Goal: Task Accomplishment & Management: Use online tool/utility

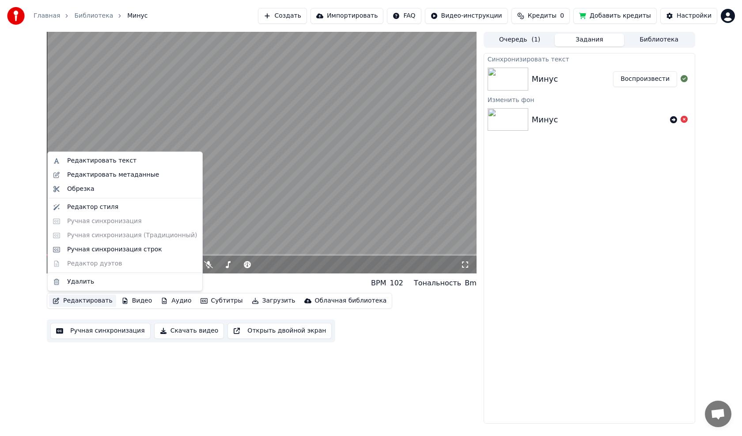
click at [90, 300] on button "Редактировать" at bounding box center [82, 301] width 67 height 12
click at [97, 250] on div "Ручная синхронизация строк" at bounding box center [114, 249] width 95 height 9
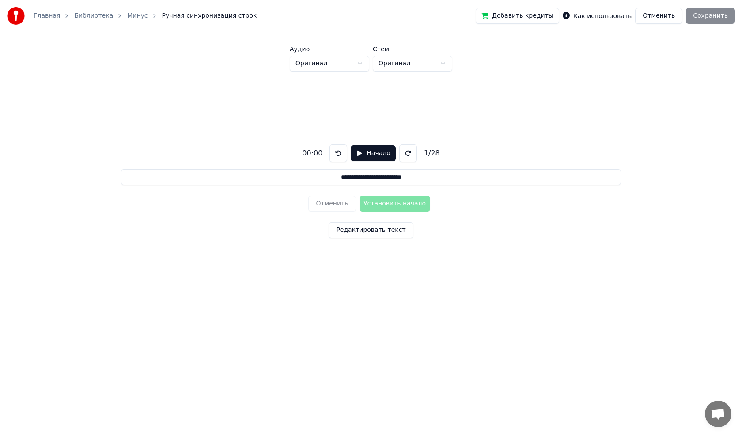
click at [358, 150] on button "Начало" at bounding box center [373, 153] width 45 height 16
click at [398, 200] on button "Установить начало" at bounding box center [395, 204] width 71 height 16
click at [341, 155] on button at bounding box center [341, 153] width 18 height 18
click at [376, 207] on button "Установить начало" at bounding box center [395, 204] width 71 height 16
click at [379, 205] on button "Установить конец" at bounding box center [395, 204] width 71 height 16
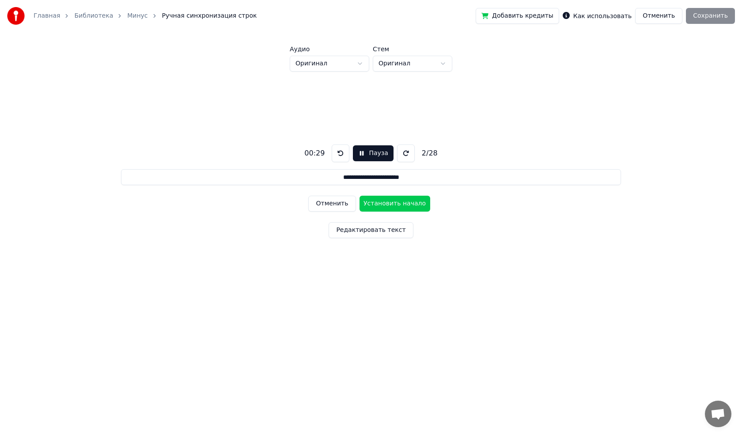
click at [379, 205] on button "Установить начало" at bounding box center [395, 204] width 71 height 16
click at [379, 205] on button "Установить конец" at bounding box center [395, 204] width 71 height 16
type input "**********"
click at [379, 205] on button "Установить начало" at bounding box center [395, 204] width 71 height 16
click at [359, 151] on button "Пауза" at bounding box center [373, 153] width 40 height 16
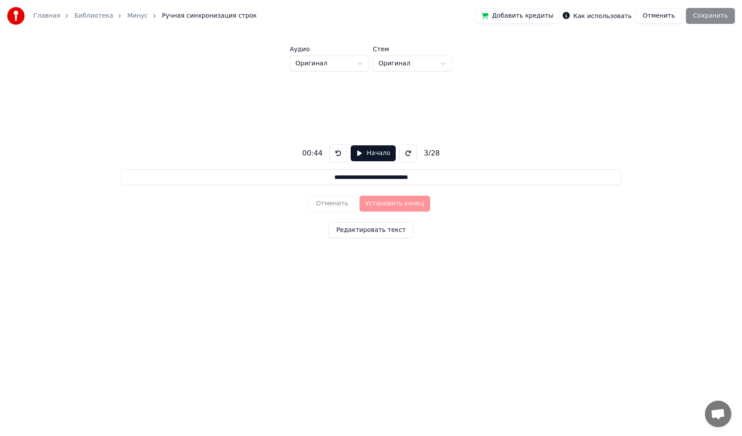
click at [337, 153] on button at bounding box center [339, 153] width 18 height 18
click at [338, 154] on button at bounding box center [339, 153] width 18 height 18
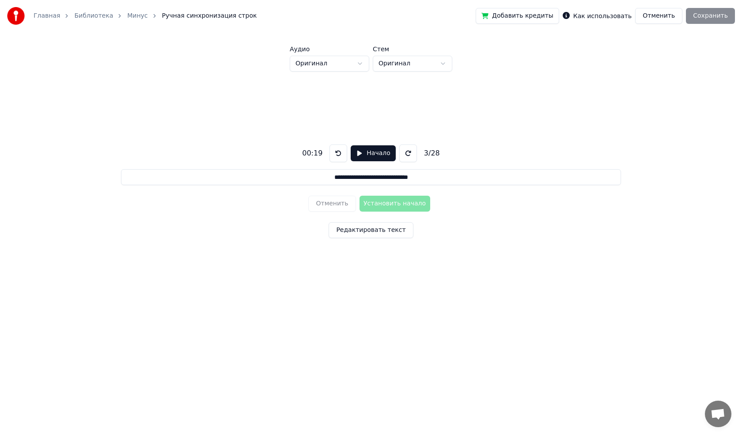
click at [338, 154] on button at bounding box center [339, 153] width 18 height 18
click at [329, 204] on div "Отменить Установить начало" at bounding box center [370, 203] width 125 height 23
click at [343, 155] on button at bounding box center [339, 153] width 18 height 18
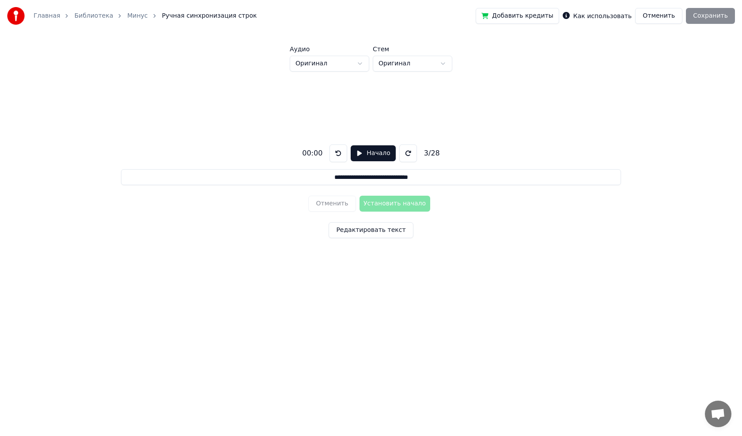
click at [344, 156] on button at bounding box center [339, 153] width 18 height 18
click at [653, 22] on button "Отменить" at bounding box center [658, 16] width 47 height 16
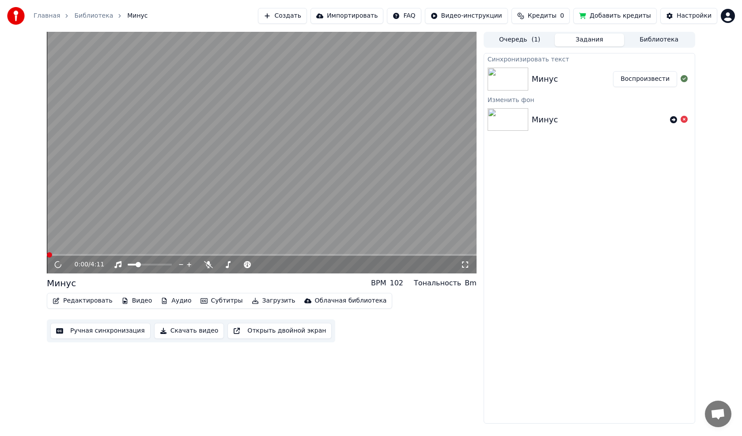
click at [84, 304] on button "Редактировать" at bounding box center [82, 301] width 67 height 12
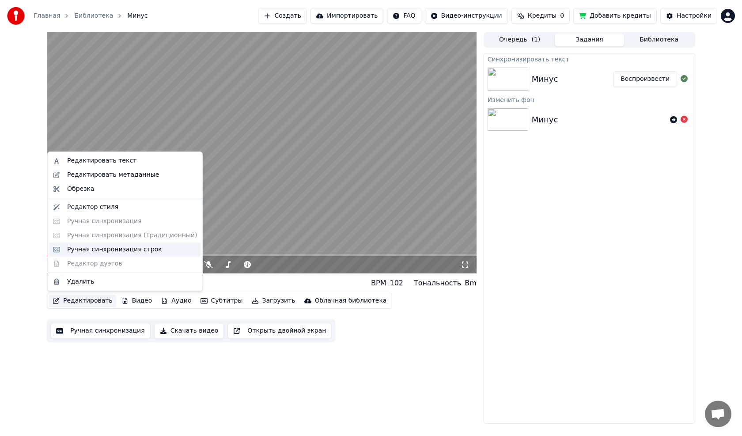
click at [103, 253] on div "Ручная синхронизация строк" at bounding box center [114, 249] width 95 height 9
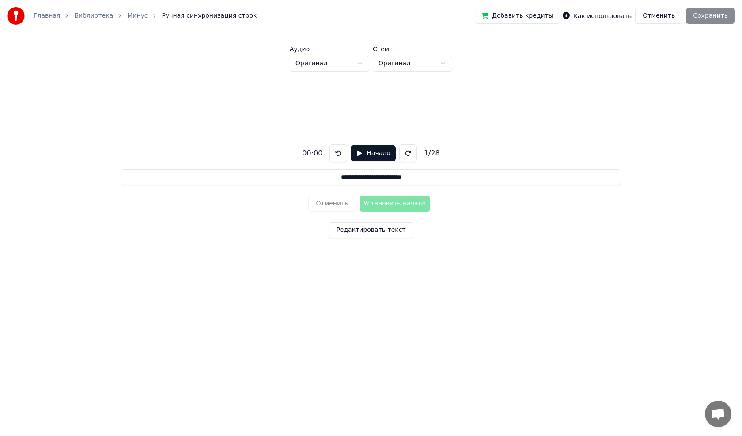
click at [355, 153] on button "Начало" at bounding box center [373, 153] width 45 height 16
click at [356, 154] on button "Пауза" at bounding box center [373, 153] width 40 height 16
click at [356, 154] on button "Начало" at bounding box center [373, 153] width 45 height 16
click at [361, 154] on button "Пауза" at bounding box center [373, 153] width 40 height 16
click at [337, 152] on button at bounding box center [339, 153] width 18 height 18
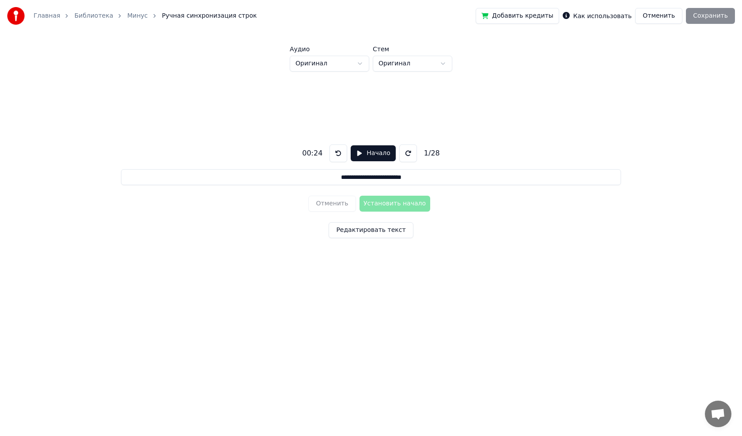
click at [337, 152] on button at bounding box center [339, 153] width 18 height 18
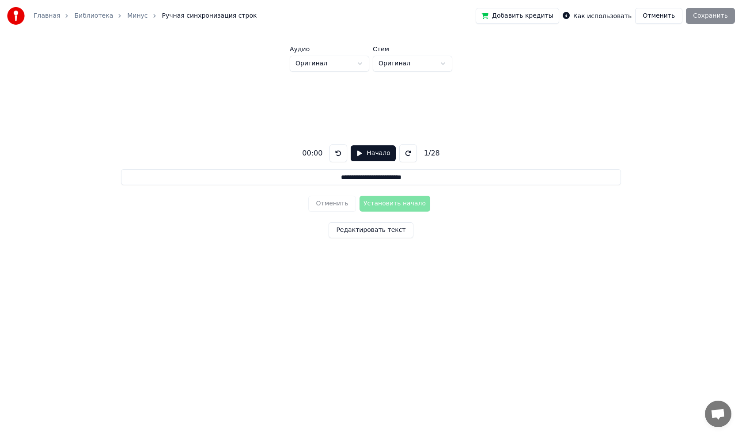
click at [337, 152] on button at bounding box center [339, 153] width 18 height 18
click at [358, 152] on button "Начало" at bounding box center [373, 153] width 45 height 16
click at [400, 152] on button at bounding box center [406, 153] width 18 height 18
click at [398, 154] on button at bounding box center [406, 153] width 18 height 18
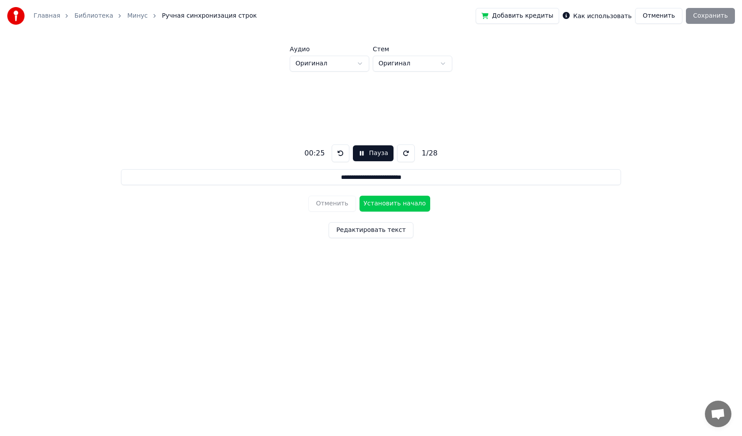
click at [401, 206] on button "Установить начало" at bounding box center [395, 204] width 71 height 16
click at [397, 199] on button "Установить конец" at bounding box center [395, 204] width 71 height 16
click at [386, 206] on button "Установить начало" at bounding box center [395, 204] width 71 height 16
click at [403, 208] on button "Установить конец" at bounding box center [395, 204] width 71 height 16
click at [417, 209] on button "Установить начало" at bounding box center [395, 204] width 71 height 16
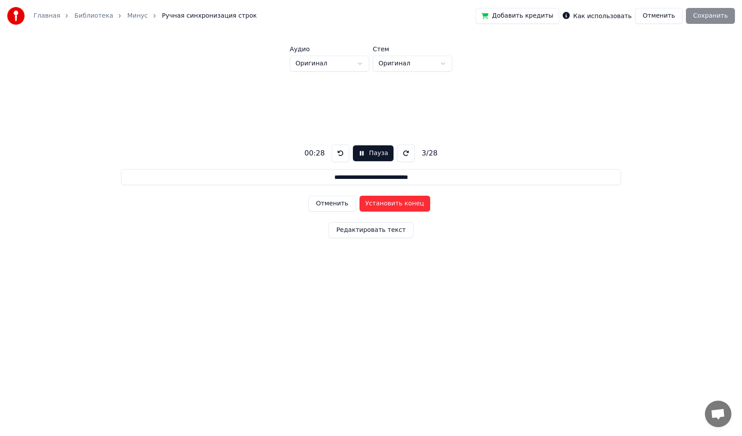
click at [417, 209] on button "Установить конец" at bounding box center [395, 204] width 71 height 16
click at [417, 209] on button "Установить начало" at bounding box center [395, 204] width 71 height 16
click at [417, 209] on button "Установить конец" at bounding box center [395, 204] width 71 height 16
click at [363, 204] on button "Установить начало" at bounding box center [395, 204] width 71 height 16
click at [363, 204] on button "Установить конец" at bounding box center [395, 204] width 71 height 16
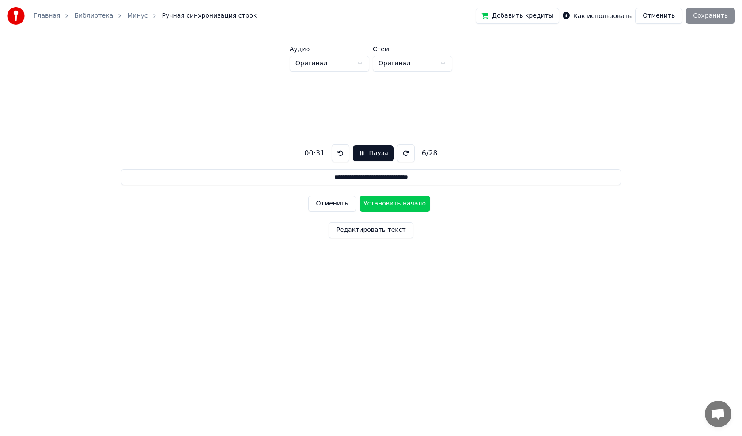
click at [407, 205] on button "Установить начало" at bounding box center [395, 204] width 71 height 16
click at [410, 201] on button "Установить конец" at bounding box center [395, 204] width 71 height 16
click at [413, 206] on button "Установить начало" at bounding box center [395, 204] width 71 height 16
click at [413, 206] on button "Установить конец" at bounding box center [395, 204] width 71 height 16
click at [413, 206] on button "Установить начало" at bounding box center [395, 204] width 71 height 16
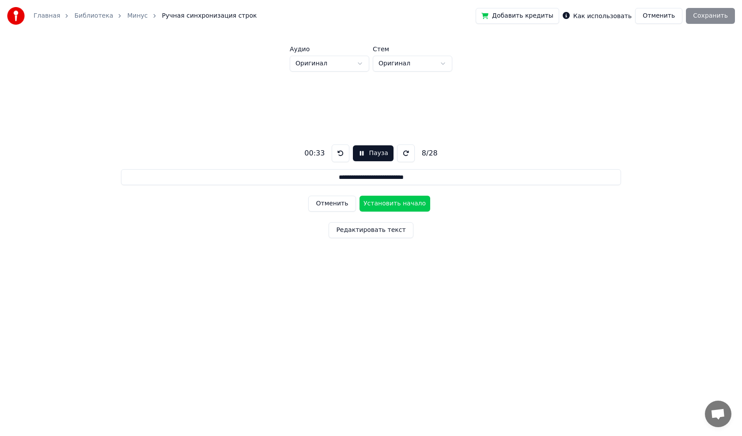
click at [413, 206] on button "Установить начало" at bounding box center [395, 204] width 71 height 16
click at [413, 206] on button "Установить конец" at bounding box center [395, 204] width 71 height 16
click at [413, 206] on button "Установить начало" at bounding box center [395, 204] width 71 height 16
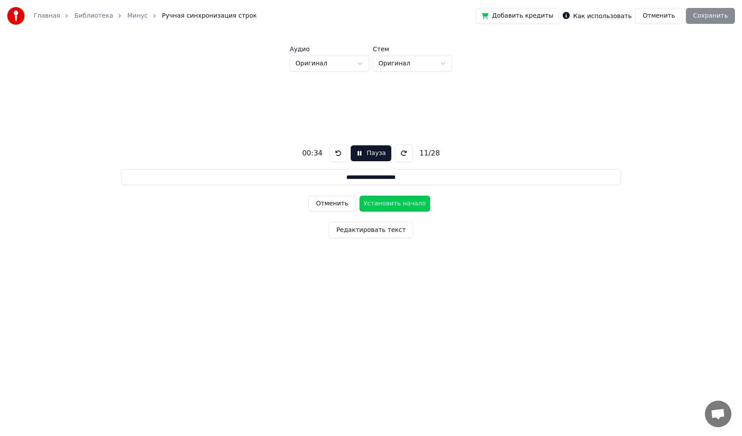
click at [413, 206] on button "Установить начало" at bounding box center [395, 204] width 71 height 16
click at [413, 206] on button "Установить конец" at bounding box center [395, 204] width 71 height 16
type input "**********"
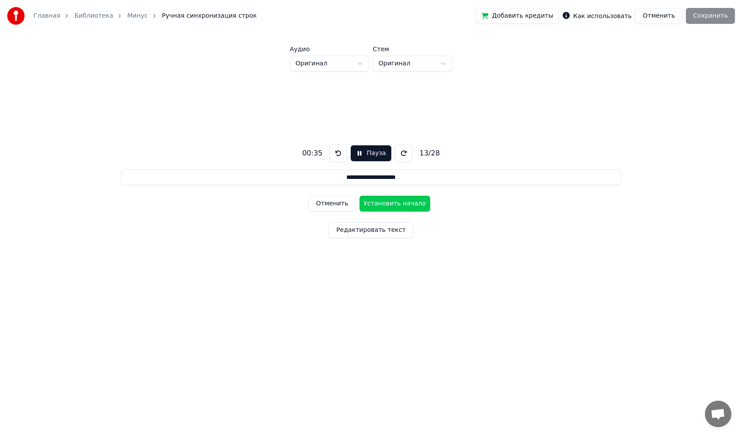
click at [360, 152] on button "Пауза" at bounding box center [371, 153] width 40 height 16
click at [671, 20] on button "Отменить" at bounding box center [658, 16] width 47 height 16
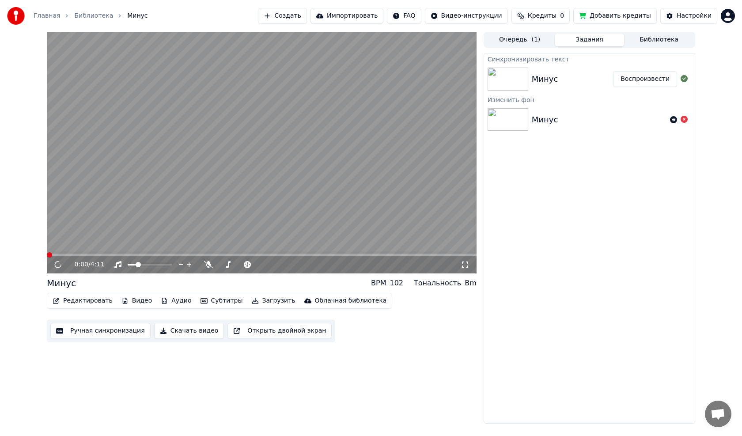
click at [94, 300] on button "Редактировать" at bounding box center [82, 301] width 67 height 12
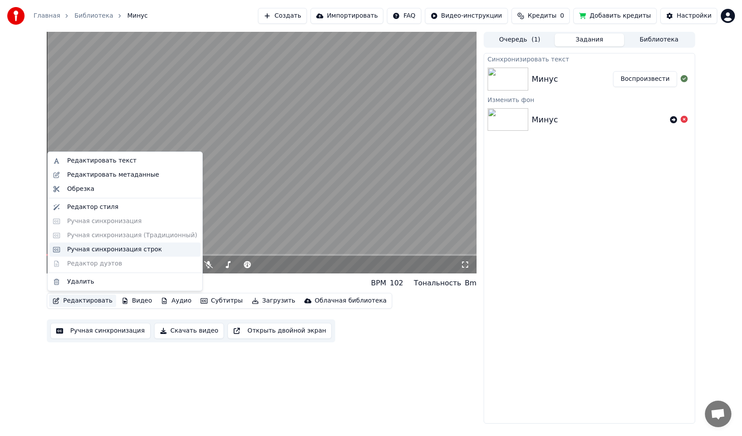
click at [130, 254] on div "Ручная синхронизация строк" at bounding box center [114, 249] width 95 height 9
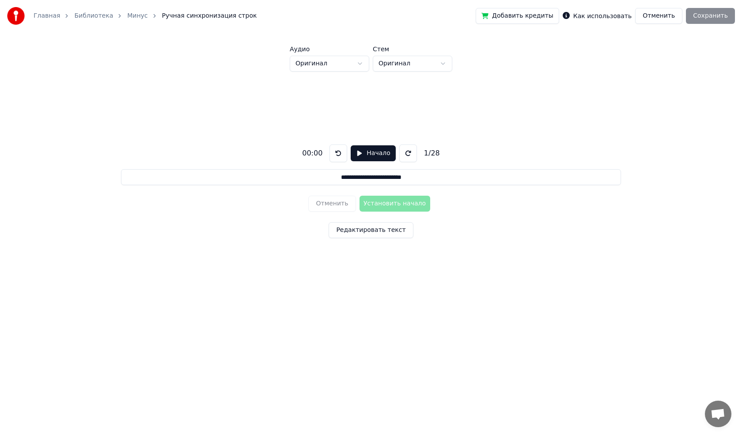
click at [361, 151] on button "Начало" at bounding box center [373, 153] width 45 height 16
click at [398, 153] on button at bounding box center [406, 153] width 18 height 18
click at [402, 156] on button at bounding box center [406, 153] width 18 height 18
click at [389, 202] on button "Установить начало" at bounding box center [395, 204] width 71 height 16
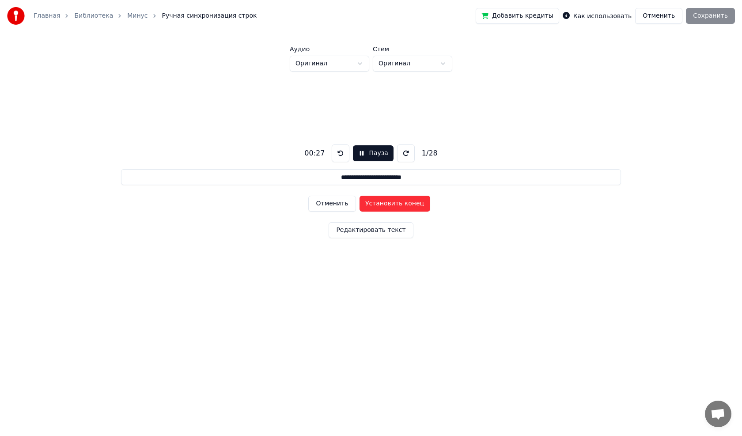
click at [389, 202] on button "Установить конец" at bounding box center [395, 204] width 71 height 16
click at [389, 204] on button "Установить начало" at bounding box center [395, 204] width 71 height 16
click at [389, 204] on button "Установить конец" at bounding box center [395, 204] width 71 height 16
click at [389, 204] on button "Установить начало" at bounding box center [395, 204] width 71 height 16
click at [389, 200] on button "Установить конец" at bounding box center [395, 204] width 71 height 16
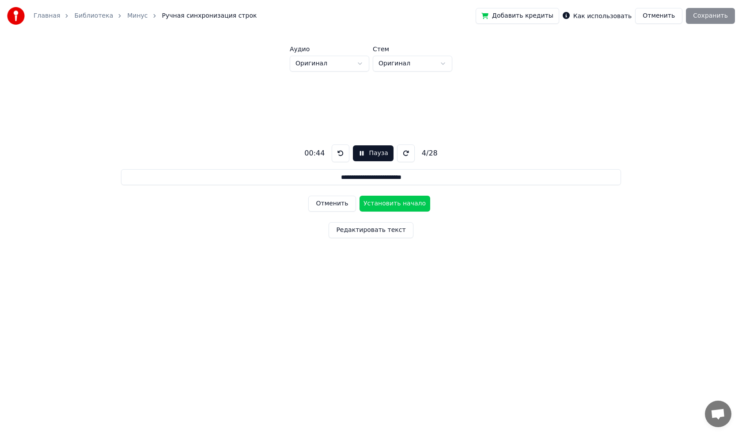
click at [387, 201] on button "Установить начало" at bounding box center [395, 204] width 71 height 16
click at [387, 205] on button "Установить конец" at bounding box center [395, 204] width 71 height 16
click at [387, 205] on button "Установить начало" at bounding box center [395, 204] width 71 height 16
click at [387, 203] on button "Установить конец" at bounding box center [395, 204] width 71 height 16
click at [387, 201] on button "Установить начало" at bounding box center [395, 204] width 71 height 16
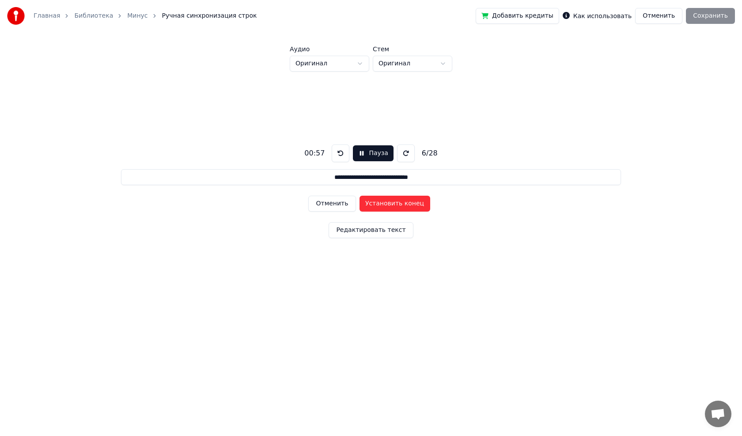
click at [387, 201] on button "Установить конец" at bounding box center [395, 204] width 71 height 16
type input "**********"
click at [338, 151] on button at bounding box center [341, 153] width 18 height 18
click at [667, 17] on button "Отменить" at bounding box center [658, 16] width 47 height 16
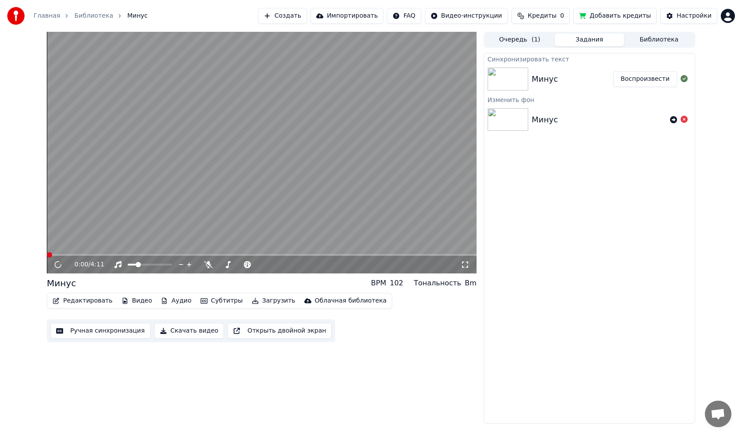
click at [80, 299] on button "Редактировать" at bounding box center [82, 301] width 67 height 12
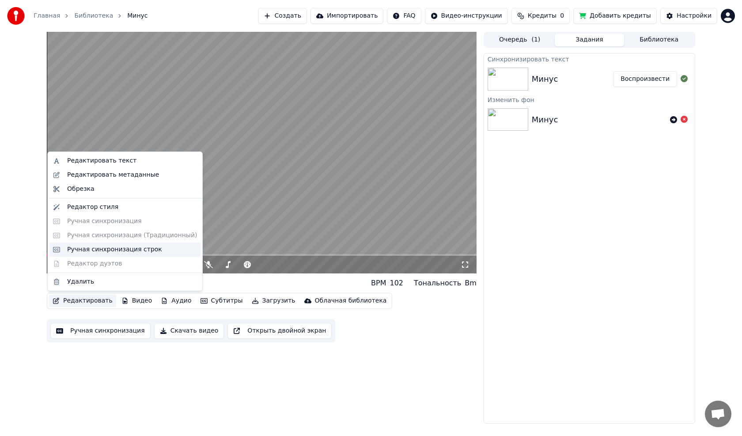
click at [106, 251] on div "Ручная синхронизация строк" at bounding box center [114, 249] width 95 height 9
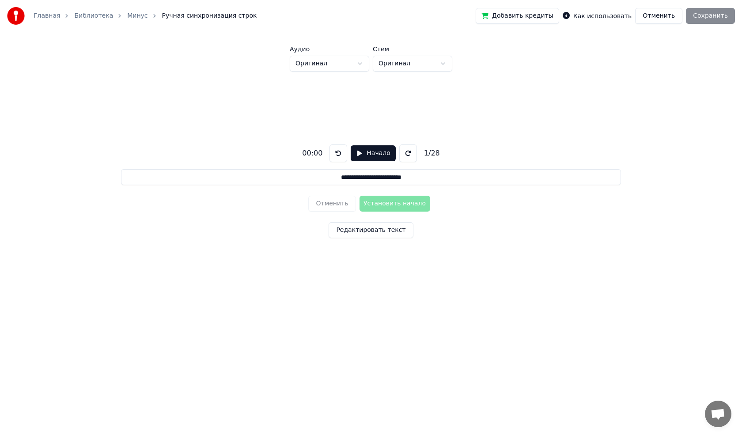
click at [407, 152] on button at bounding box center [408, 153] width 18 height 18
click at [359, 152] on button "Начало" at bounding box center [373, 153] width 45 height 16
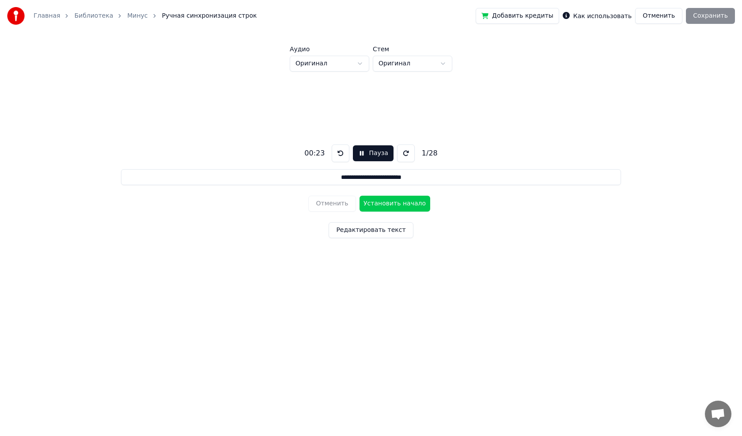
click at [380, 205] on button "Установить начало" at bounding box center [395, 204] width 71 height 16
click at [392, 202] on button "Установить конец" at bounding box center [395, 204] width 71 height 16
click at [390, 199] on button "Установить начало" at bounding box center [395, 204] width 71 height 16
click at [387, 201] on button "Установить конец" at bounding box center [395, 204] width 71 height 16
click at [388, 205] on button "Установить начало" at bounding box center [395, 204] width 71 height 16
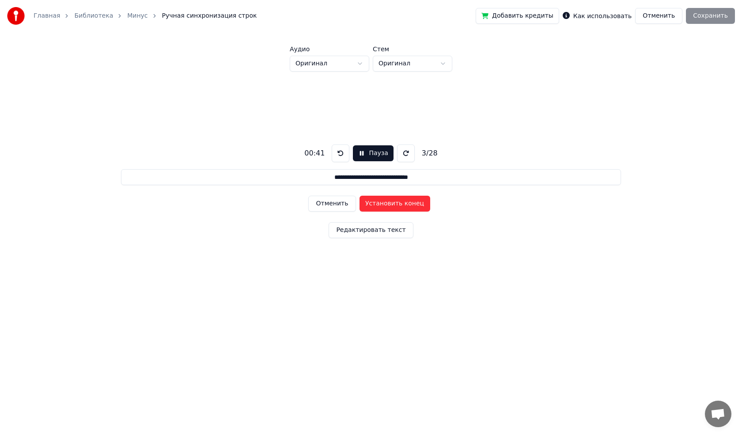
click at [384, 206] on button "Установить конец" at bounding box center [395, 204] width 71 height 16
click at [387, 205] on button "Установить начало" at bounding box center [395, 204] width 71 height 16
click at [379, 202] on button "Установить конец" at bounding box center [395, 204] width 71 height 16
click at [384, 201] on button "Установить начало" at bounding box center [395, 204] width 71 height 16
click at [381, 201] on button "Установить конец" at bounding box center [395, 204] width 71 height 16
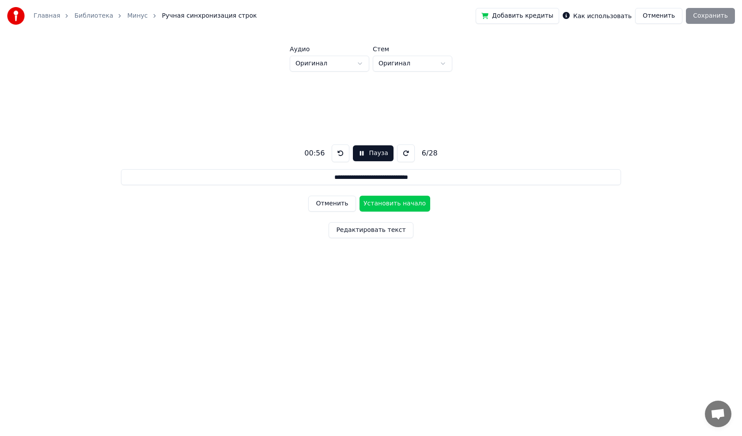
click at [386, 203] on button "Установить начало" at bounding box center [395, 204] width 71 height 16
click at [387, 204] on button "Установить конец" at bounding box center [395, 204] width 71 height 16
click at [390, 203] on button "Установить начало" at bounding box center [395, 204] width 71 height 16
click at [391, 205] on button "Установить конец" at bounding box center [395, 204] width 71 height 16
click at [392, 205] on button "Установить начало" at bounding box center [395, 204] width 71 height 16
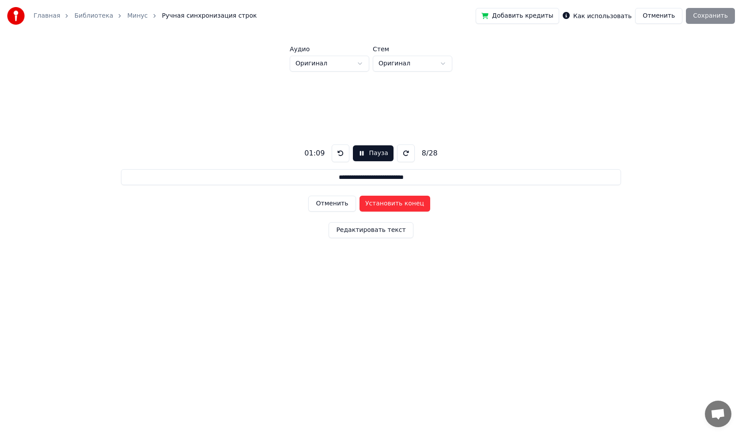
click at [390, 203] on button "Установить конец" at bounding box center [395, 204] width 71 height 16
click at [390, 201] on button "Установить начало" at bounding box center [395, 204] width 71 height 16
click at [392, 207] on button "Установить конец" at bounding box center [395, 204] width 71 height 16
click at [388, 205] on button "Установить начало" at bounding box center [395, 204] width 71 height 16
click at [385, 205] on button "Установить конец" at bounding box center [395, 204] width 71 height 16
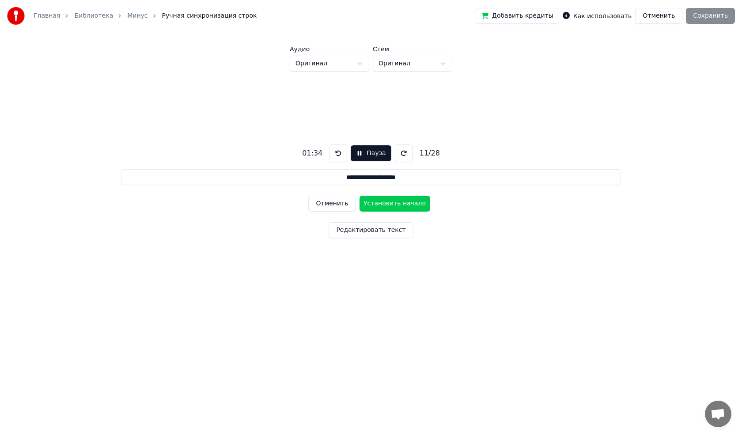
click at [383, 201] on button "Установить начало" at bounding box center [395, 204] width 71 height 16
click at [396, 201] on button "Установить конец" at bounding box center [395, 204] width 71 height 16
click at [393, 202] on button "Установить начало" at bounding box center [395, 204] width 71 height 16
click at [393, 203] on button "Установить конец" at bounding box center [395, 204] width 71 height 16
click at [398, 201] on button "Установить начало" at bounding box center [395, 204] width 71 height 16
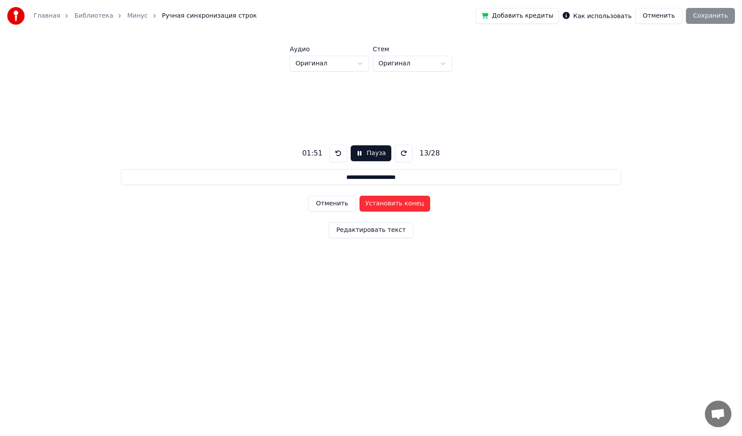
click at [398, 201] on button "Установить конец" at bounding box center [395, 204] width 71 height 16
click at [393, 202] on button "Установить начало" at bounding box center [395, 204] width 71 height 16
click at [396, 202] on button "Установить конец" at bounding box center [395, 204] width 71 height 16
click at [399, 200] on button "Установить начало" at bounding box center [395, 204] width 71 height 16
click at [395, 202] on button "Установить конец" at bounding box center [395, 204] width 71 height 16
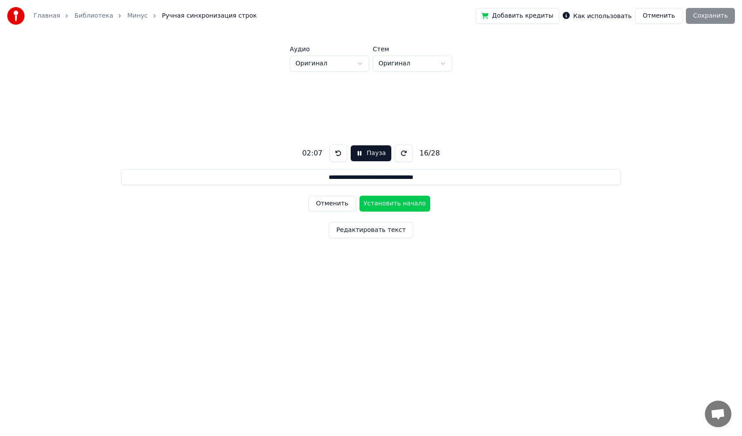
click at [395, 202] on button "Установить начало" at bounding box center [395, 204] width 71 height 16
click at [397, 202] on button "Установить конец" at bounding box center [395, 204] width 71 height 16
click at [397, 202] on button "Установить начало" at bounding box center [395, 204] width 71 height 16
click at [392, 203] on button "Установить конец" at bounding box center [395, 204] width 71 height 16
click at [393, 203] on button "Установить начало" at bounding box center [395, 204] width 71 height 16
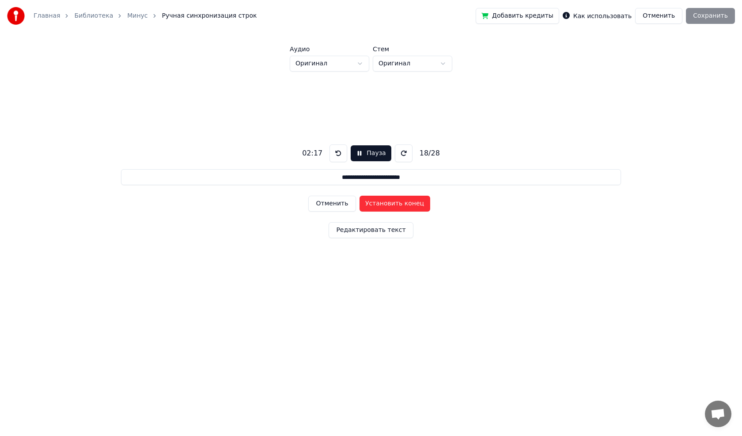
click at [390, 202] on button "Установить конец" at bounding box center [395, 204] width 71 height 16
click at [398, 155] on button at bounding box center [404, 153] width 18 height 18
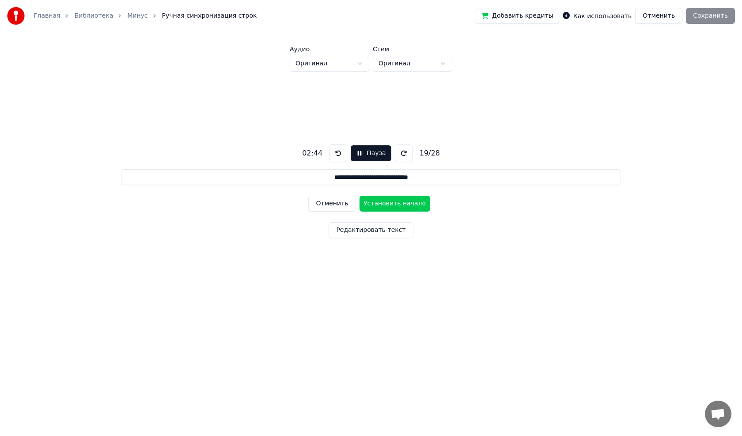
click at [398, 155] on button at bounding box center [404, 153] width 18 height 18
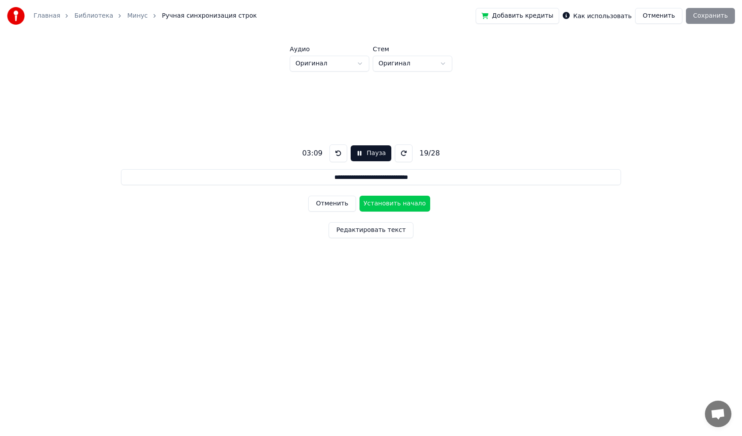
click at [398, 155] on button at bounding box center [404, 153] width 18 height 18
click at [390, 203] on button "Установить начало" at bounding box center [395, 204] width 71 height 16
click at [391, 202] on button "Установить конец" at bounding box center [395, 204] width 71 height 16
type input "**********"
click at [357, 155] on button "Пауза" at bounding box center [371, 153] width 40 height 16
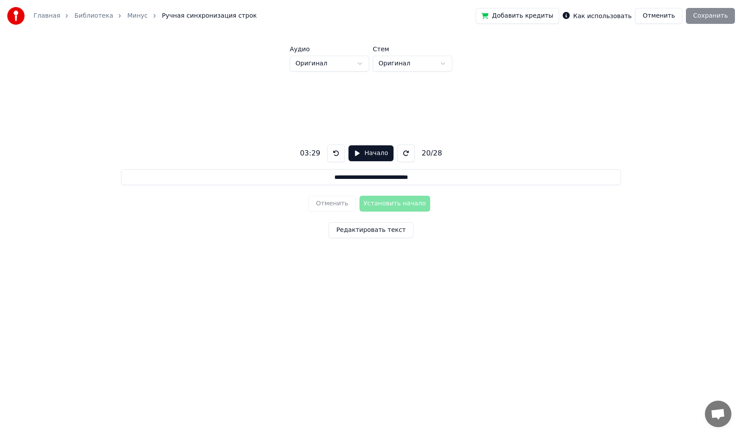
click at [357, 152] on button "Начало" at bounding box center [371, 153] width 45 height 16
click at [356, 153] on button "Пауза" at bounding box center [371, 153] width 40 height 16
click at [356, 149] on button "Начало" at bounding box center [371, 153] width 45 height 16
click at [359, 154] on button "Пауза" at bounding box center [371, 153] width 40 height 16
click at [656, 19] on button "Отменить" at bounding box center [658, 16] width 47 height 16
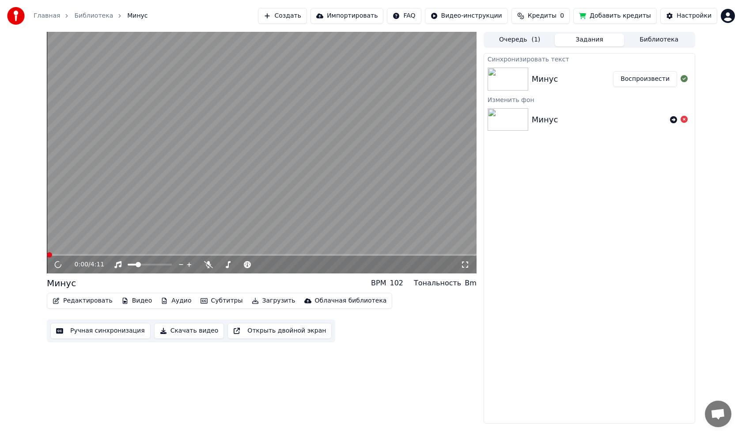
click at [83, 302] on button "Редактировать" at bounding box center [82, 301] width 67 height 12
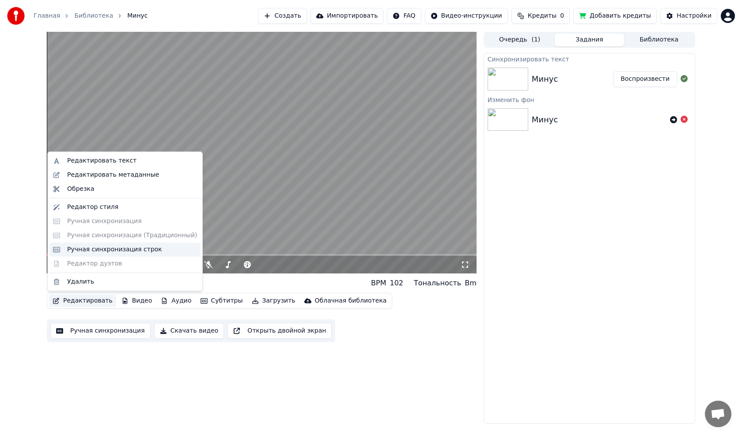
click at [101, 250] on div "Ручная синхронизация строк" at bounding box center [114, 249] width 95 height 9
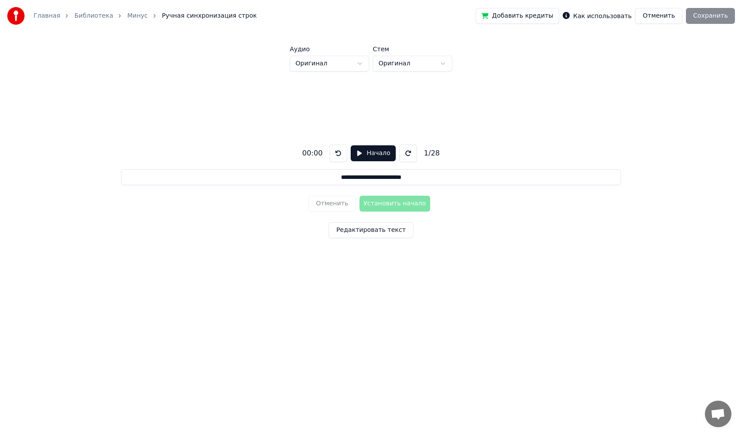
click at [355, 153] on button "Начало" at bounding box center [373, 153] width 45 height 16
click at [402, 151] on button at bounding box center [406, 153] width 18 height 18
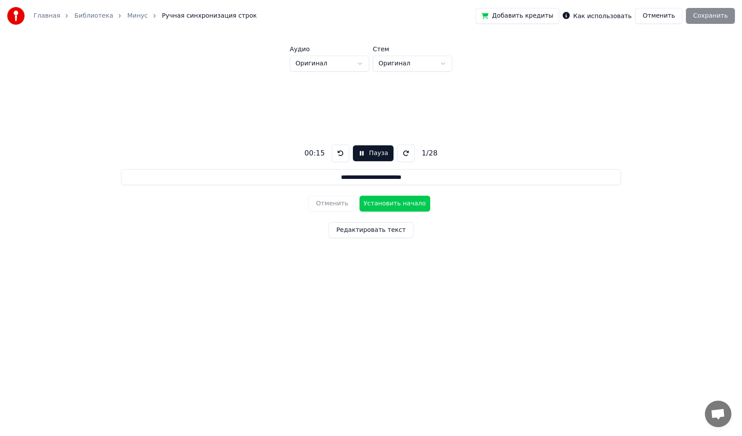
click at [402, 151] on button at bounding box center [406, 153] width 18 height 18
click at [341, 153] on button at bounding box center [341, 153] width 18 height 18
click at [359, 152] on button "Пауза" at bounding box center [373, 153] width 40 height 16
click at [358, 154] on button "Начало" at bounding box center [373, 153] width 45 height 16
click at [368, 205] on button "Установить начало" at bounding box center [395, 204] width 71 height 16
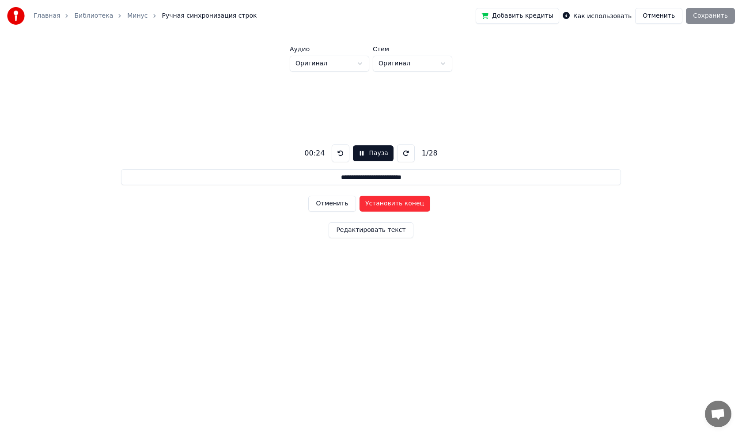
click at [360, 153] on button "Пауза" at bounding box center [373, 153] width 40 height 16
click at [357, 153] on button "Начало" at bounding box center [373, 153] width 45 height 16
click at [359, 152] on button "Пауза" at bounding box center [373, 153] width 40 height 16
click at [359, 152] on button "Начало" at bounding box center [373, 153] width 45 height 16
drag, startPoint x: 367, startPoint y: 208, endPoint x: 365, endPoint y: 203, distance: 5.5
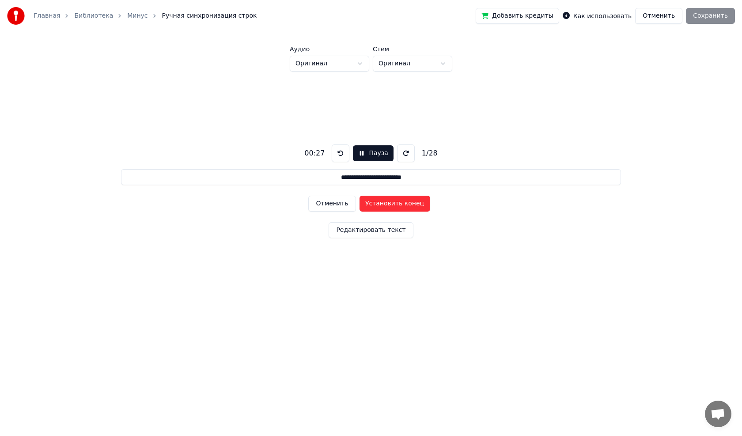
click at [366, 206] on button "Установить конец" at bounding box center [395, 204] width 71 height 16
click at [360, 153] on button "Пауза" at bounding box center [373, 153] width 40 height 16
click at [356, 151] on button "Начало" at bounding box center [373, 153] width 45 height 16
click at [378, 207] on button "Установить начало" at bounding box center [395, 204] width 71 height 16
click at [359, 150] on button "Пауза" at bounding box center [373, 153] width 40 height 16
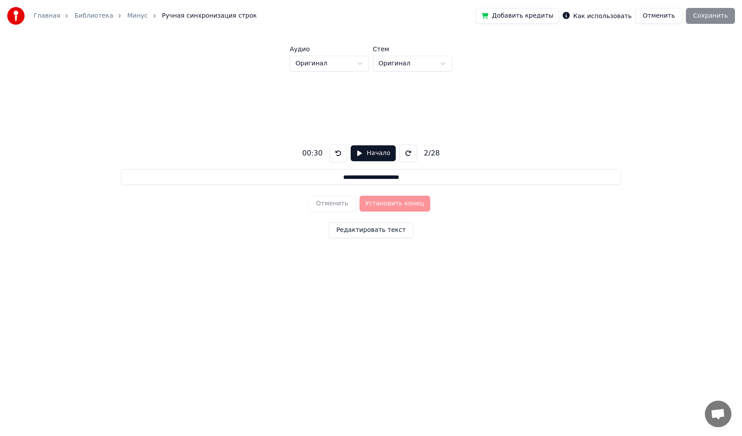
click at [356, 155] on button "Начало" at bounding box center [373, 153] width 45 height 16
drag, startPoint x: 372, startPoint y: 202, endPoint x: 363, endPoint y: 163, distance: 40.2
click at [372, 202] on button "Установить конец" at bounding box center [395, 204] width 71 height 16
click at [360, 154] on button "Пауза" at bounding box center [373, 153] width 40 height 16
click at [355, 154] on button "Начало" at bounding box center [373, 153] width 45 height 16
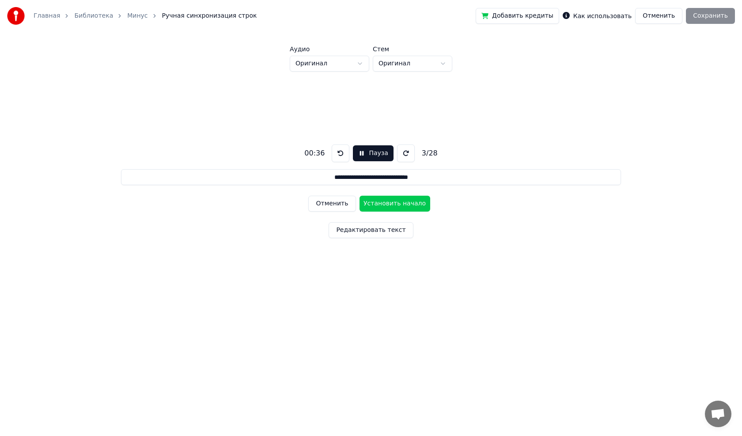
click at [374, 203] on button "Установить начало" at bounding box center [395, 204] width 71 height 16
click at [358, 151] on button "Пауза" at bounding box center [373, 153] width 40 height 16
click at [358, 152] on button "Начало" at bounding box center [373, 153] width 45 height 16
click at [373, 203] on button "Установить конец" at bounding box center [395, 204] width 71 height 16
click at [357, 153] on button "Пауза" at bounding box center [373, 153] width 40 height 16
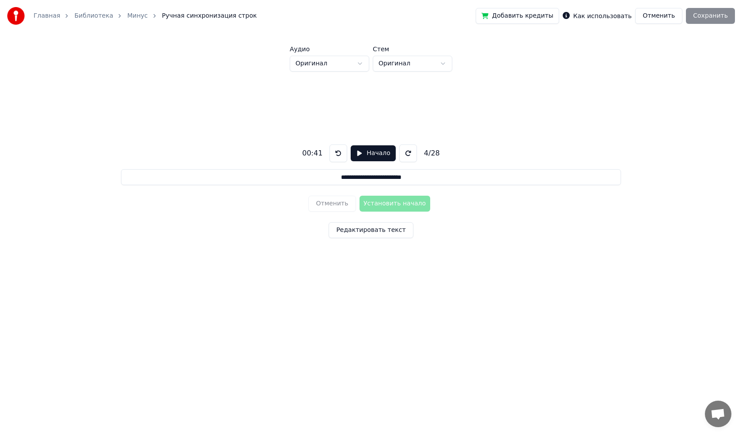
click at [357, 153] on button "Начало" at bounding box center [373, 153] width 45 height 16
click at [374, 204] on button "Установить начало" at bounding box center [395, 204] width 71 height 16
click at [374, 204] on button "Установить конец" at bounding box center [395, 204] width 71 height 16
click at [360, 154] on button "Пауза" at bounding box center [373, 153] width 40 height 16
click at [356, 152] on button "Начало" at bounding box center [373, 153] width 45 height 16
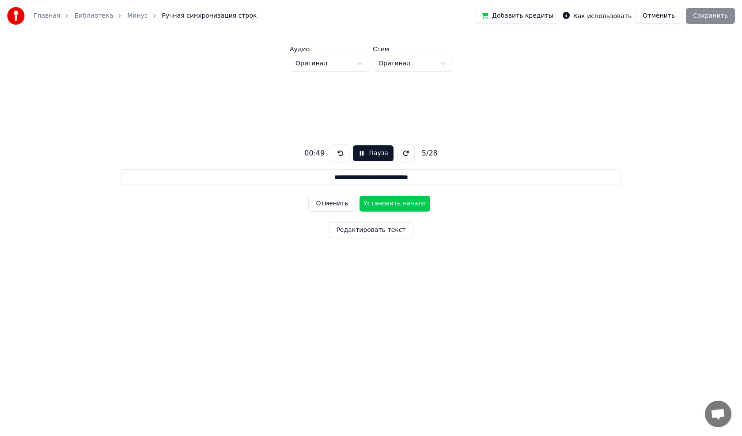
click at [382, 196] on button "Установить начало" at bounding box center [395, 204] width 71 height 16
drag, startPoint x: 372, startPoint y: 205, endPoint x: 359, endPoint y: 163, distance: 43.2
click at [371, 206] on button "Установить конец" at bounding box center [395, 204] width 71 height 16
click at [360, 155] on button "Пауза" at bounding box center [373, 153] width 40 height 16
click at [355, 152] on button "Начало" at bounding box center [373, 153] width 45 height 16
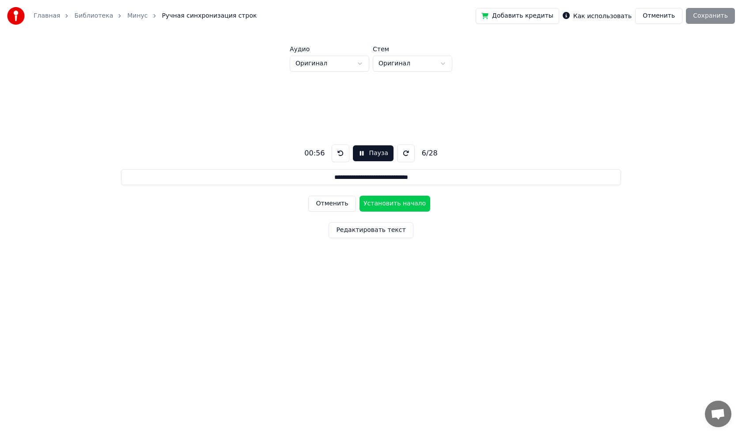
click at [375, 202] on button "Установить начало" at bounding box center [395, 204] width 71 height 16
click at [377, 204] on button "Установить конец" at bounding box center [395, 204] width 71 height 16
click at [360, 152] on button "Пауза" at bounding box center [373, 153] width 40 height 16
click at [356, 154] on button "Начало" at bounding box center [373, 153] width 45 height 16
click at [377, 205] on button "Установить начало" at bounding box center [395, 204] width 71 height 16
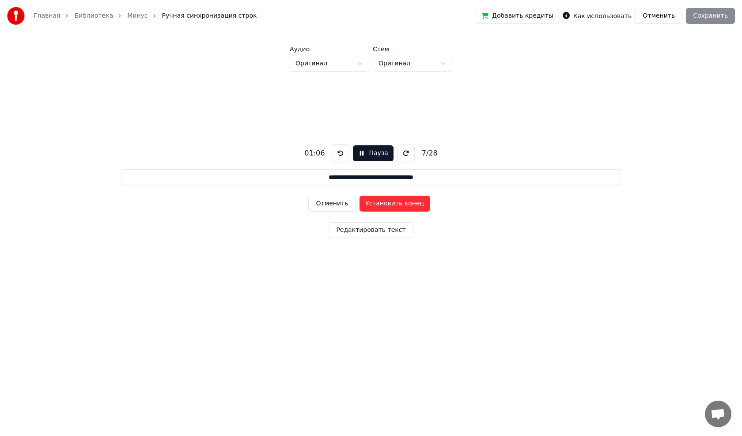
click at [370, 202] on button "Установить конец" at bounding box center [395, 204] width 71 height 16
click at [371, 201] on button "Установить начало" at bounding box center [395, 204] width 71 height 16
click at [372, 201] on button "Установить конец" at bounding box center [395, 204] width 71 height 16
click at [372, 201] on button "Установить начало" at bounding box center [395, 204] width 71 height 16
click at [373, 202] on button "Установить конец" at bounding box center [395, 204] width 71 height 16
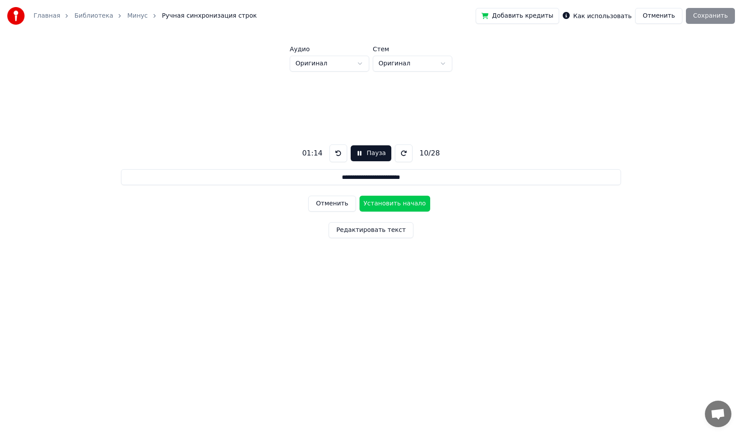
click at [355, 152] on button "Пауза" at bounding box center [371, 153] width 40 height 16
click at [403, 153] on button at bounding box center [406, 153] width 18 height 18
click at [340, 153] on button at bounding box center [336, 153] width 18 height 18
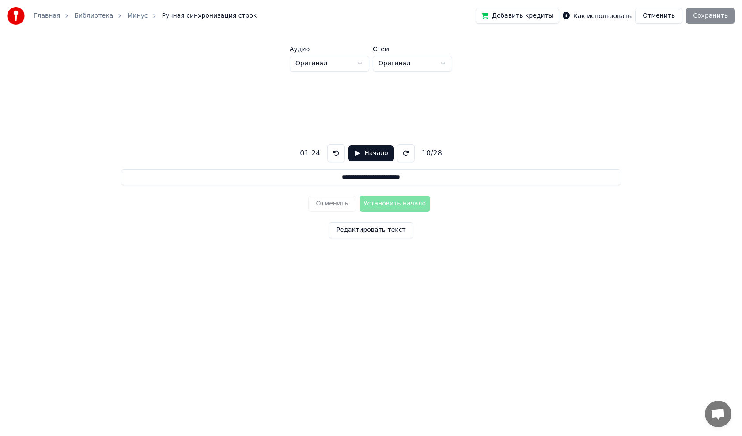
click at [355, 153] on button "Начало" at bounding box center [371, 153] width 45 height 16
click at [383, 200] on button "Установить начало" at bounding box center [395, 204] width 71 height 16
click at [379, 201] on button "Установить конец" at bounding box center [395, 204] width 71 height 16
click at [356, 153] on button "Пауза" at bounding box center [371, 153] width 40 height 16
click at [354, 152] on button "Начало" at bounding box center [371, 153] width 45 height 16
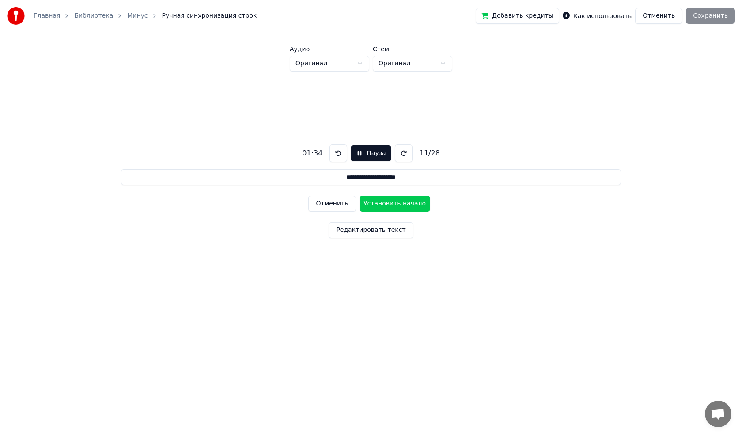
click at [375, 200] on button "Установить начало" at bounding box center [395, 204] width 71 height 16
click at [380, 203] on button "Установить конец" at bounding box center [395, 204] width 71 height 16
click at [362, 152] on button "Пауза" at bounding box center [371, 153] width 40 height 16
click at [355, 153] on button "Начало" at bounding box center [371, 153] width 45 height 16
click at [384, 204] on button "Установить начало" at bounding box center [395, 204] width 71 height 16
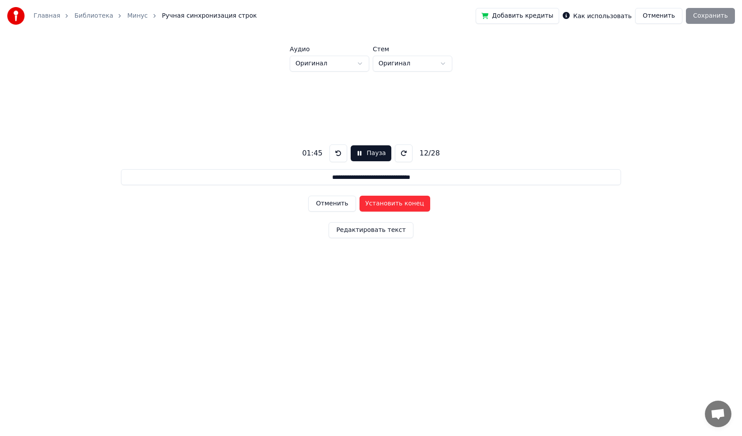
click at [381, 204] on button "Установить конец" at bounding box center [395, 204] width 71 height 16
click at [382, 205] on button "Установить начало" at bounding box center [395, 204] width 71 height 16
click at [379, 207] on button "Установить конец" at bounding box center [395, 204] width 71 height 16
click at [356, 154] on button "Пауза" at bounding box center [371, 153] width 40 height 16
click at [355, 152] on button "Начало" at bounding box center [371, 153] width 45 height 16
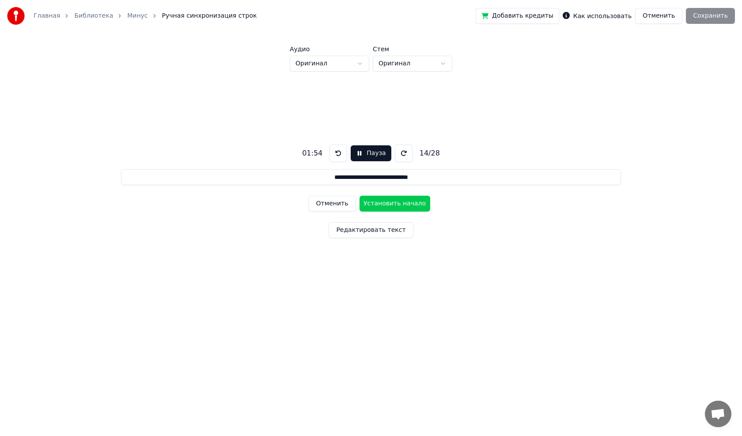
click at [382, 202] on button "Установить начало" at bounding box center [395, 204] width 71 height 16
click at [381, 202] on button "Установить конец" at bounding box center [395, 204] width 71 height 16
click at [359, 152] on button "Пауза" at bounding box center [371, 153] width 40 height 16
click at [355, 151] on button "Начало" at bounding box center [371, 153] width 45 height 16
click at [383, 202] on button "Установить начало" at bounding box center [395, 204] width 71 height 16
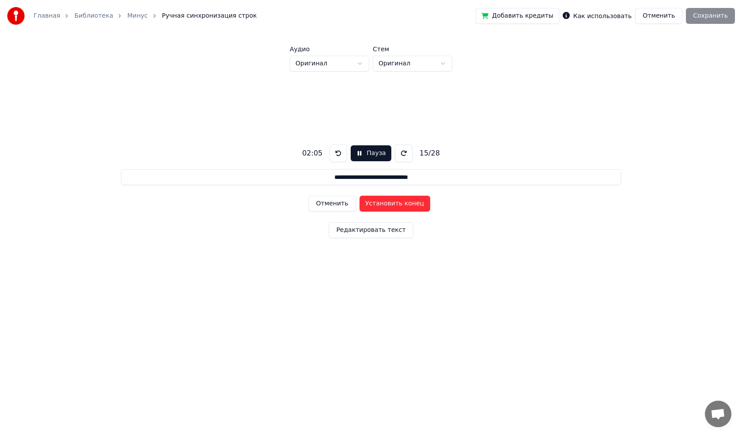
click at [378, 202] on button "Установить конец" at bounding box center [395, 204] width 71 height 16
click at [358, 154] on button "Пауза" at bounding box center [371, 153] width 40 height 16
click at [355, 152] on button "Начало" at bounding box center [371, 153] width 45 height 16
click at [382, 202] on button "Установить начало" at bounding box center [395, 204] width 71 height 16
click at [375, 204] on button "Установить конец" at bounding box center [395, 204] width 71 height 16
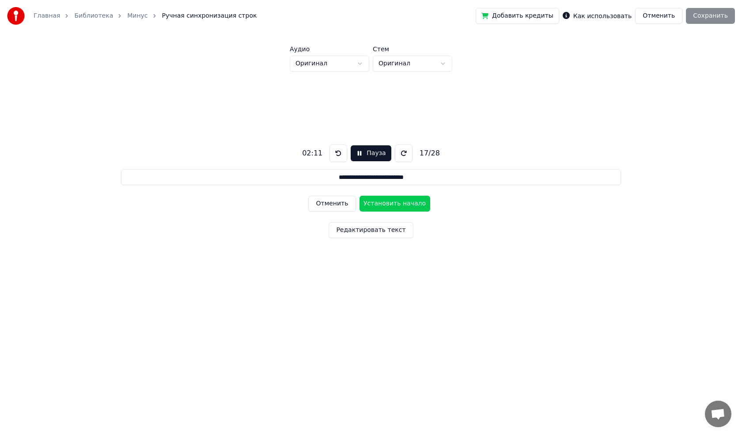
click at [378, 204] on button "Установить начало" at bounding box center [395, 204] width 71 height 16
click at [379, 201] on button "Установить конец" at bounding box center [395, 204] width 71 height 16
click at [379, 201] on button "Установить начало" at bounding box center [395, 204] width 71 height 16
click at [382, 202] on button "Установить конец" at bounding box center [395, 204] width 71 height 16
click at [356, 154] on button "Пауза" at bounding box center [371, 153] width 40 height 16
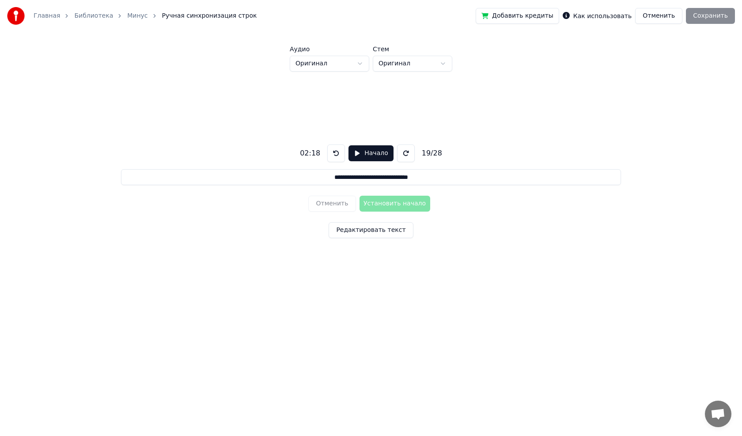
click at [402, 152] on button at bounding box center [406, 153] width 18 height 18
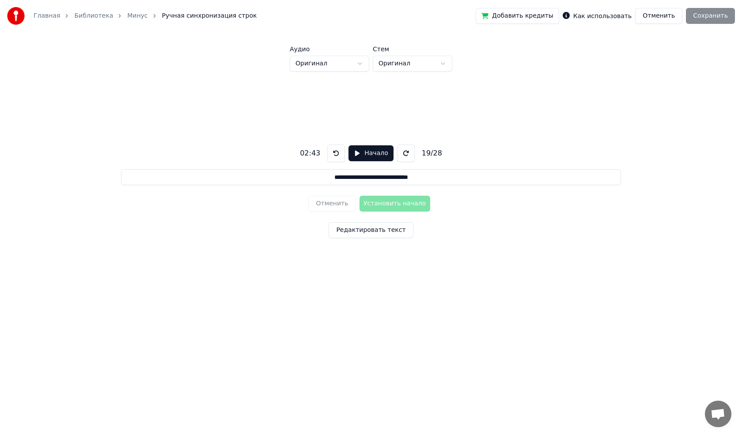
click at [402, 152] on button at bounding box center [406, 153] width 18 height 18
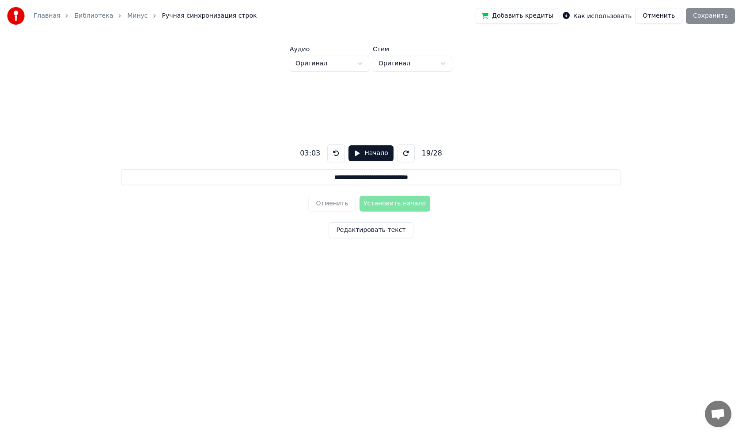
click at [402, 152] on button at bounding box center [406, 153] width 18 height 18
click at [335, 152] on button at bounding box center [336, 153] width 18 height 18
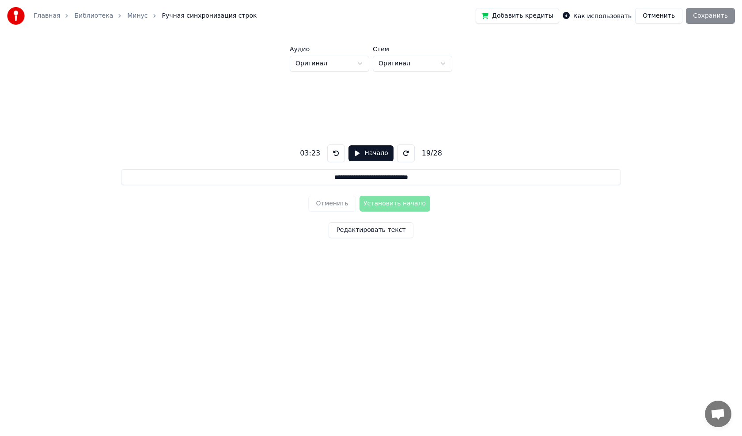
click at [335, 152] on button at bounding box center [336, 153] width 18 height 18
click at [355, 152] on button "Начало" at bounding box center [371, 153] width 45 height 16
click at [379, 202] on button "Установить начало" at bounding box center [395, 204] width 71 height 16
click at [380, 204] on button "Установить конец" at bounding box center [395, 204] width 71 height 16
click at [359, 152] on button "Пауза" at bounding box center [371, 153] width 40 height 16
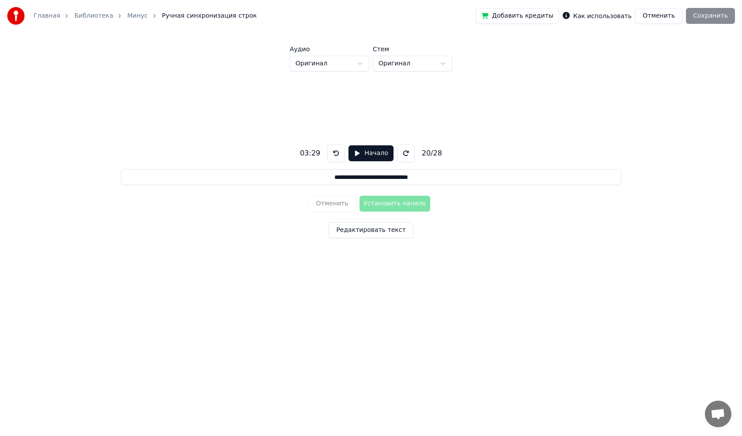
click at [355, 155] on button "Начало" at bounding box center [371, 153] width 45 height 16
click at [377, 202] on button "Установить начало" at bounding box center [395, 204] width 71 height 16
click at [385, 202] on button "Установить конец" at bounding box center [395, 204] width 71 height 16
click at [385, 202] on button "Установить начало" at bounding box center [395, 204] width 71 height 16
click at [385, 202] on button "Установить конец" at bounding box center [395, 204] width 71 height 16
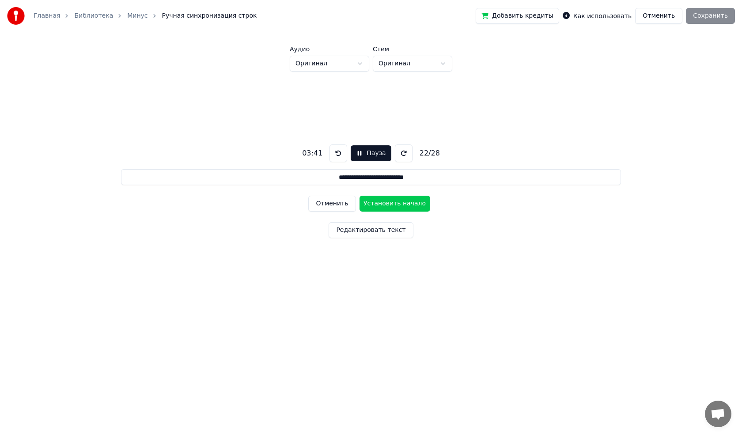
click at [384, 202] on button "Установить начало" at bounding box center [395, 204] width 71 height 16
click at [382, 201] on button "Установить конец" at bounding box center [395, 204] width 71 height 16
click at [382, 201] on button "Установить начало" at bounding box center [395, 204] width 71 height 16
click at [371, 204] on button "Установить конец" at bounding box center [395, 204] width 71 height 16
click at [356, 155] on button "Пауза" at bounding box center [371, 153] width 40 height 16
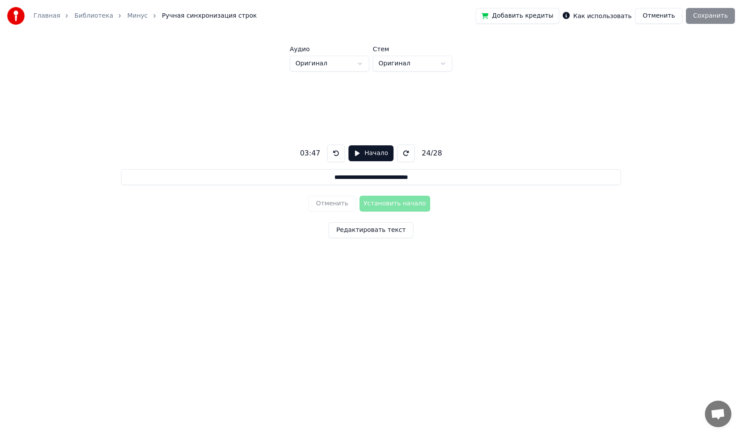
click at [354, 154] on button "Начало" at bounding box center [371, 153] width 45 height 16
click at [372, 200] on button "Установить начало" at bounding box center [395, 204] width 71 height 16
click at [375, 203] on button "Установить конец" at bounding box center [395, 204] width 71 height 16
click at [375, 203] on button "Установить начало" at bounding box center [395, 204] width 71 height 16
click at [368, 204] on button "Установить конец" at bounding box center [395, 204] width 71 height 16
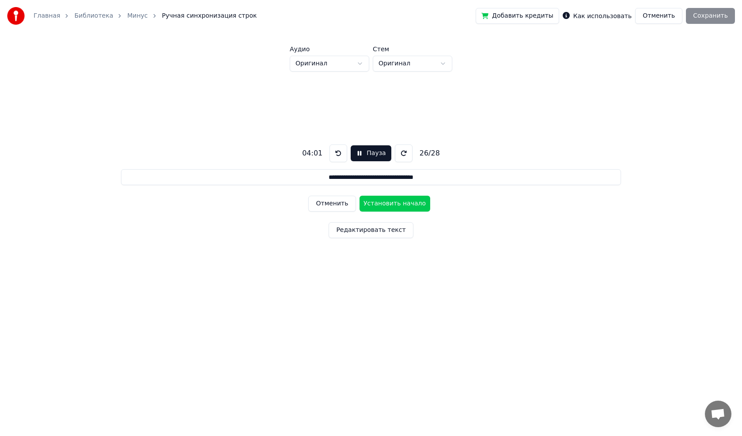
click at [356, 154] on button "Пауза" at bounding box center [371, 153] width 40 height 16
click at [354, 153] on button "Начало" at bounding box center [371, 153] width 45 height 16
click at [379, 204] on button "Установить начало" at bounding box center [395, 204] width 71 height 16
click at [374, 203] on button "Установить конец" at bounding box center [395, 204] width 71 height 16
click at [378, 202] on button "Установить начало" at bounding box center [395, 204] width 71 height 16
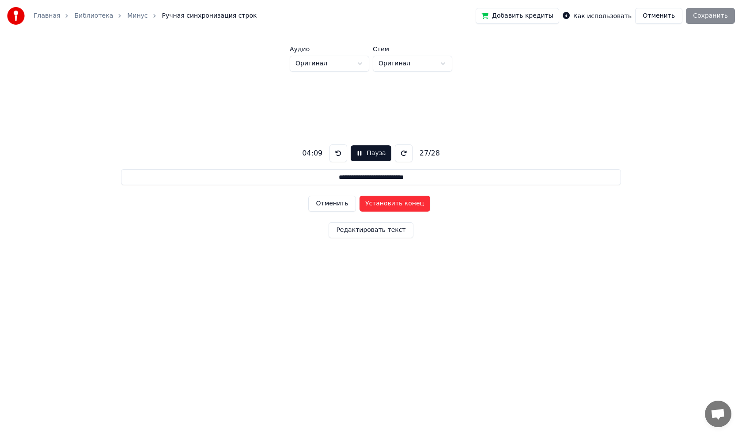
click at [372, 203] on button "Установить конец" at bounding box center [395, 204] width 71 height 16
type input "**********"
click at [375, 204] on button "Установить начало" at bounding box center [395, 204] width 71 height 16
click at [355, 153] on button "Начало" at bounding box center [371, 153] width 45 height 16
click at [400, 154] on button at bounding box center [404, 153] width 18 height 18
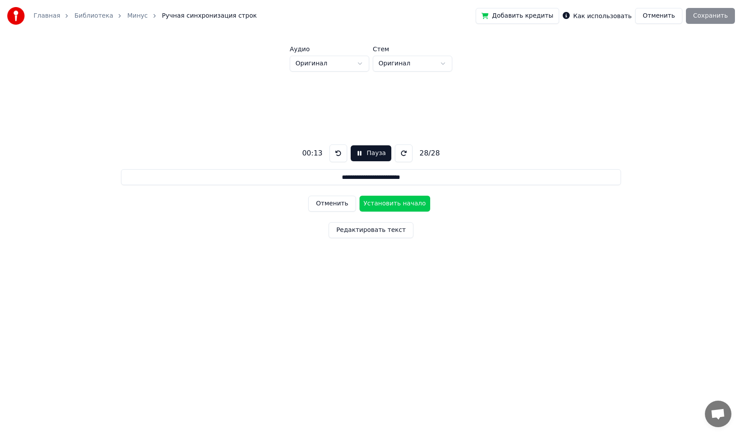
click at [400, 154] on button at bounding box center [404, 153] width 18 height 18
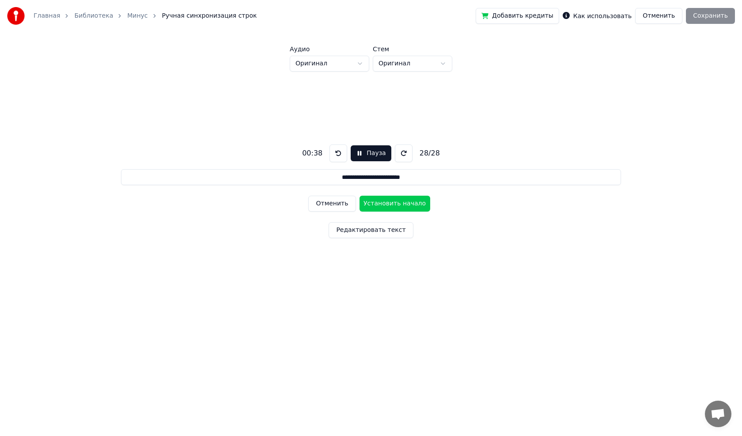
click at [400, 154] on button at bounding box center [404, 153] width 18 height 18
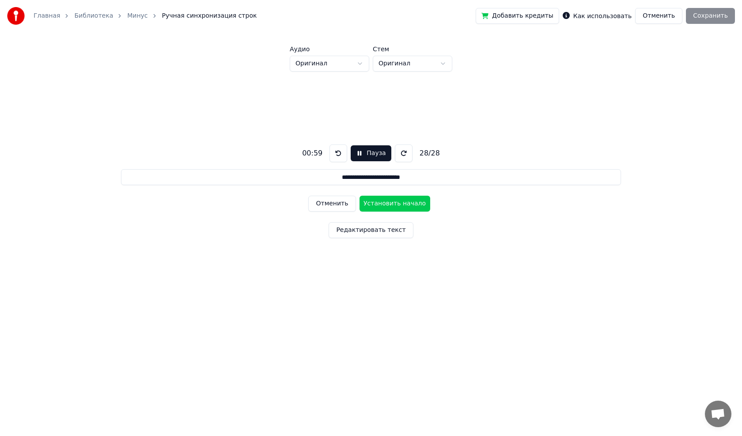
click at [400, 154] on button at bounding box center [404, 153] width 18 height 18
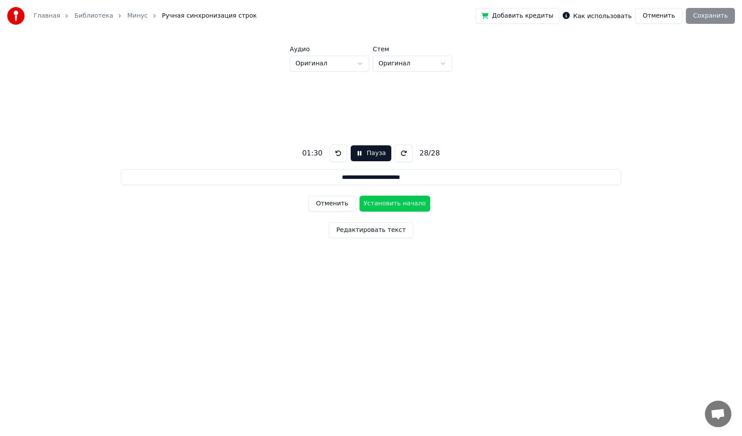
click at [400, 154] on button at bounding box center [404, 153] width 18 height 18
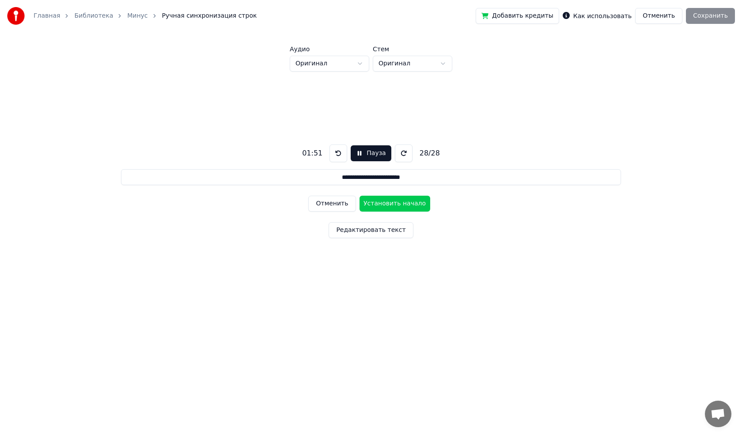
click at [400, 154] on button at bounding box center [404, 153] width 18 height 18
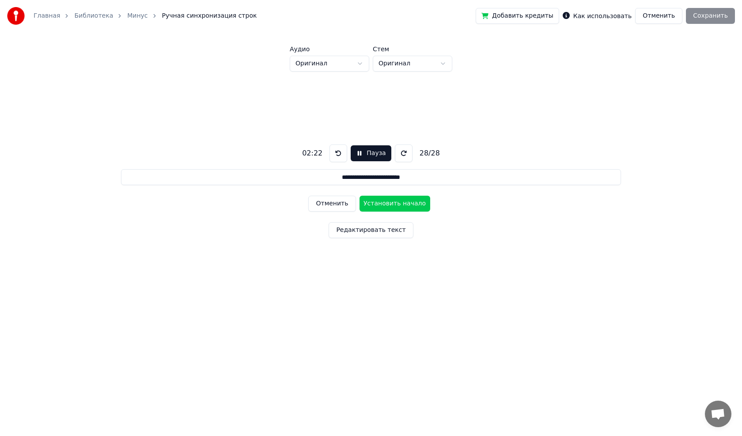
click at [400, 154] on button at bounding box center [404, 153] width 18 height 18
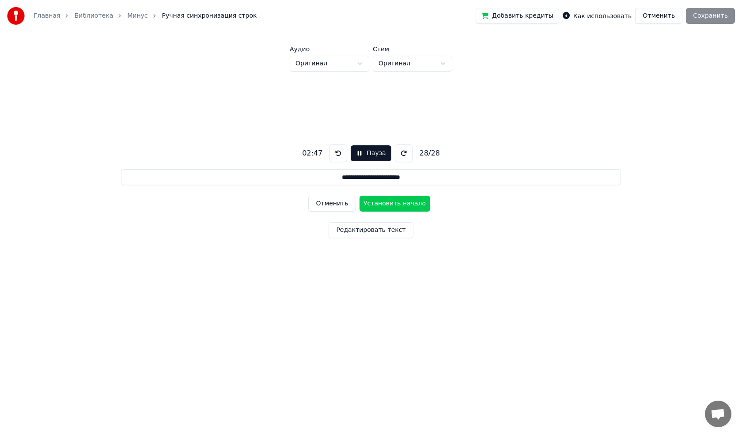
click at [400, 154] on button at bounding box center [404, 153] width 18 height 18
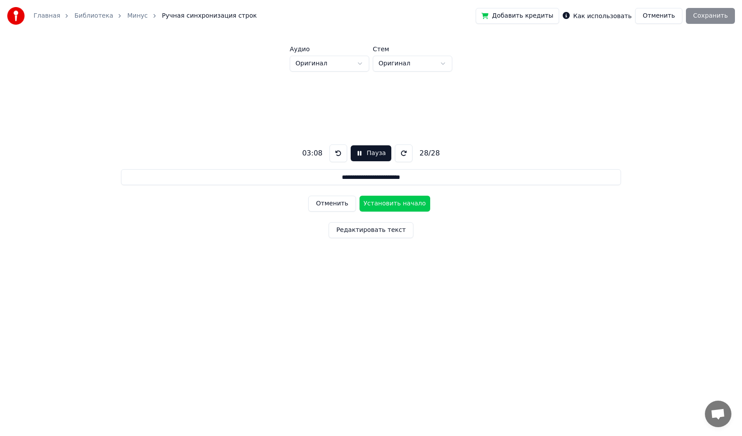
click at [400, 154] on button at bounding box center [404, 153] width 18 height 18
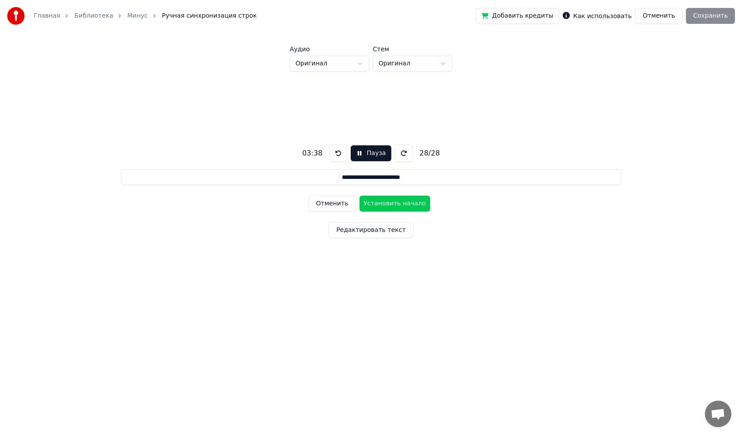
click at [400, 154] on button at bounding box center [404, 153] width 18 height 18
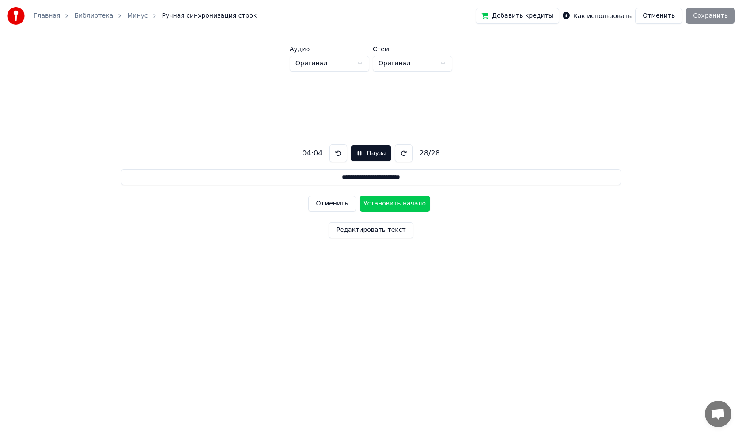
click at [400, 154] on button at bounding box center [404, 153] width 18 height 18
click at [335, 150] on button at bounding box center [336, 153] width 18 height 18
click at [336, 150] on button at bounding box center [336, 153] width 18 height 18
click at [404, 151] on button at bounding box center [406, 153] width 18 height 18
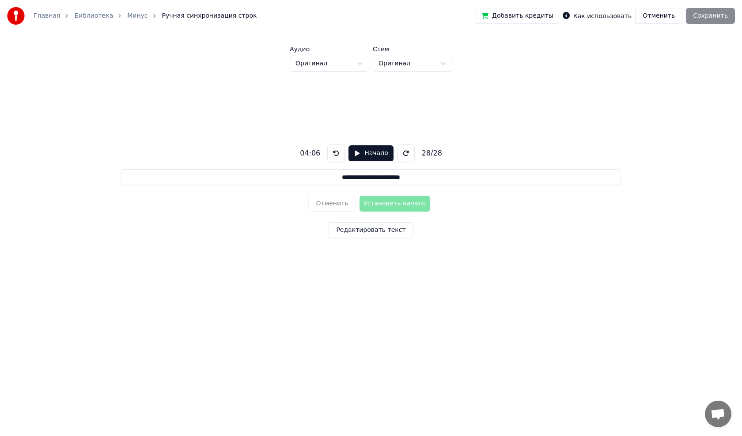
click at [355, 153] on button "Начало" at bounding box center [371, 153] width 45 height 16
click at [383, 201] on button "Установить начало" at bounding box center [395, 204] width 71 height 16
click at [336, 152] on button at bounding box center [336, 153] width 18 height 18
click at [356, 152] on button "Начало" at bounding box center [371, 153] width 45 height 16
click at [381, 205] on button "Установить начало" at bounding box center [395, 204] width 71 height 16
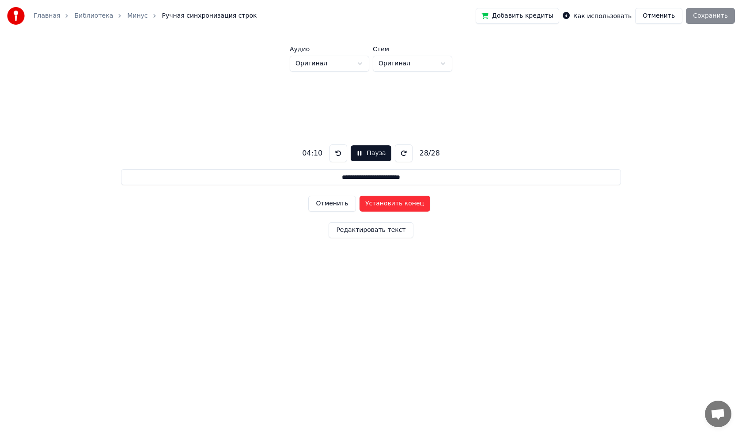
click at [377, 201] on button "Установить конец" at bounding box center [395, 204] width 71 height 16
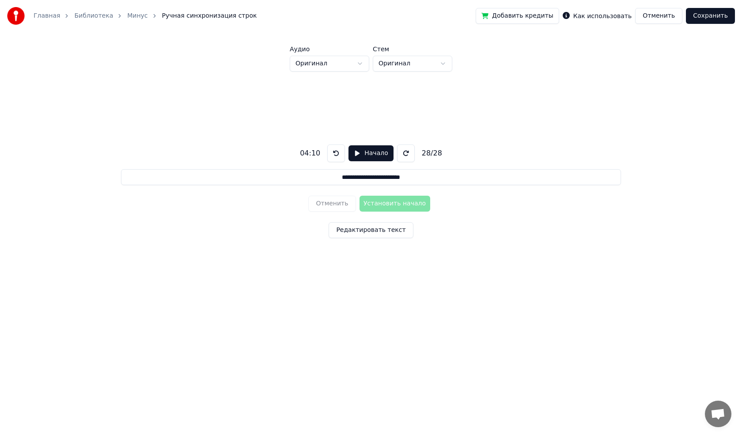
click at [710, 15] on button "Сохранить" at bounding box center [710, 16] width 49 height 16
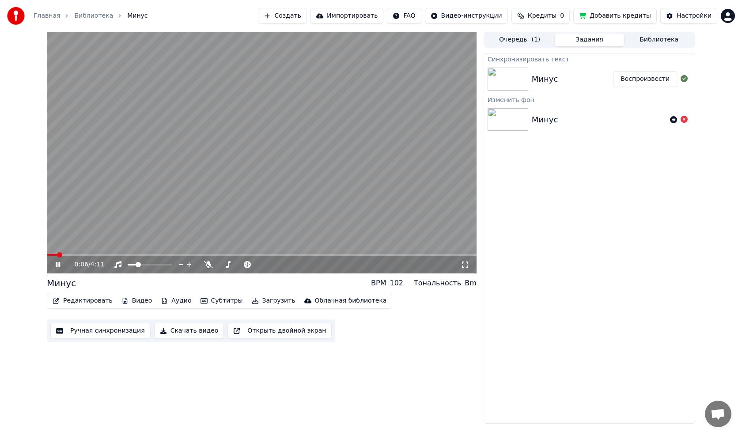
drag, startPoint x: 68, startPoint y: 246, endPoint x: 67, endPoint y: 250, distance: 5.2
click at [68, 246] on video at bounding box center [262, 153] width 430 height 242
click at [47, 254] on span at bounding box center [262, 255] width 430 height 2
drag, startPoint x: 61, startPoint y: 264, endPoint x: 66, endPoint y: 262, distance: 5.2
click at [61, 263] on icon at bounding box center [64, 264] width 21 height 7
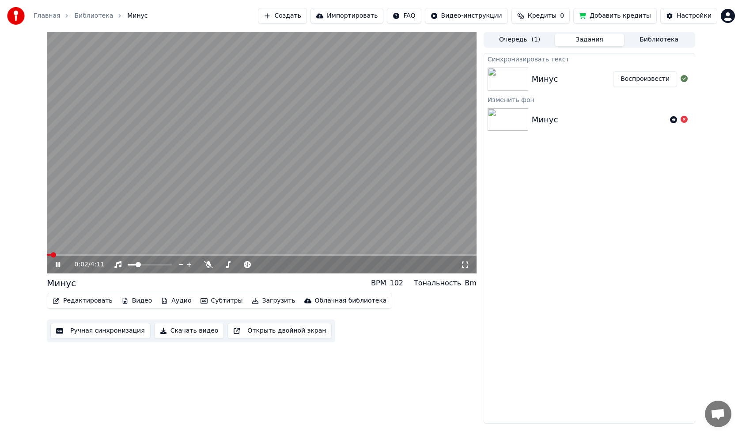
click at [55, 254] on span at bounding box center [53, 254] width 5 height 5
click at [128, 265] on span at bounding box center [130, 264] width 5 height 5
click at [207, 179] on video at bounding box center [262, 153] width 430 height 242
drag, startPoint x: 91, startPoint y: 253, endPoint x: 52, endPoint y: 256, distance: 39.0
click at [52, 256] on div "0:26 / 4:11" at bounding box center [262, 153] width 430 height 242
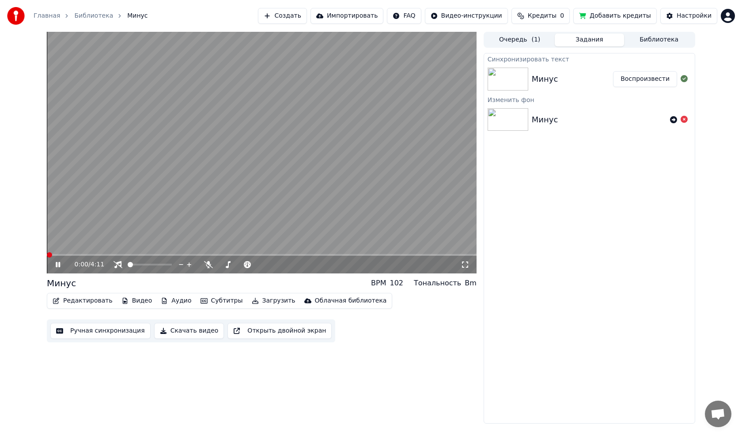
click at [47, 255] on span at bounding box center [49, 254] width 5 height 5
click at [47, 257] on span at bounding box center [49, 254] width 5 height 5
click at [293, 185] on video at bounding box center [262, 153] width 430 height 242
click at [76, 255] on span at bounding box center [78, 254] width 5 height 5
click at [68, 253] on span at bounding box center [69, 254] width 5 height 5
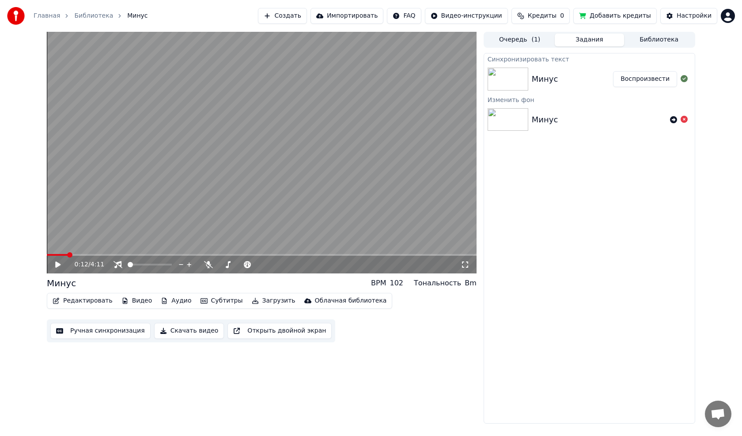
click at [56, 265] on icon at bounding box center [57, 265] width 5 height 6
click at [154, 267] on span at bounding box center [153, 264] width 5 height 5
click at [128, 262] on span at bounding box center [130, 264] width 5 height 5
drag, startPoint x: 74, startPoint y: 254, endPoint x: 54, endPoint y: 258, distance: 20.7
click at [54, 258] on div "0:17 / 4:11" at bounding box center [262, 153] width 430 height 242
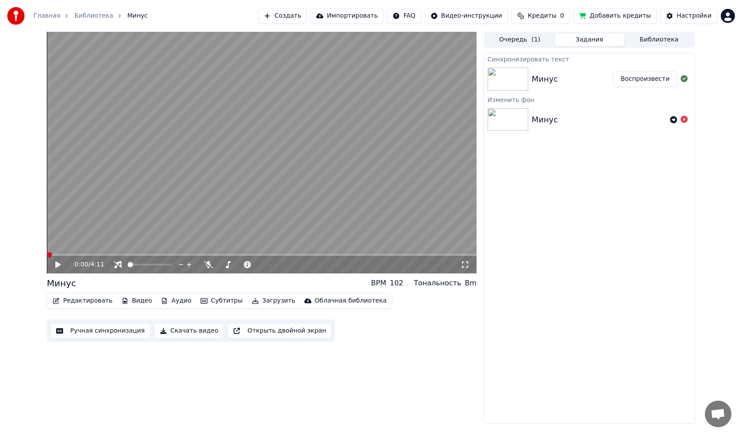
click at [47, 258] on span at bounding box center [49, 254] width 5 height 5
click at [64, 296] on button "Редактировать" at bounding box center [82, 301] width 67 height 12
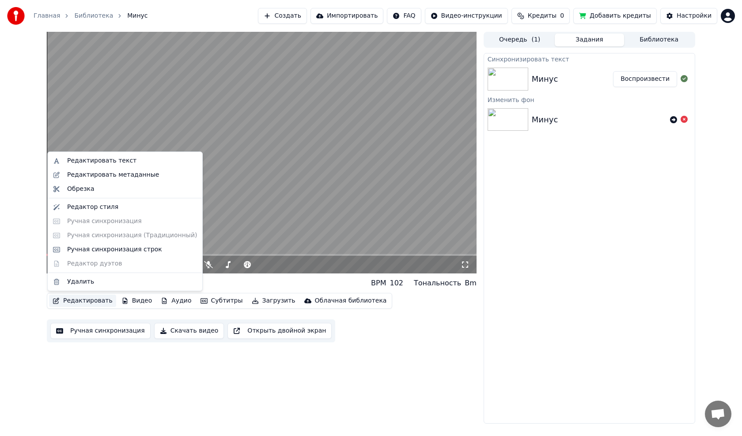
click at [64, 297] on button "Редактировать" at bounding box center [82, 301] width 67 height 12
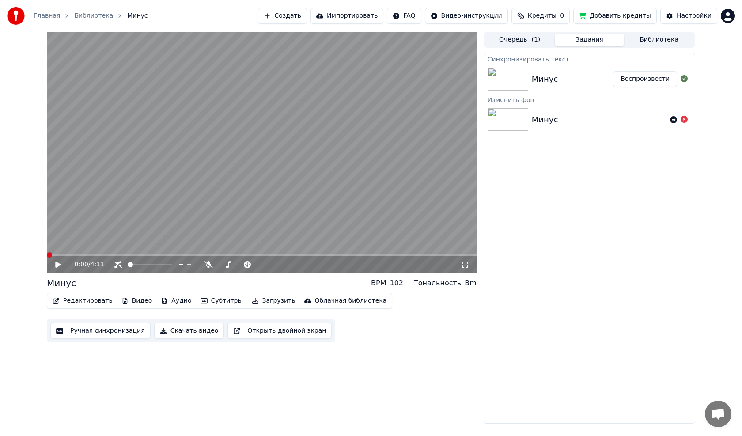
click at [59, 264] on icon at bounding box center [57, 265] width 5 height 6
click at [59, 264] on icon at bounding box center [58, 264] width 4 height 5
click at [154, 264] on span at bounding box center [151, 264] width 5 height 5
drag, startPoint x: 53, startPoint y: 251, endPoint x: 41, endPoint y: 252, distance: 12.8
click at [41, 252] on div "0:01 / 4:11 Минус BPM 102 Тональность Bm Редактировать Видео Аудио Субтитры Заг…" at bounding box center [371, 228] width 663 height 392
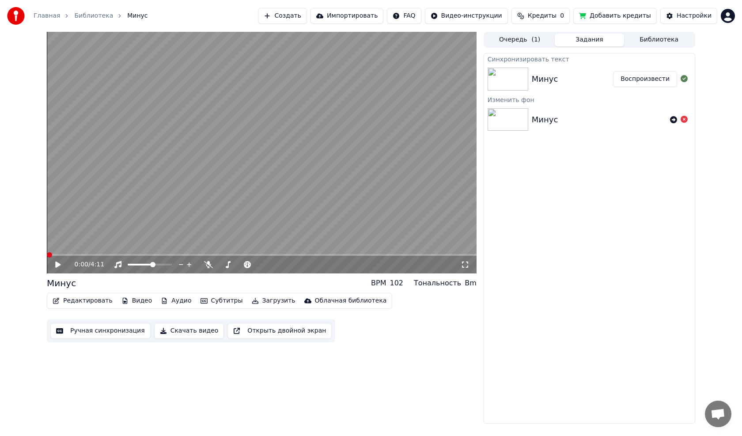
click at [47, 258] on span at bounding box center [49, 254] width 5 height 5
click at [55, 262] on icon at bounding box center [64, 264] width 21 height 7
click at [171, 266] on span at bounding box center [168, 264] width 5 height 5
click at [61, 265] on icon at bounding box center [64, 264] width 21 height 7
click at [47, 258] on span at bounding box center [49, 254] width 5 height 5
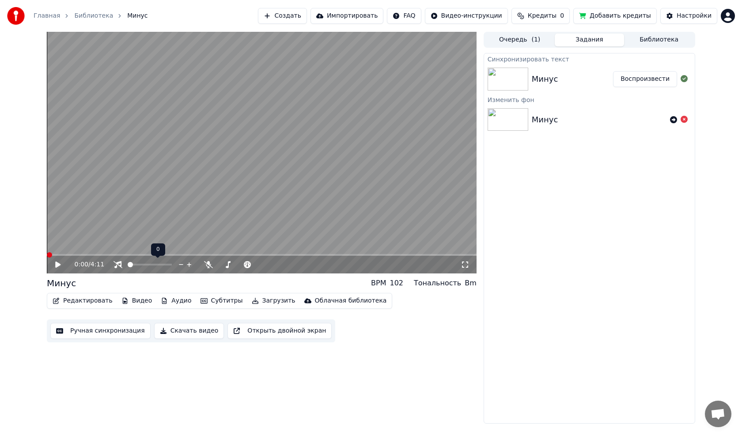
click at [128, 264] on span at bounding box center [128, 265] width 0 height 2
drag, startPoint x: 57, startPoint y: 265, endPoint x: 232, endPoint y: 385, distance: 212.7
click at [57, 265] on icon at bounding box center [57, 265] width 5 height 6
click at [218, 224] on video at bounding box center [262, 153] width 430 height 242
click at [85, 265] on span "0:15" at bounding box center [82, 264] width 14 height 9
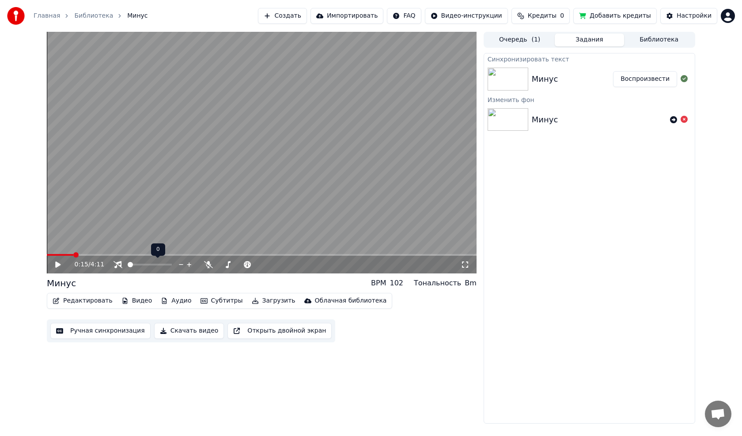
click at [161, 264] on span at bounding box center [150, 265] width 44 height 2
click at [55, 264] on icon at bounding box center [64, 264] width 21 height 7
click at [127, 216] on video at bounding box center [262, 153] width 430 height 242
click at [92, 254] on video at bounding box center [262, 153] width 430 height 242
click at [93, 255] on span at bounding box center [71, 255] width 48 height 2
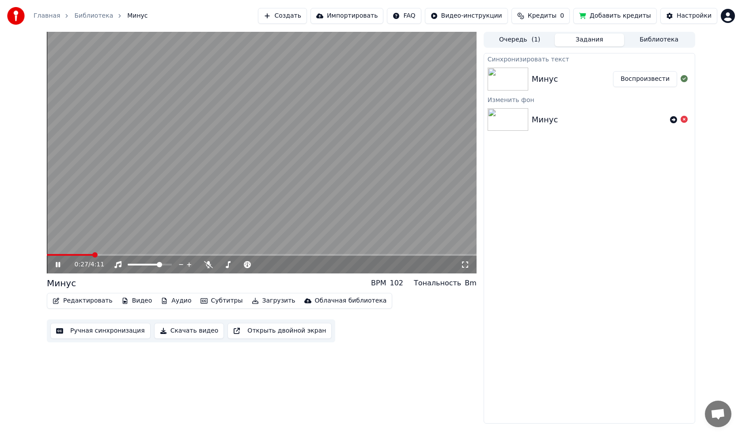
click at [90, 254] on span at bounding box center [70, 255] width 46 height 2
click at [89, 254] on span at bounding box center [69, 255] width 45 height 2
click at [86, 252] on video at bounding box center [262, 153] width 430 height 242
click at [86, 254] on span at bounding box center [69, 255] width 45 height 2
click at [54, 264] on icon at bounding box center [64, 264] width 21 height 7
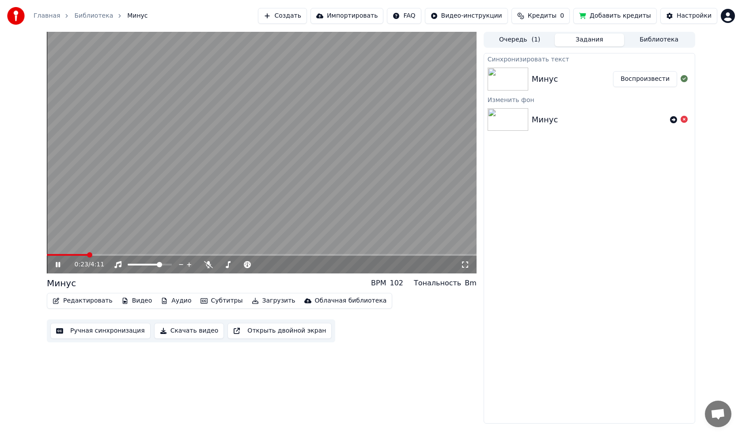
click at [57, 264] on icon at bounding box center [58, 264] width 4 height 5
click at [90, 300] on button "Редактировать" at bounding box center [82, 301] width 67 height 12
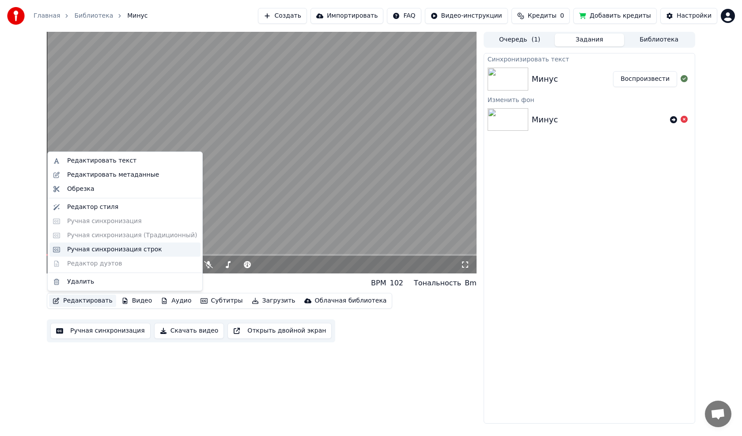
click at [126, 247] on div "Ручная синхронизация строк" at bounding box center [114, 249] width 95 height 9
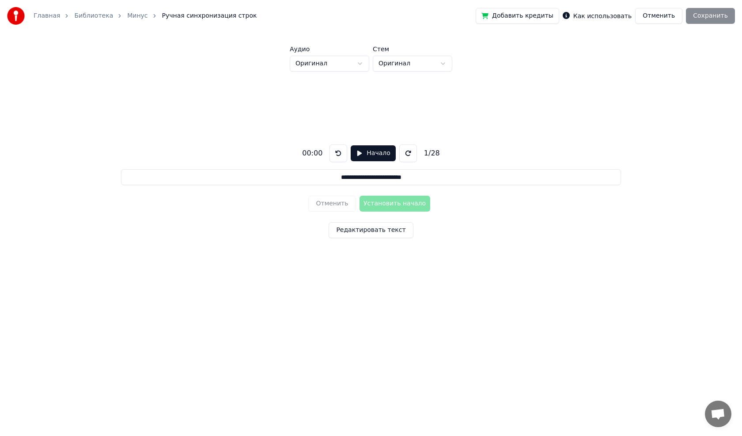
click at [402, 151] on button at bounding box center [408, 153] width 18 height 18
click at [401, 154] on button at bounding box center [408, 153] width 18 height 18
click at [355, 152] on button "Начало" at bounding box center [373, 153] width 45 height 16
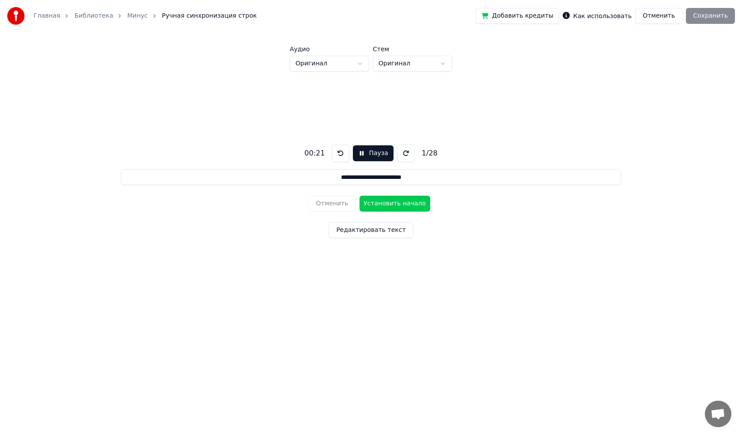
click at [362, 154] on button "Пауза" at bounding box center [373, 153] width 40 height 16
click at [358, 152] on button "Начало" at bounding box center [373, 153] width 45 height 16
click at [377, 201] on button "Установить начало" at bounding box center [395, 204] width 71 height 16
click at [373, 203] on button "Установить конец" at bounding box center [395, 204] width 71 height 16
click at [360, 155] on button "Пауза" at bounding box center [373, 153] width 40 height 16
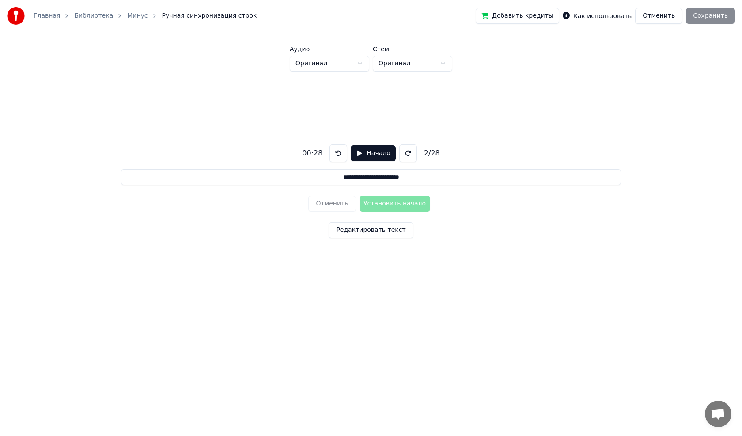
click at [356, 153] on button "Начало" at bounding box center [373, 153] width 45 height 16
click at [376, 202] on button "Установить начало" at bounding box center [395, 204] width 71 height 16
click at [374, 202] on button "Установить конец" at bounding box center [395, 204] width 71 height 16
click at [358, 155] on button "Пауза" at bounding box center [373, 153] width 40 height 16
click at [357, 155] on button "Начало" at bounding box center [373, 153] width 45 height 16
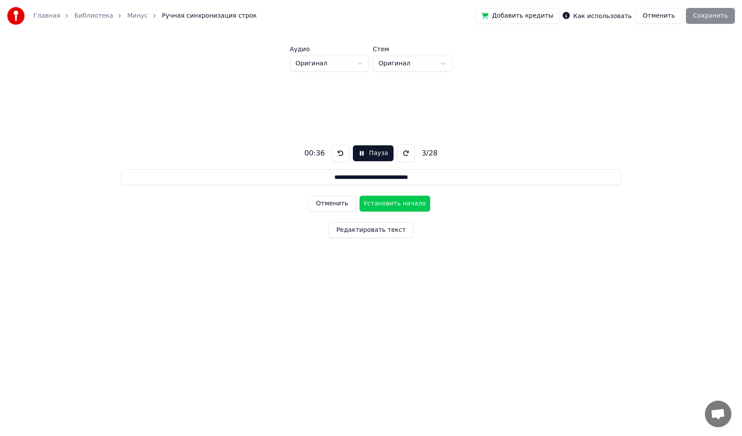
click at [378, 201] on button "Установить начало" at bounding box center [395, 204] width 71 height 16
click at [368, 200] on button "Установить конец" at bounding box center [395, 204] width 71 height 16
type input "**********"
click at [358, 153] on button "Пауза" at bounding box center [373, 153] width 40 height 16
click at [663, 12] on button "Отменить" at bounding box center [658, 16] width 47 height 16
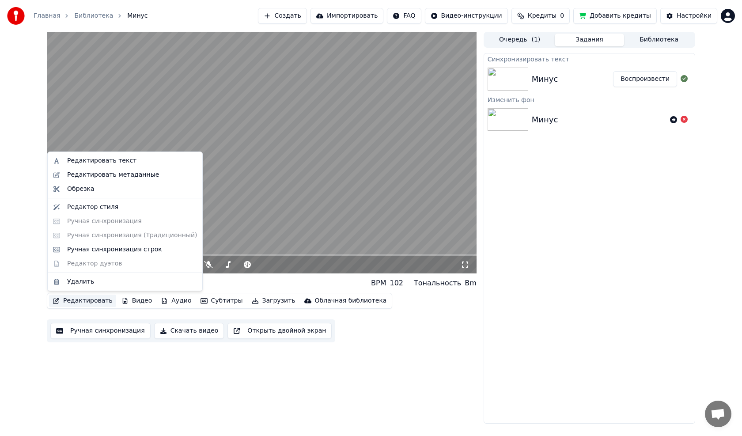
click at [89, 300] on button "Редактировать" at bounding box center [82, 301] width 67 height 12
click at [117, 246] on div "Ручная синхронизация строк" at bounding box center [114, 249] width 95 height 9
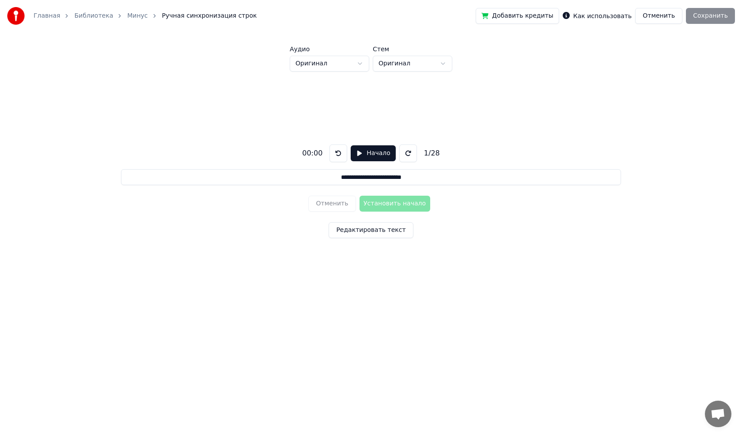
click at [403, 153] on button at bounding box center [408, 153] width 18 height 18
click at [358, 152] on button "Начало" at bounding box center [373, 153] width 45 height 16
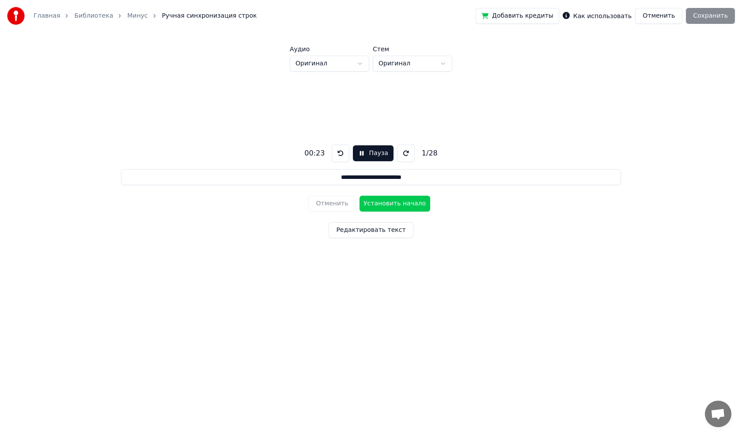
click at [380, 202] on button "Установить начало" at bounding box center [395, 204] width 71 height 16
click at [372, 203] on button "Установить конец" at bounding box center [395, 204] width 71 height 16
click at [358, 151] on button "Пауза" at bounding box center [373, 153] width 40 height 16
drag, startPoint x: 356, startPoint y: 152, endPoint x: 372, endPoint y: 173, distance: 26.2
click at [357, 152] on button "Начало" at bounding box center [373, 153] width 45 height 16
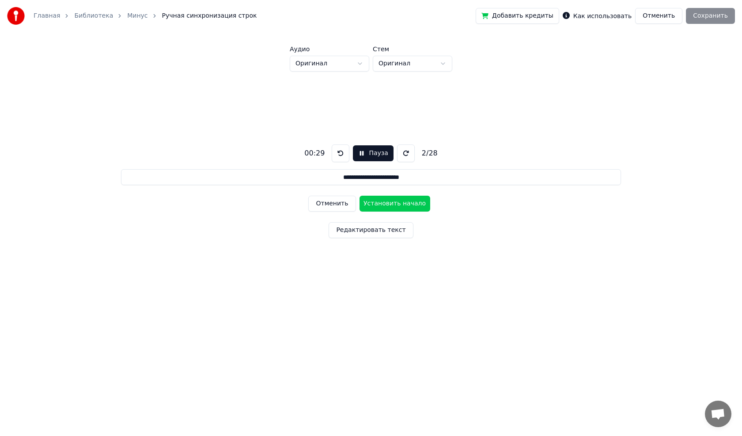
click at [376, 199] on button "Установить начало" at bounding box center [395, 204] width 71 height 16
click at [378, 203] on button "Установить конец" at bounding box center [395, 204] width 71 height 16
click at [358, 150] on button "Пауза" at bounding box center [373, 153] width 40 height 16
click at [357, 152] on button "Начало" at bounding box center [373, 153] width 45 height 16
click at [381, 199] on button "Установить начало" at bounding box center [395, 204] width 71 height 16
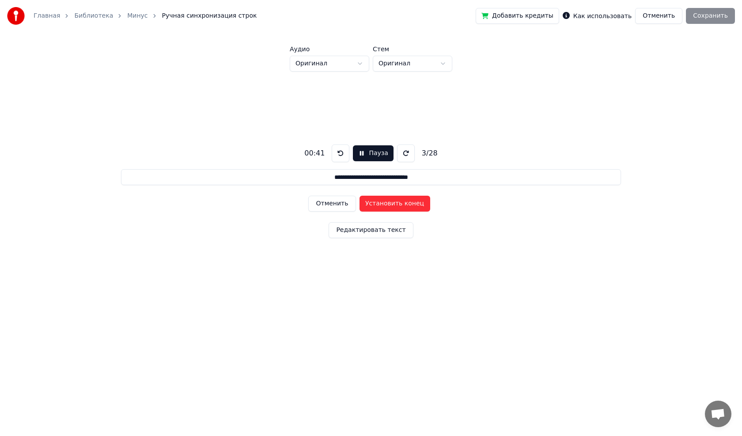
click at [383, 204] on button "Установить конец" at bounding box center [395, 204] width 71 height 16
click at [358, 155] on button "Пауза" at bounding box center [373, 153] width 40 height 16
click at [356, 151] on button "Начало" at bounding box center [373, 153] width 45 height 16
click at [375, 201] on button "Установить начало" at bounding box center [395, 204] width 71 height 16
click at [387, 197] on button "Установить конец" at bounding box center [395, 204] width 71 height 16
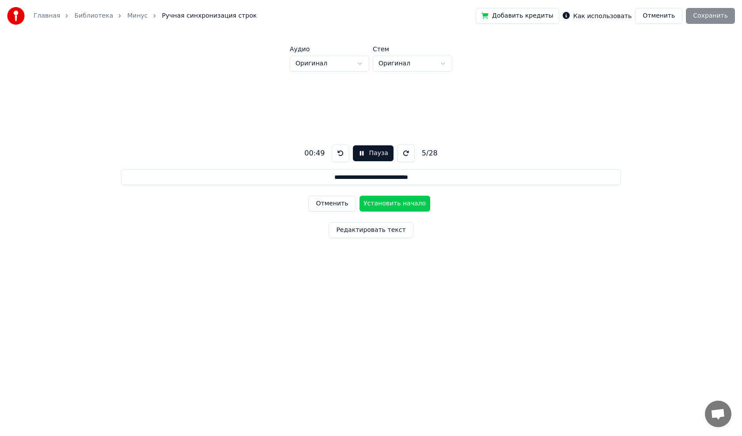
click at [388, 204] on button "Установить начало" at bounding box center [395, 204] width 71 height 16
drag, startPoint x: 377, startPoint y: 201, endPoint x: 373, endPoint y: 181, distance: 19.9
click at [377, 199] on button "Установить конец" at bounding box center [395, 204] width 71 height 16
click at [361, 153] on button "Пауза" at bounding box center [373, 153] width 40 height 16
click at [356, 153] on button "Начало" at bounding box center [373, 153] width 45 height 16
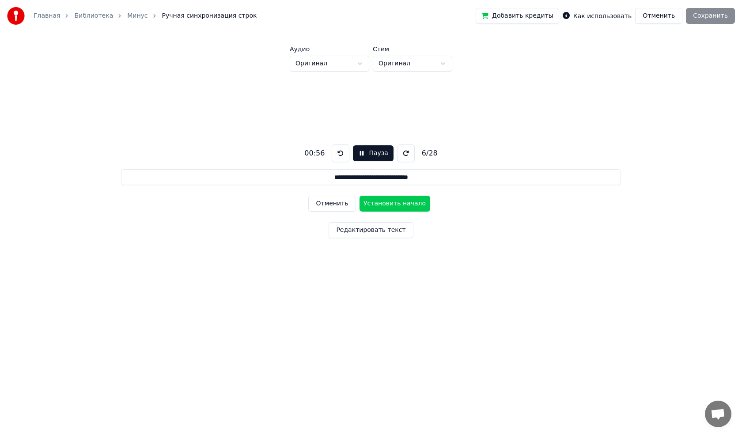
click at [382, 200] on button "Установить начало" at bounding box center [395, 204] width 71 height 16
drag, startPoint x: 381, startPoint y: 204, endPoint x: 373, endPoint y: 186, distance: 20.2
click at [381, 204] on button "Установить конец" at bounding box center [395, 204] width 71 height 16
click at [358, 152] on button "Пауза" at bounding box center [373, 153] width 40 height 16
click at [357, 152] on button "Начало" at bounding box center [373, 153] width 45 height 16
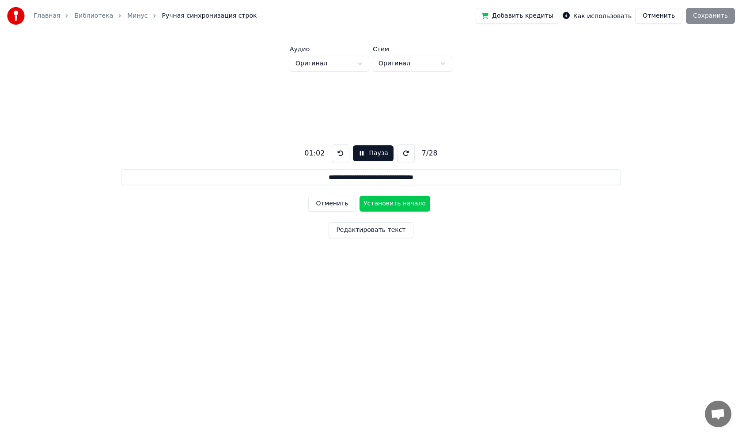
click at [375, 201] on button "Установить начало" at bounding box center [395, 204] width 71 height 16
click at [379, 203] on button "Установить конец" at bounding box center [395, 204] width 71 height 16
click at [386, 201] on button "Установить начало" at bounding box center [395, 204] width 71 height 16
click at [379, 201] on button "Установить конец" at bounding box center [395, 204] width 71 height 16
click at [381, 202] on button "Установить начало" at bounding box center [395, 204] width 71 height 16
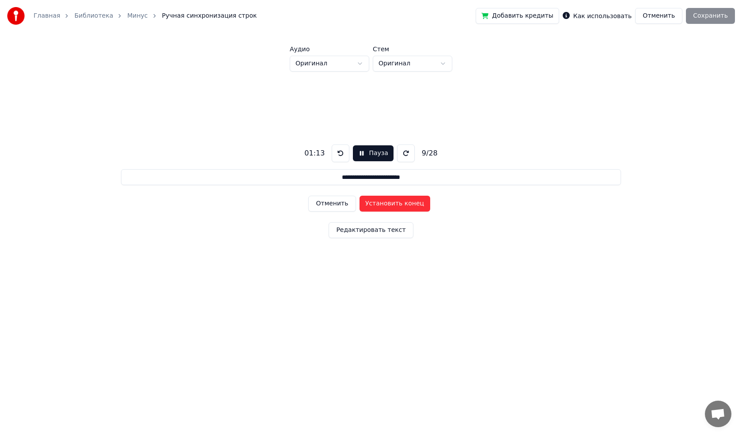
click at [376, 200] on button "Установить конец" at bounding box center [395, 204] width 71 height 16
click at [358, 153] on button "Пауза" at bounding box center [371, 153] width 40 height 16
click at [400, 152] on button at bounding box center [406, 153] width 18 height 18
click at [405, 150] on button at bounding box center [406, 153] width 18 height 18
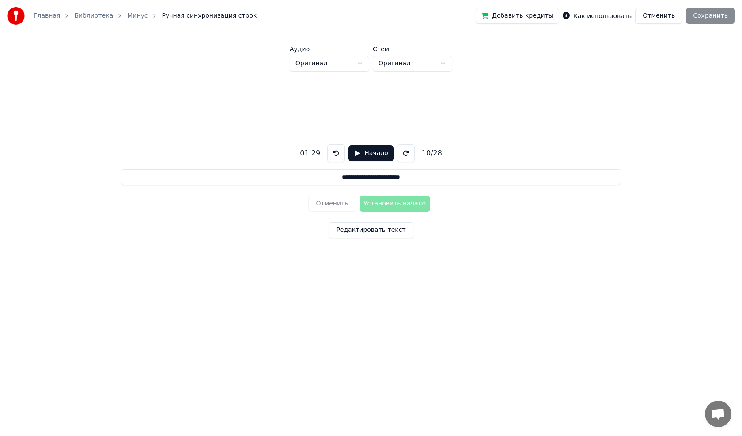
click at [339, 150] on button at bounding box center [336, 153] width 18 height 18
click at [355, 152] on button "Начало" at bounding box center [371, 153] width 45 height 16
click at [385, 204] on button "Установить начало" at bounding box center [395, 204] width 71 height 16
click at [382, 204] on button "Установить конец" at bounding box center [395, 204] width 71 height 16
click at [354, 152] on button "Пауза" at bounding box center [371, 153] width 40 height 16
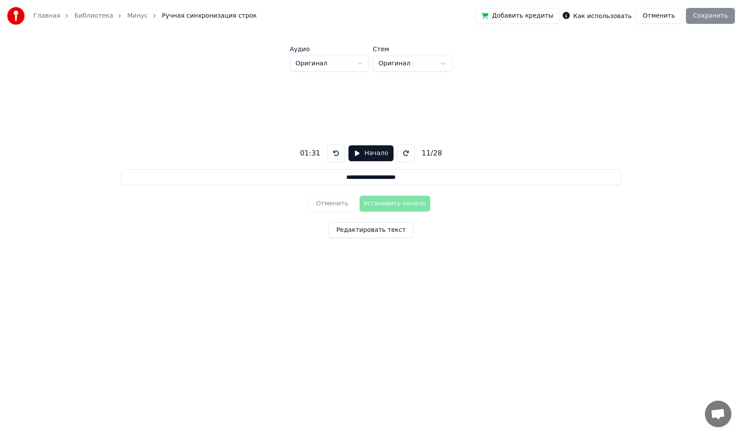
click at [355, 152] on button "Начало" at bounding box center [371, 153] width 45 height 16
click at [378, 201] on button "Установить начало" at bounding box center [395, 204] width 71 height 16
click at [382, 202] on button "Установить конец" at bounding box center [395, 204] width 71 height 16
click at [360, 153] on button "Пауза" at bounding box center [371, 153] width 40 height 16
click at [354, 152] on button "Начало" at bounding box center [371, 153] width 45 height 16
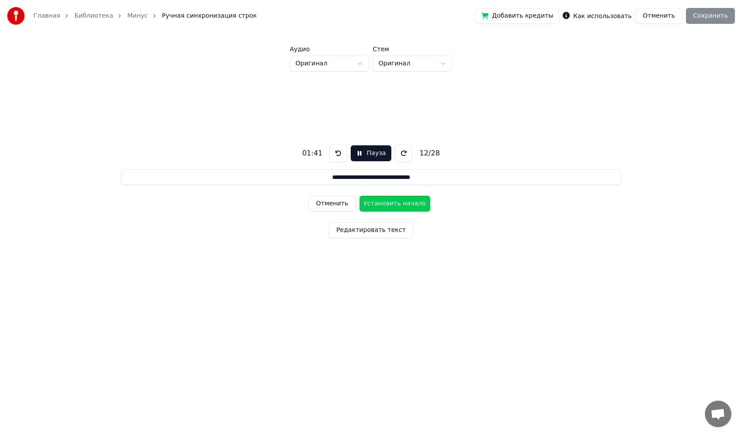
click at [376, 200] on button "Установить начало" at bounding box center [395, 204] width 71 height 16
click at [388, 203] on button "Установить конец" at bounding box center [395, 204] width 71 height 16
click at [387, 202] on button "Установить начало" at bounding box center [395, 204] width 71 height 16
click at [379, 202] on button "Установить конец" at bounding box center [395, 204] width 71 height 16
click at [360, 152] on button "Пауза" at bounding box center [371, 153] width 40 height 16
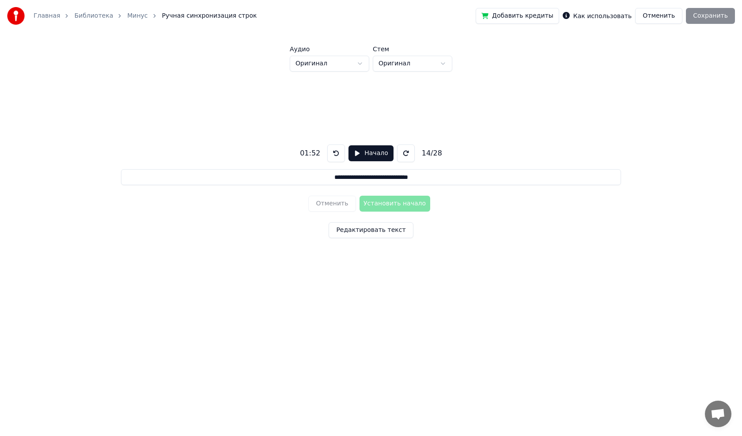
click at [356, 155] on button "Начало" at bounding box center [371, 153] width 45 height 16
click at [374, 202] on button "Установить начало" at bounding box center [395, 204] width 71 height 16
click at [373, 203] on button "Установить конец" at bounding box center [395, 204] width 71 height 16
click at [358, 155] on button "Пауза" at bounding box center [371, 153] width 40 height 16
click at [354, 152] on button "Начало" at bounding box center [371, 153] width 45 height 16
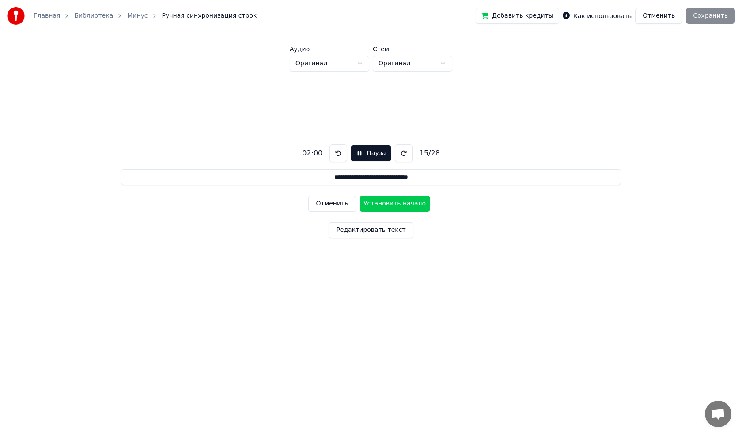
click at [376, 200] on button "Установить начало" at bounding box center [395, 204] width 71 height 16
click at [368, 204] on button "Установить конец" at bounding box center [395, 204] width 71 height 16
click at [356, 155] on button "Пауза" at bounding box center [371, 153] width 40 height 16
click at [357, 152] on button "Начало" at bounding box center [371, 153] width 45 height 16
click at [379, 200] on button "Установить начало" at bounding box center [395, 204] width 71 height 16
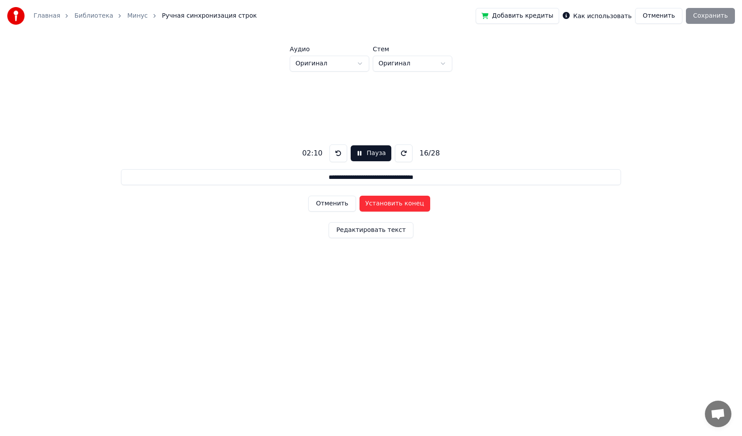
click at [379, 205] on button "Установить конец" at bounding box center [395, 204] width 71 height 16
click at [380, 203] on button "Установить начало" at bounding box center [395, 204] width 71 height 16
click at [377, 201] on button "Установить конец" at bounding box center [395, 204] width 71 height 16
click at [378, 201] on button "Установить начало" at bounding box center [395, 204] width 71 height 16
click at [375, 204] on button "Установить конец" at bounding box center [395, 204] width 71 height 16
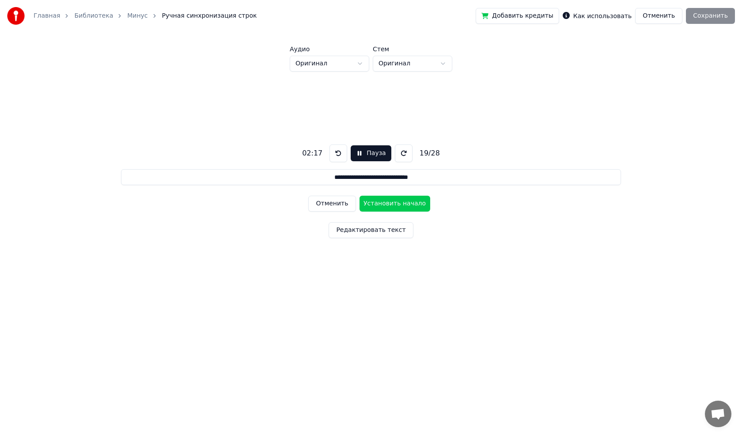
click at [356, 155] on button "Пауза" at bounding box center [371, 153] width 40 height 16
click at [402, 153] on button at bounding box center [406, 153] width 18 height 18
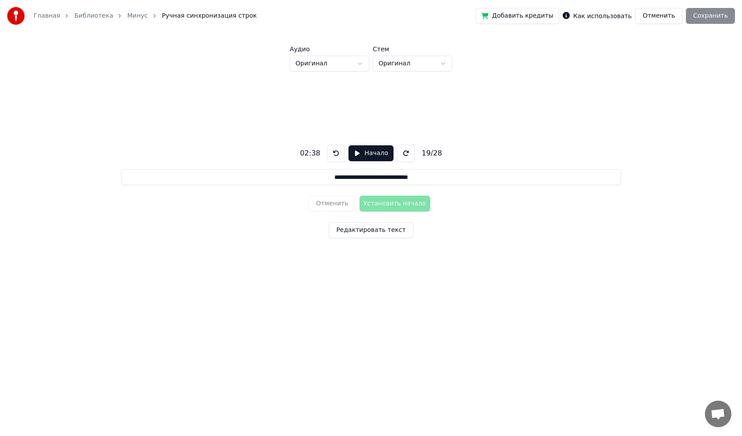
click at [402, 153] on button at bounding box center [406, 153] width 18 height 18
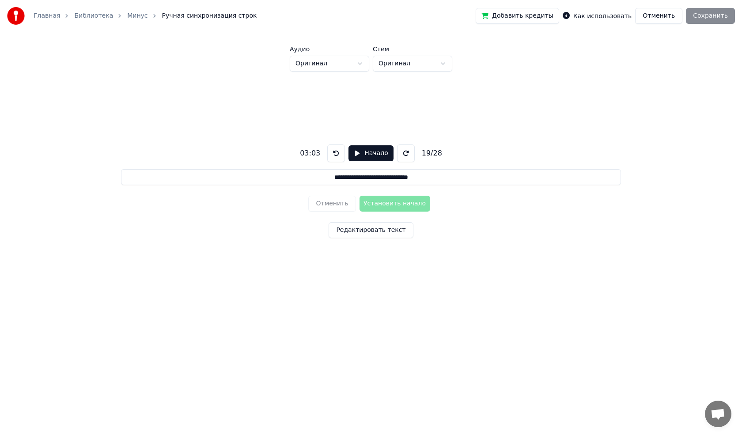
click at [402, 153] on button at bounding box center [406, 153] width 18 height 18
click at [331, 153] on button at bounding box center [336, 153] width 18 height 18
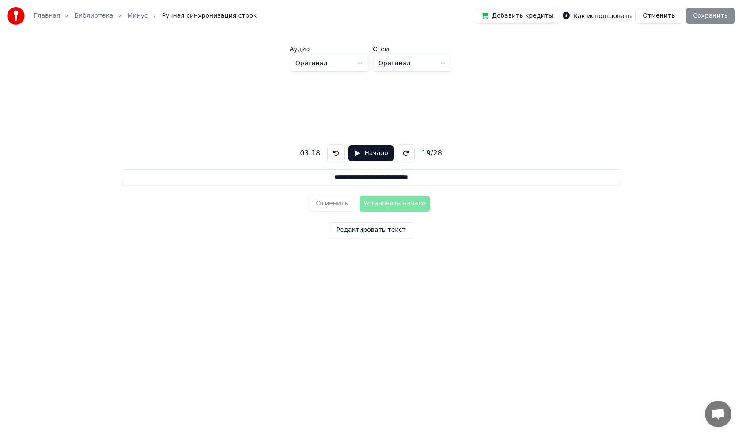
click at [354, 152] on button "Начало" at bounding box center [371, 153] width 45 height 16
click at [369, 203] on button "Установить начало" at bounding box center [395, 204] width 71 height 16
click at [371, 205] on button "Установить конец" at bounding box center [395, 204] width 71 height 16
click at [356, 152] on button "Пауза" at bounding box center [371, 153] width 40 height 16
click at [354, 152] on button "Начало" at bounding box center [371, 153] width 45 height 16
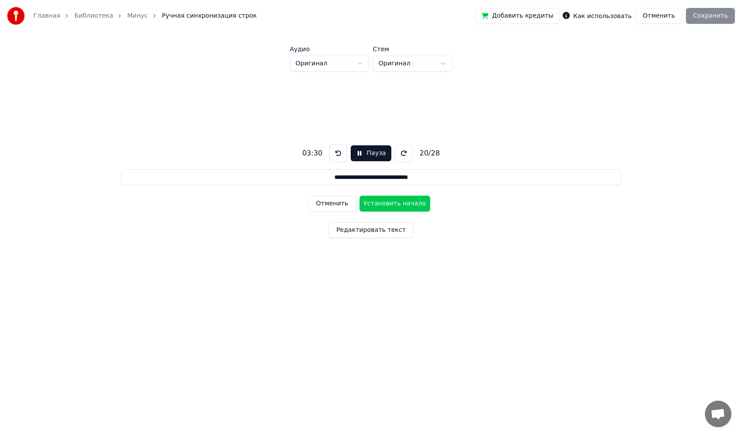
click at [378, 203] on button "Установить начало" at bounding box center [395, 204] width 71 height 16
click at [372, 205] on button "Установить конец" at bounding box center [395, 204] width 71 height 16
click at [373, 203] on button "Установить начало" at bounding box center [395, 204] width 71 height 16
click at [375, 204] on button "Установить конец" at bounding box center [395, 204] width 71 height 16
click at [382, 204] on button "Установить начало" at bounding box center [395, 204] width 71 height 16
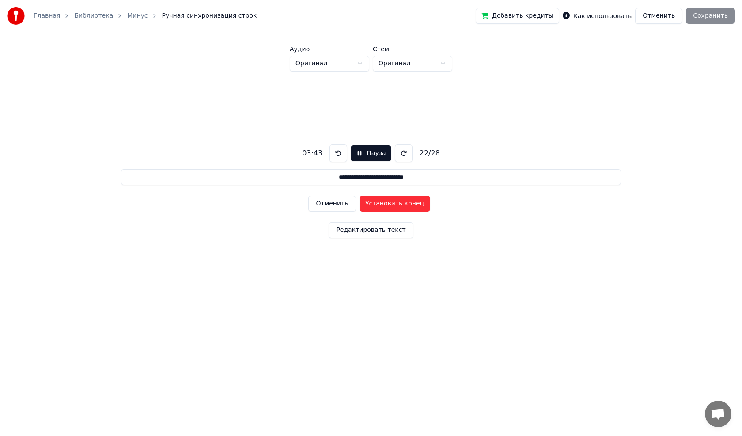
click at [378, 202] on button "Установить конец" at bounding box center [395, 204] width 71 height 16
click at [378, 202] on button "Установить начало" at bounding box center [395, 204] width 71 height 16
click at [375, 203] on button "Установить конец" at bounding box center [395, 204] width 71 height 16
click at [358, 152] on button "Пауза" at bounding box center [371, 153] width 40 height 16
click at [356, 153] on button "Начало" at bounding box center [371, 153] width 45 height 16
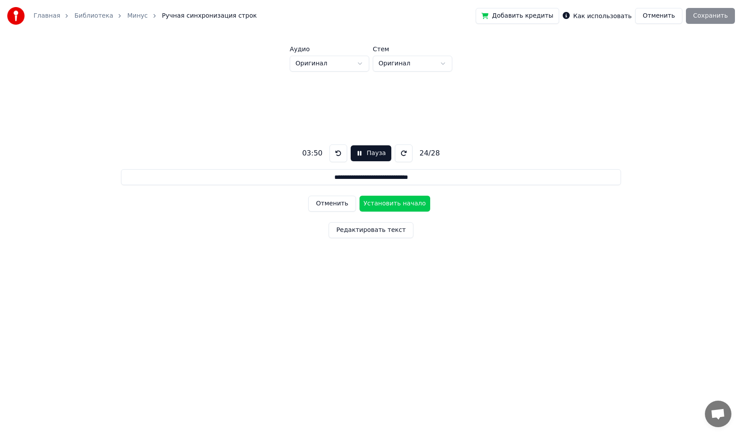
click at [374, 203] on button "Установить начало" at bounding box center [395, 204] width 71 height 16
click at [377, 202] on button "Установить конец" at bounding box center [395, 204] width 71 height 16
click at [375, 205] on button "Установить начало" at bounding box center [395, 204] width 71 height 16
click at [372, 204] on button "Установить конец" at bounding box center [395, 204] width 71 height 16
click at [358, 153] on button "Пауза" at bounding box center [371, 153] width 40 height 16
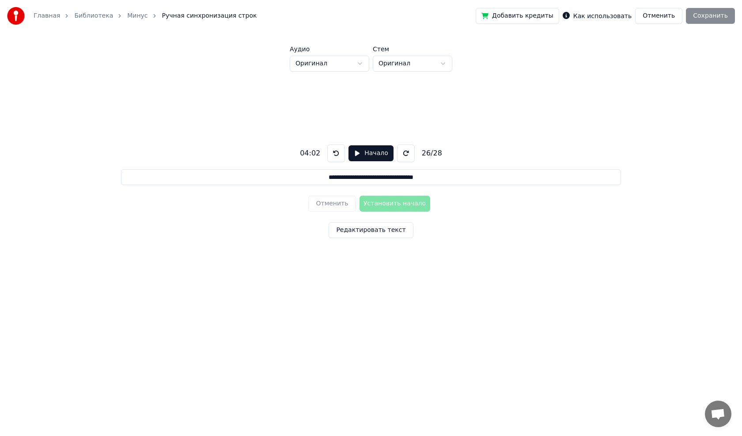
click at [354, 153] on button "Начало" at bounding box center [371, 153] width 45 height 16
click at [372, 202] on button "Установить начало" at bounding box center [395, 204] width 71 height 16
click at [372, 204] on button "Установить конец" at bounding box center [395, 204] width 71 height 16
click at [371, 201] on button "Установить начало" at bounding box center [395, 204] width 71 height 16
click at [371, 204] on button "Установить конец" at bounding box center [395, 204] width 71 height 16
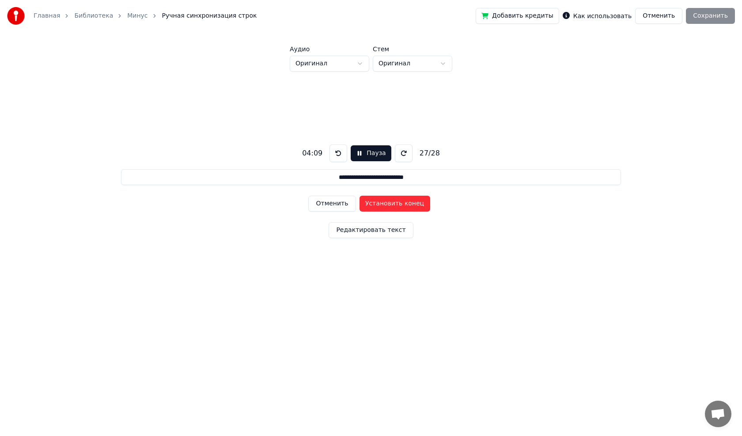
type input "**********"
click at [372, 203] on button "Установить начало" at bounding box center [395, 204] width 71 height 16
click at [335, 156] on button at bounding box center [336, 153] width 18 height 18
click at [354, 152] on button "Начало" at bounding box center [371, 153] width 45 height 16
click at [381, 205] on button "Установить начало" at bounding box center [395, 204] width 71 height 16
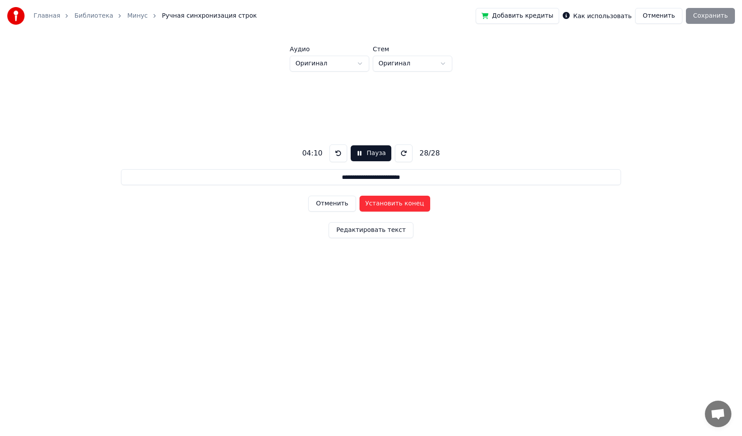
click at [381, 201] on button "Установить конец" at bounding box center [395, 204] width 71 height 16
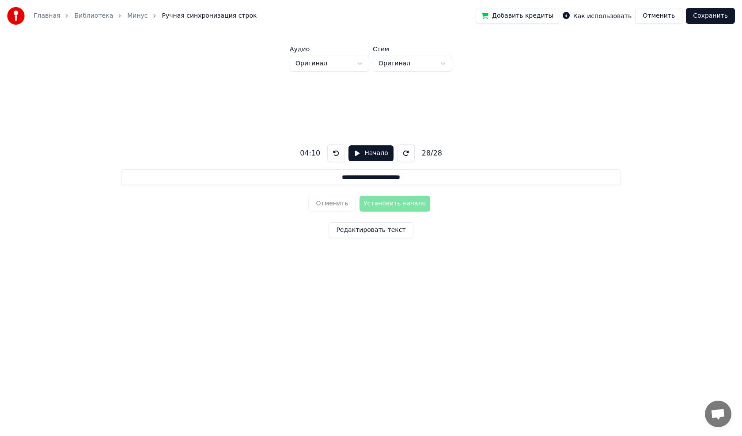
click at [707, 14] on button "Сохранить" at bounding box center [710, 16] width 49 height 16
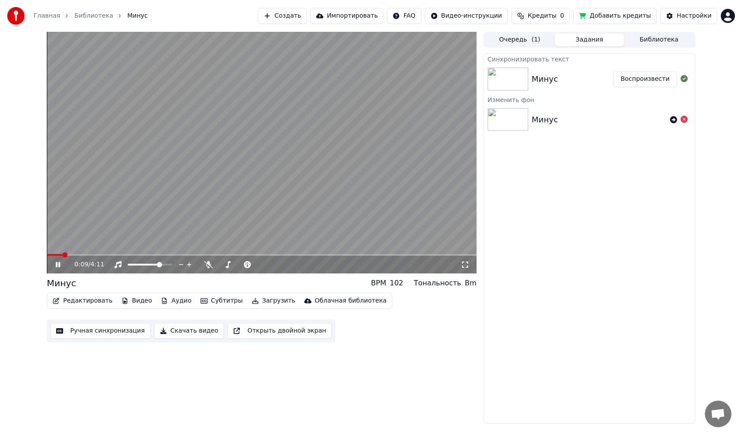
click at [160, 175] on video at bounding box center [262, 153] width 430 height 242
click at [47, 256] on span at bounding box center [262, 255] width 430 height 2
click at [57, 262] on icon at bounding box center [57, 265] width 5 height 6
click at [150, 265] on div at bounding box center [157, 264] width 71 height 9
click at [128, 265] on span at bounding box center [128, 265] width 0 height 2
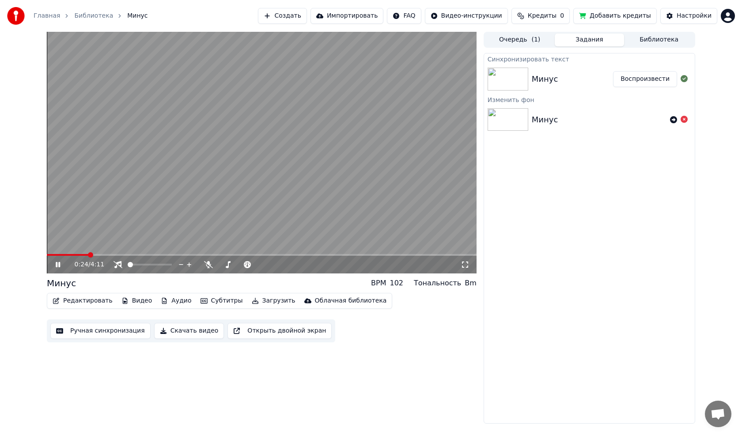
click at [333, 169] on video at bounding box center [262, 153] width 430 height 242
click at [145, 265] on span at bounding box center [145, 264] width 5 height 5
click at [82, 303] on button "Редактировать" at bounding box center [82, 301] width 67 height 12
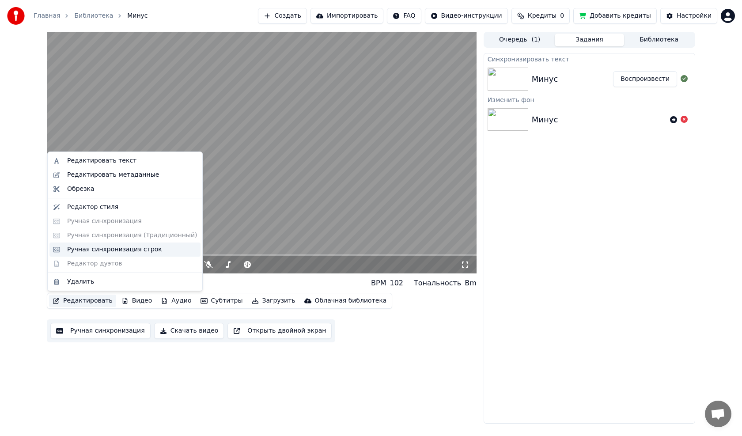
click at [107, 250] on div "Ручная синхронизация строк" at bounding box center [114, 249] width 95 height 9
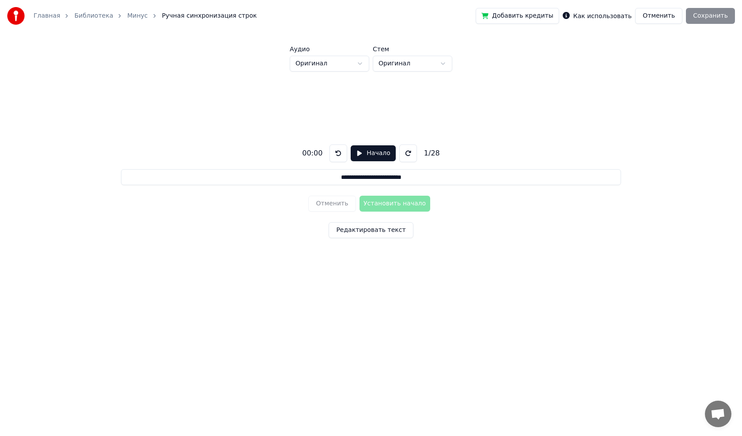
click at [320, 66] on html "**********" at bounding box center [371, 161] width 742 height 322
click at [378, 235] on button "Редактировать текст" at bounding box center [371, 230] width 84 height 16
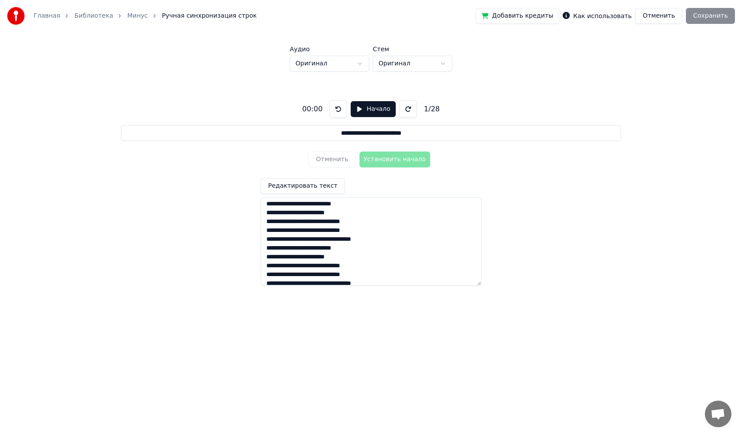
scroll to position [176, 0]
click at [557, 207] on div "**********" at bounding box center [371, 190] width 714 height 236
click at [660, 16] on button "Отменить" at bounding box center [658, 16] width 47 height 16
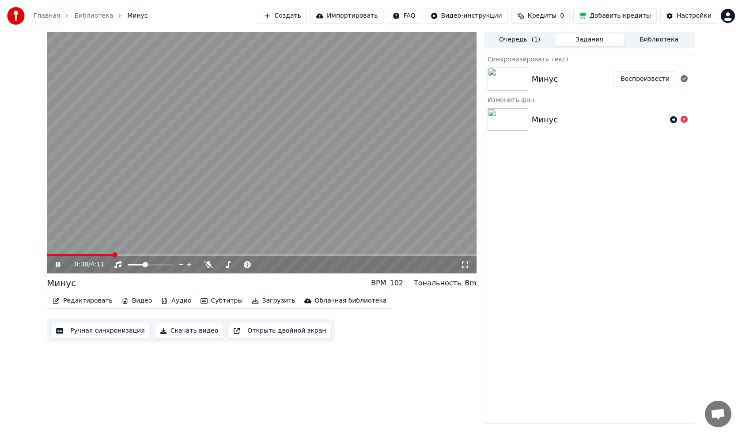
click at [179, 193] on video at bounding box center [262, 153] width 430 height 242
click at [110, 327] on button "Ручная синхронизация" at bounding box center [100, 331] width 100 height 16
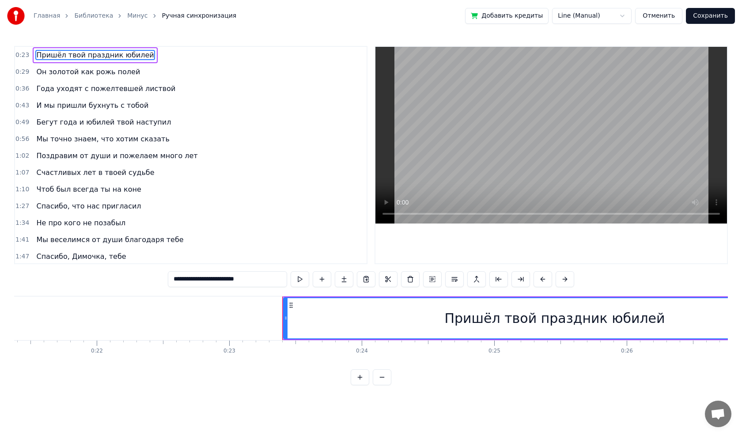
scroll to position [0, 3057]
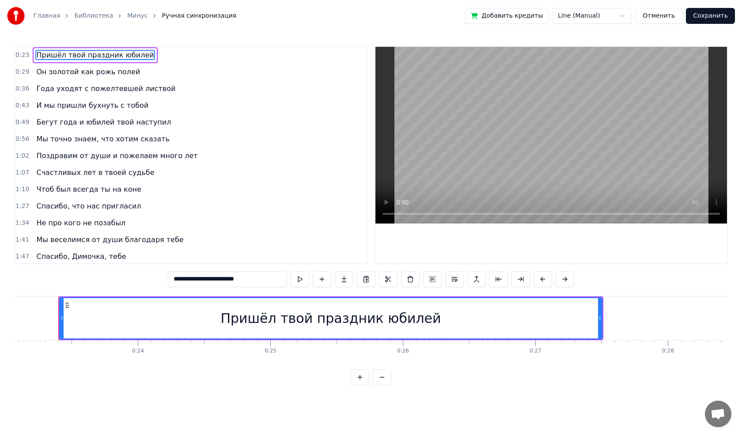
click at [669, 21] on button "Отменить" at bounding box center [658, 16] width 47 height 16
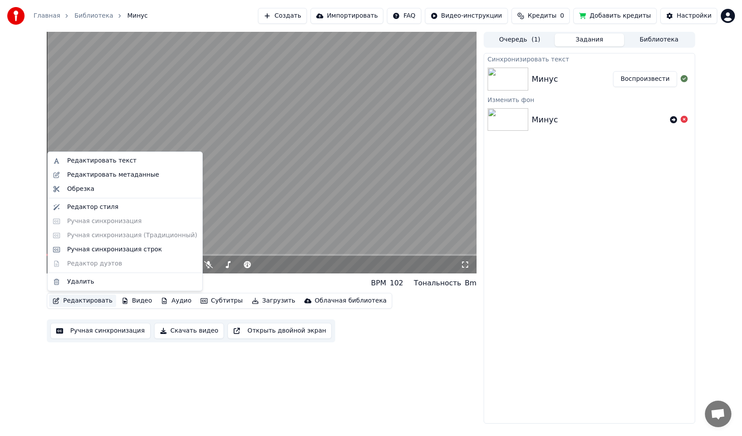
click at [90, 302] on button "Редактировать" at bounding box center [82, 301] width 67 height 12
click at [102, 248] on div "Ручная синхронизация строк" at bounding box center [114, 249] width 95 height 9
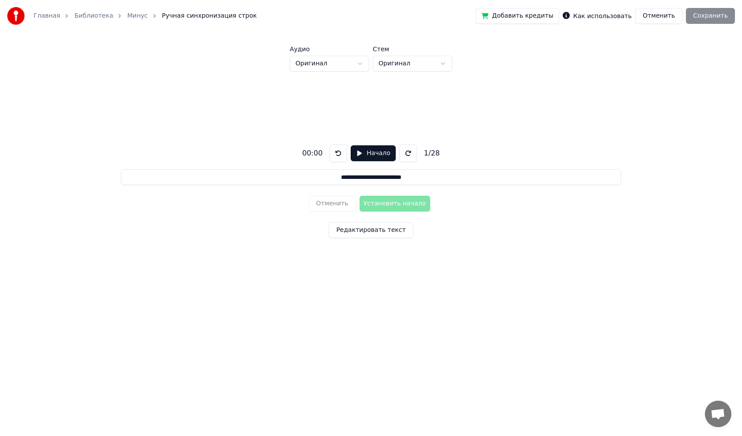
click at [671, 20] on button "Отменить" at bounding box center [658, 16] width 47 height 16
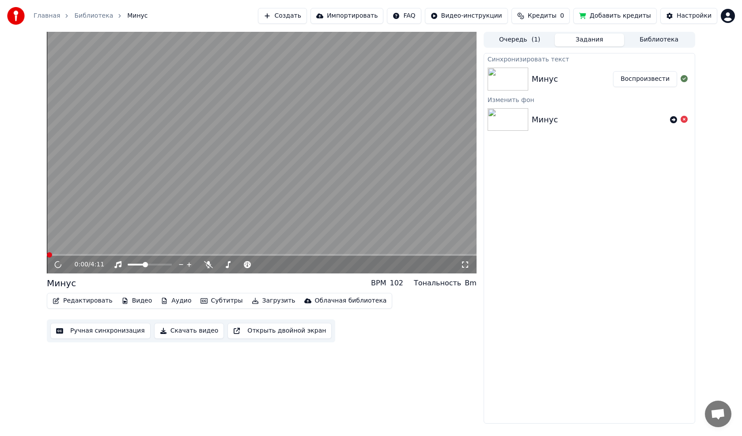
click at [118, 224] on video at bounding box center [262, 153] width 430 height 242
click at [57, 266] on icon at bounding box center [58, 264] width 4 height 5
click at [88, 329] on button "Ручная синхронизация" at bounding box center [100, 331] width 100 height 16
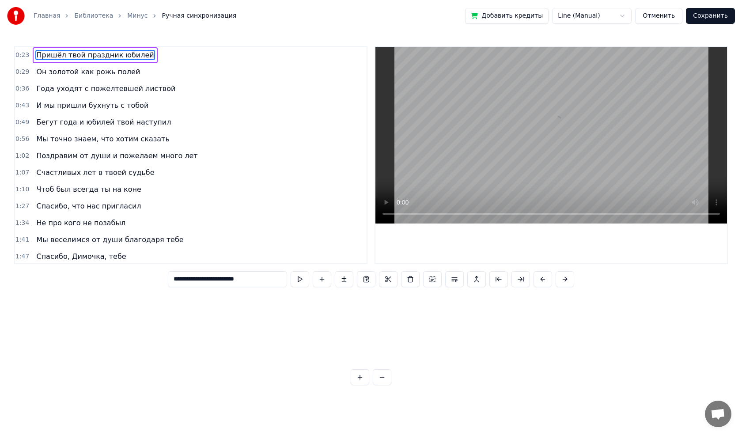
scroll to position [0, 2625]
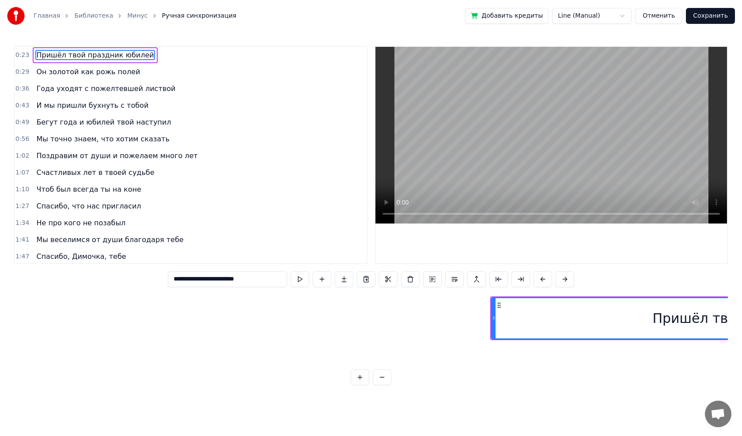
click at [663, 15] on button "Отменить" at bounding box center [658, 16] width 47 height 16
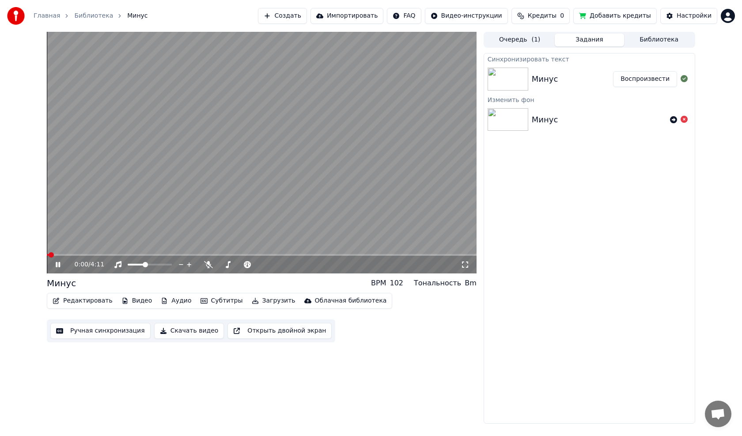
click at [60, 265] on icon at bounding box center [58, 264] width 4 height 5
click at [86, 303] on button "Редактировать" at bounding box center [82, 301] width 67 height 12
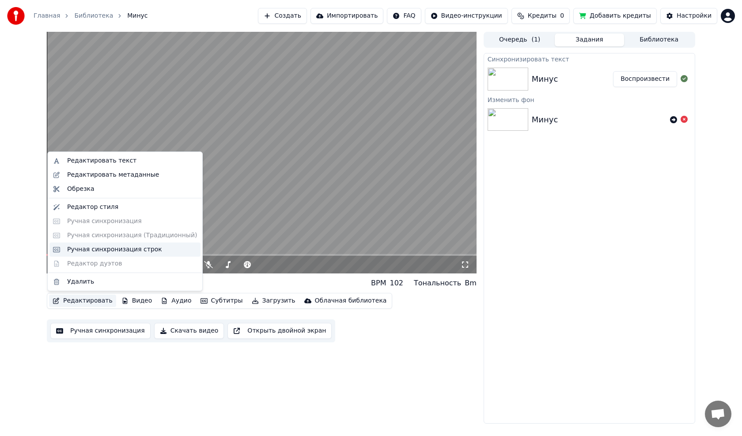
click at [94, 253] on div "Ручная синхронизация строк" at bounding box center [114, 249] width 95 height 9
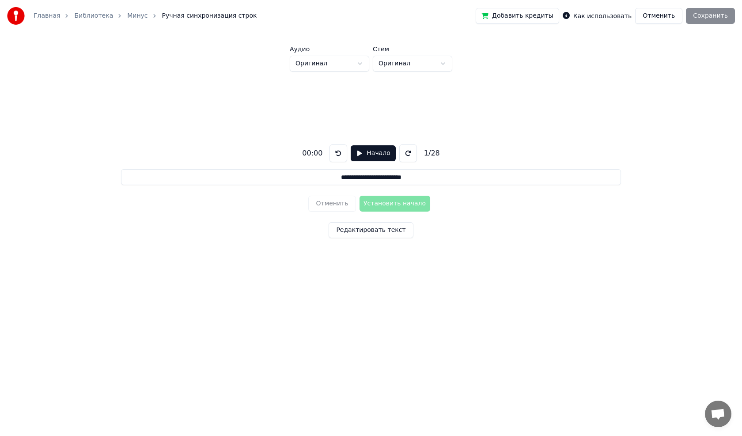
click at [402, 150] on button at bounding box center [408, 153] width 18 height 18
click at [331, 150] on button at bounding box center [339, 153] width 18 height 18
click at [354, 152] on button "Начало" at bounding box center [373, 153] width 45 height 16
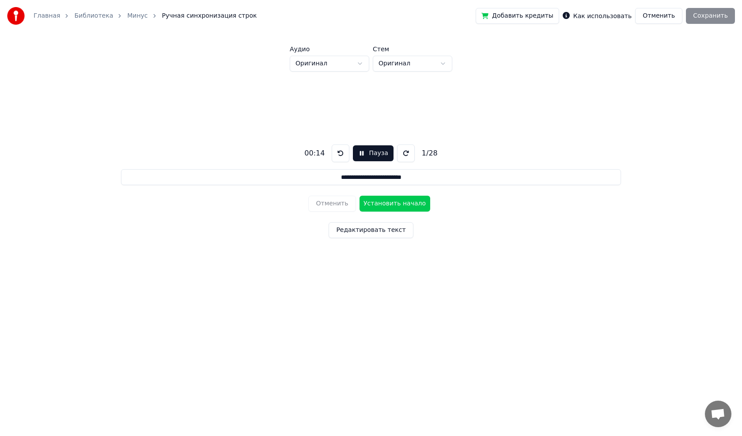
click at [378, 201] on button "Установить начало" at bounding box center [395, 204] width 71 height 16
click at [368, 204] on button "Установить конец" at bounding box center [395, 204] width 71 height 16
click at [361, 152] on button "Пауза" at bounding box center [373, 153] width 40 height 16
click at [359, 152] on button "Начало" at bounding box center [373, 153] width 45 height 16
click at [369, 201] on button "Установить начало" at bounding box center [395, 204] width 71 height 16
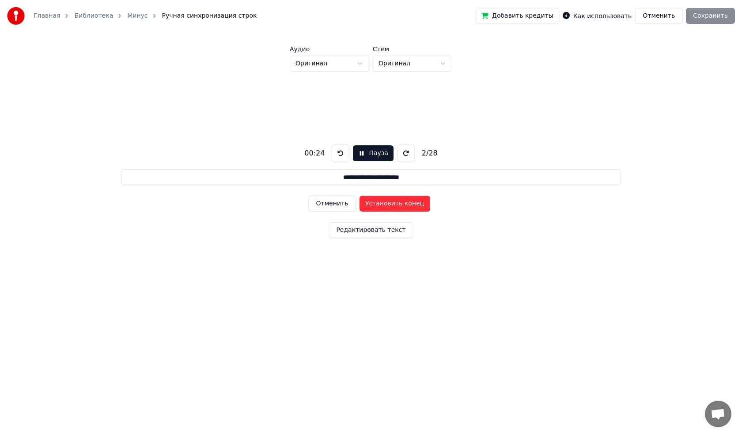
click at [368, 201] on button "Установить конец" at bounding box center [395, 204] width 71 height 16
click at [354, 155] on button "Пауза" at bounding box center [373, 153] width 40 height 16
click at [356, 156] on button "Начало" at bounding box center [373, 153] width 45 height 16
click at [377, 203] on button "Установить начало" at bounding box center [395, 204] width 71 height 16
click at [367, 203] on button "Установить конец" at bounding box center [395, 204] width 71 height 16
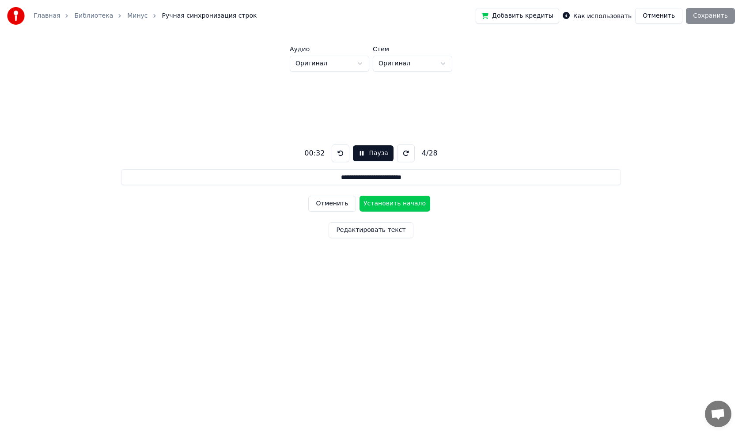
click at [359, 153] on button "Пауза" at bounding box center [373, 153] width 40 height 16
click at [357, 155] on button "Начало" at bounding box center [373, 153] width 45 height 16
click at [380, 201] on button "Установить начало" at bounding box center [395, 204] width 71 height 16
click at [379, 203] on button "Установить конец" at bounding box center [395, 204] width 71 height 16
click at [379, 203] on button "Установить начало" at bounding box center [395, 204] width 71 height 16
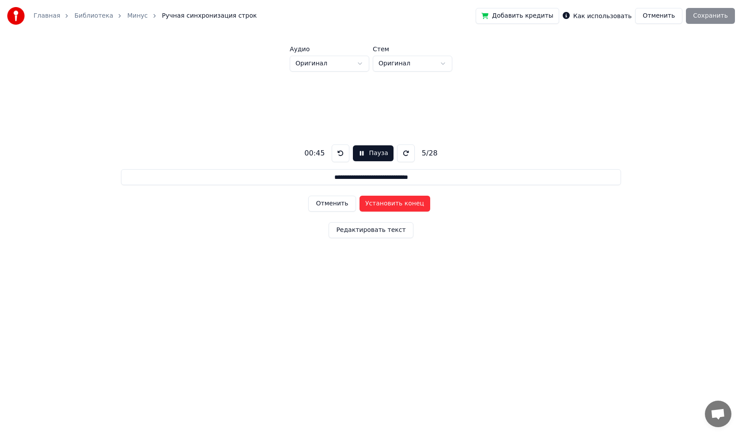
click at [379, 205] on button "Установить конец" at bounding box center [395, 204] width 71 height 16
click at [358, 150] on button "Пауза" at bounding box center [373, 153] width 40 height 16
click at [356, 153] on button "Начало" at bounding box center [373, 153] width 45 height 16
click at [375, 198] on button "Установить начало" at bounding box center [395, 204] width 71 height 16
click at [373, 206] on button "Установить конец" at bounding box center [395, 204] width 71 height 16
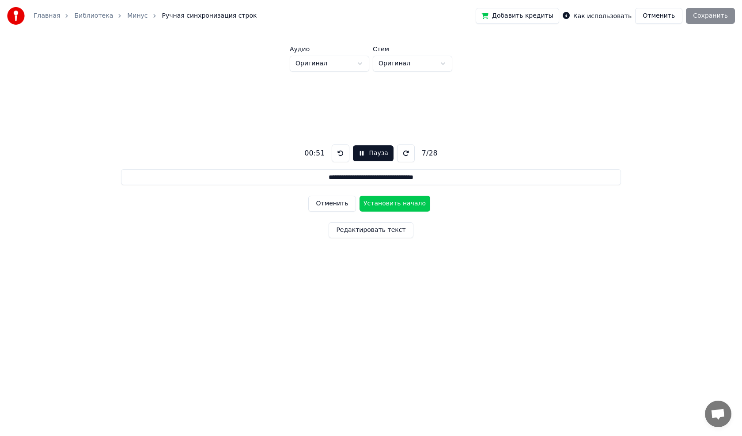
click at [360, 153] on button "Пауза" at bounding box center [373, 153] width 40 height 16
click at [356, 152] on button "Начало" at bounding box center [373, 153] width 45 height 16
click at [377, 204] on button "Установить начало" at bounding box center [395, 204] width 71 height 16
click at [377, 204] on button "Установить конец" at bounding box center [395, 204] width 71 height 16
click at [379, 200] on button "Установить начало" at bounding box center [395, 204] width 71 height 16
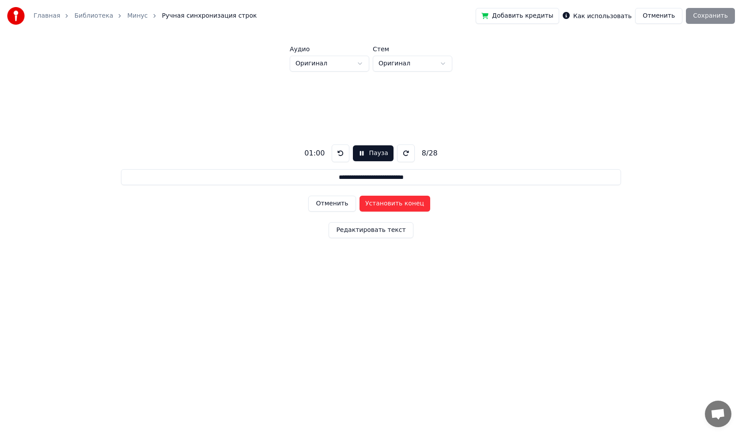
click at [376, 203] on button "Установить конец" at bounding box center [395, 204] width 71 height 16
click at [377, 203] on button "Установить начало" at bounding box center [395, 204] width 71 height 16
click at [373, 206] on button "Установить конец" at bounding box center [395, 204] width 71 height 16
click at [356, 153] on button "Пауза" at bounding box center [371, 153] width 40 height 16
click at [406, 155] on button at bounding box center [406, 153] width 18 height 18
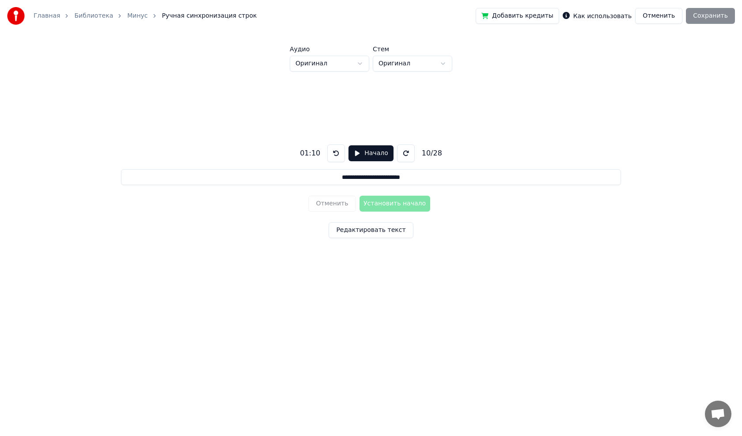
click at [406, 155] on button at bounding box center [406, 153] width 18 height 18
click at [334, 154] on button at bounding box center [336, 153] width 18 height 18
click at [354, 150] on button "Начало" at bounding box center [371, 153] width 45 height 16
click at [385, 202] on button "Установить начало" at bounding box center [395, 204] width 71 height 16
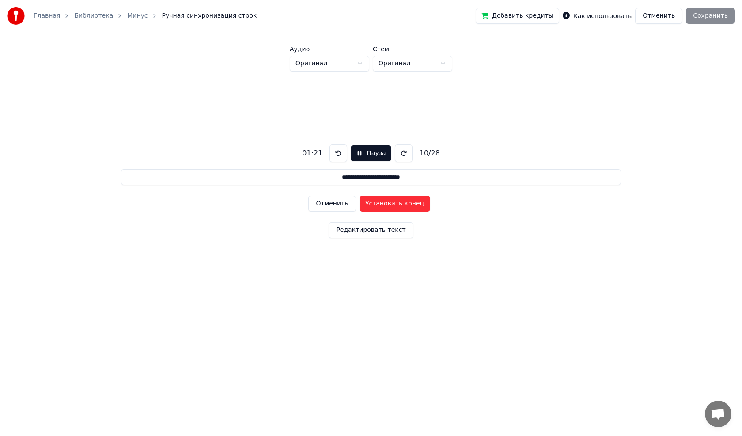
click at [383, 205] on button "Установить конец" at bounding box center [395, 204] width 71 height 16
click at [356, 152] on button "Пауза" at bounding box center [371, 153] width 40 height 16
click at [354, 152] on button "Начало" at bounding box center [371, 153] width 45 height 16
click at [380, 201] on button "Установить начало" at bounding box center [395, 204] width 71 height 16
click at [383, 205] on button "Установить конец" at bounding box center [395, 204] width 71 height 16
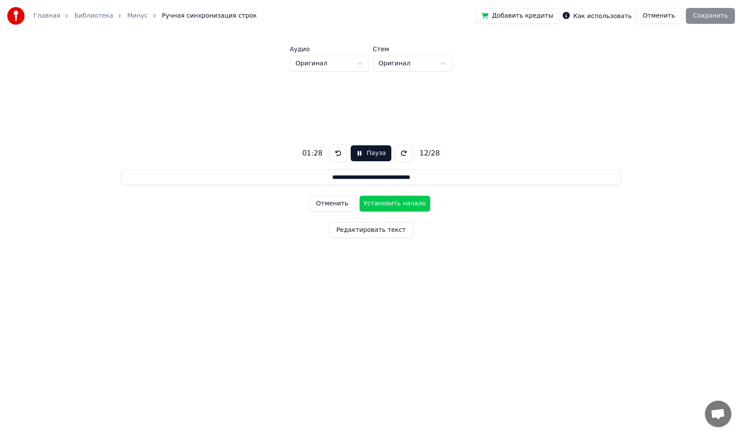
click at [355, 148] on button "Пауза" at bounding box center [371, 153] width 40 height 16
click at [353, 153] on button "Начало" at bounding box center [371, 153] width 45 height 16
click at [381, 203] on button "Установить начало" at bounding box center [395, 204] width 71 height 16
click at [383, 201] on button "Установить конец" at bounding box center [395, 204] width 71 height 16
click at [386, 205] on button "Установить начало" at bounding box center [395, 204] width 71 height 16
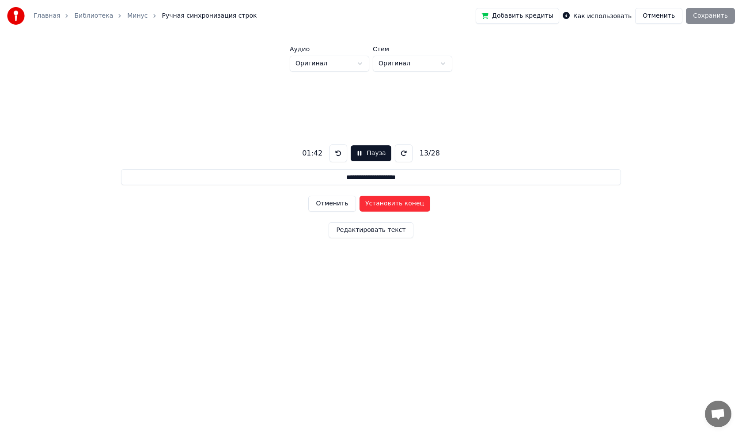
click at [375, 205] on button "Установить конец" at bounding box center [395, 204] width 71 height 16
click at [360, 154] on button "Пауза" at bounding box center [371, 153] width 40 height 16
click at [356, 152] on button "Начало" at bounding box center [371, 153] width 45 height 16
click at [387, 208] on button "Установить начало" at bounding box center [395, 204] width 71 height 16
click at [387, 206] on button "Установить конец" at bounding box center [395, 204] width 71 height 16
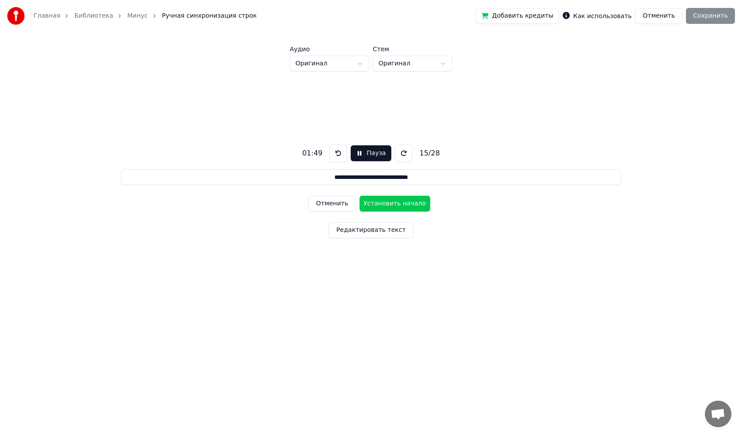
click at [357, 152] on button "Пауза" at bounding box center [371, 153] width 40 height 16
click at [356, 153] on button "Начало" at bounding box center [371, 153] width 45 height 16
click at [377, 203] on button "Установить начало" at bounding box center [395, 204] width 71 height 16
click at [382, 205] on button "Установить конец" at bounding box center [395, 204] width 71 height 16
click at [355, 156] on button "Пауза" at bounding box center [371, 153] width 40 height 16
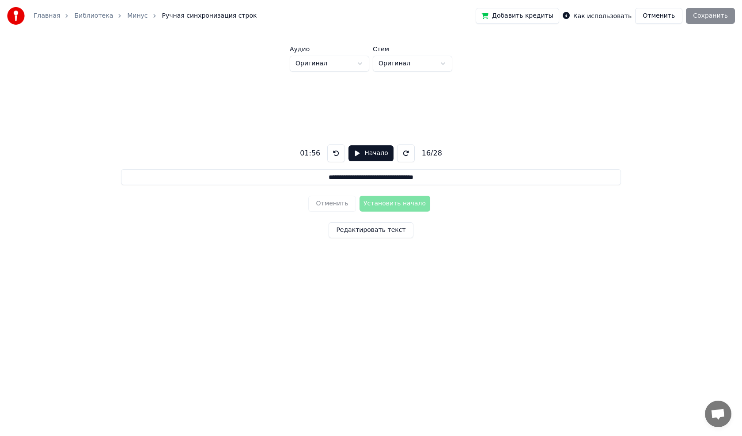
click at [355, 153] on button "Начало" at bounding box center [371, 153] width 45 height 16
click at [374, 203] on button "Установить начало" at bounding box center [395, 204] width 71 height 16
click at [379, 204] on button "Установить конец" at bounding box center [395, 204] width 71 height 16
click at [382, 202] on button "Установить начало" at bounding box center [395, 204] width 71 height 16
click at [380, 203] on button "Установить конец" at bounding box center [395, 204] width 71 height 16
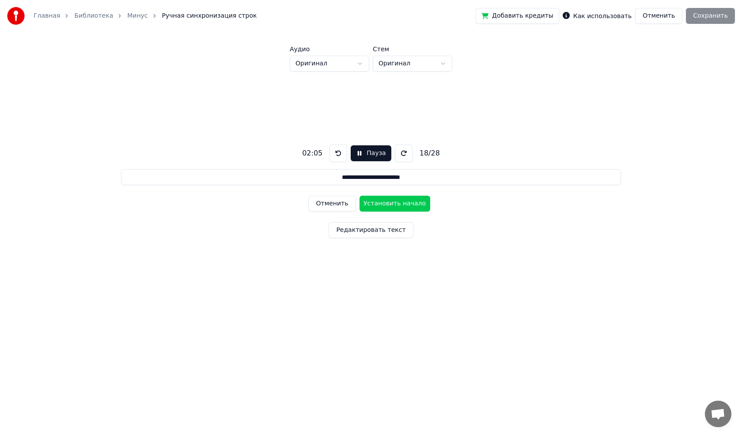
click at [382, 203] on button "Установить начало" at bounding box center [395, 204] width 71 height 16
drag, startPoint x: 368, startPoint y: 208, endPoint x: 347, endPoint y: 170, distance: 43.1
click at [368, 206] on button "Установить конец" at bounding box center [395, 204] width 71 height 16
click at [356, 154] on button "Пауза" at bounding box center [371, 153] width 40 height 16
click at [401, 150] on button at bounding box center [406, 153] width 18 height 18
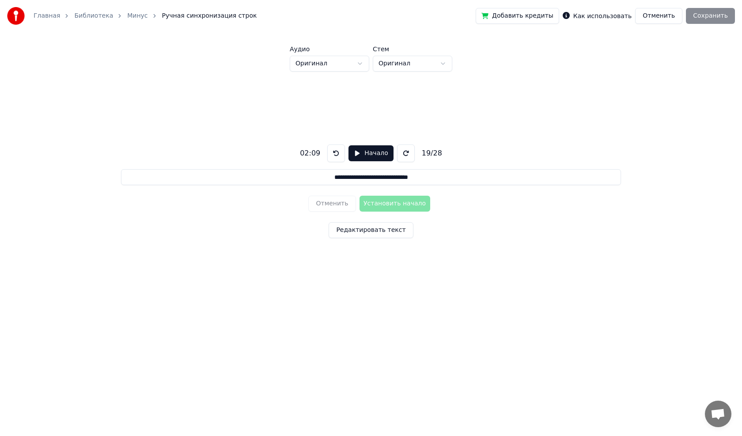
click at [401, 150] on button at bounding box center [406, 153] width 18 height 18
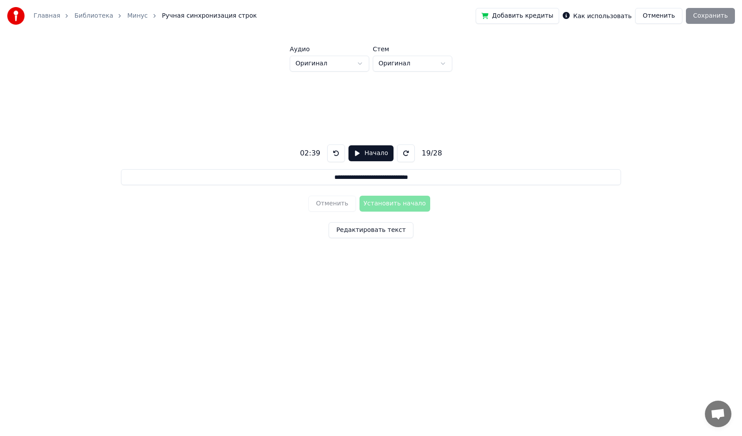
click at [401, 150] on button at bounding box center [406, 153] width 18 height 18
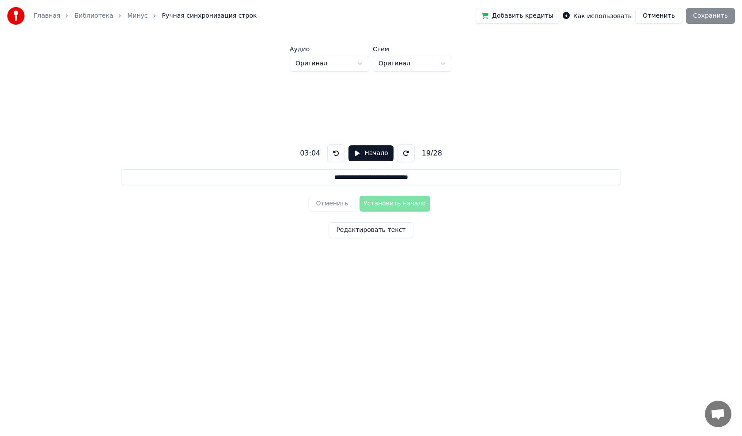
click at [401, 150] on button at bounding box center [406, 153] width 18 height 18
click at [341, 155] on button at bounding box center [336, 153] width 18 height 18
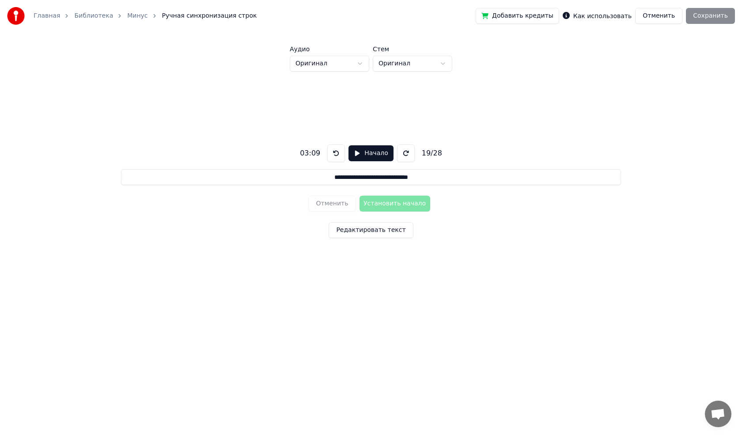
click at [355, 152] on button "Начало" at bounding box center [371, 153] width 45 height 16
click at [377, 199] on button "Установить начало" at bounding box center [395, 204] width 71 height 16
click at [375, 206] on button "Установить конец" at bounding box center [395, 204] width 71 height 16
click at [360, 154] on button "Пауза" at bounding box center [371, 153] width 40 height 16
click at [356, 152] on button "Начало" at bounding box center [371, 153] width 45 height 16
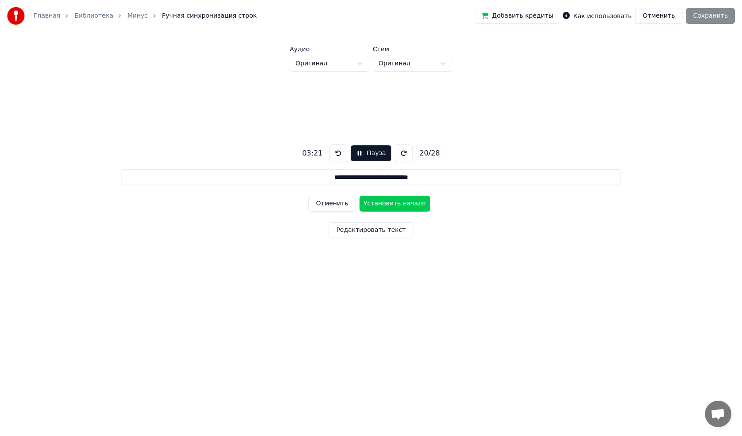
click at [377, 203] on button "Установить начало" at bounding box center [395, 204] width 71 height 16
click at [373, 202] on button "Установить конец" at bounding box center [395, 204] width 71 height 16
click at [376, 203] on button "Установить начало" at bounding box center [395, 204] width 71 height 16
click at [376, 204] on button "Установить конец" at bounding box center [395, 204] width 71 height 16
click at [375, 202] on button "Установить начало" at bounding box center [395, 204] width 71 height 16
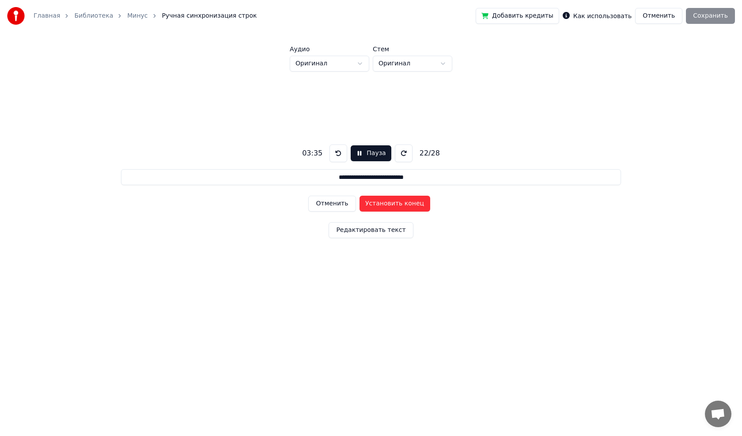
click at [375, 202] on button "Установить конец" at bounding box center [395, 204] width 71 height 16
click at [375, 202] on button "Установить начало" at bounding box center [395, 204] width 71 height 16
click at [370, 202] on button "Установить конец" at bounding box center [395, 204] width 71 height 16
click at [355, 151] on button "Пауза" at bounding box center [371, 153] width 40 height 16
click at [356, 154] on button "Начало" at bounding box center [371, 153] width 45 height 16
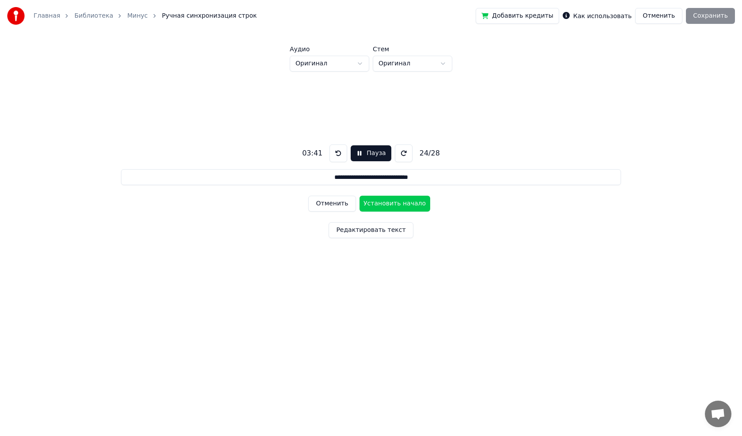
click at [380, 203] on button "Установить начало" at bounding box center [395, 204] width 71 height 16
click at [378, 202] on button "Установить конец" at bounding box center [395, 204] width 71 height 16
click at [378, 202] on button "Установить начало" at bounding box center [395, 204] width 71 height 16
drag, startPoint x: 366, startPoint y: 204, endPoint x: 360, endPoint y: 158, distance: 46.4
click at [366, 203] on button "Установить конец" at bounding box center [395, 204] width 71 height 16
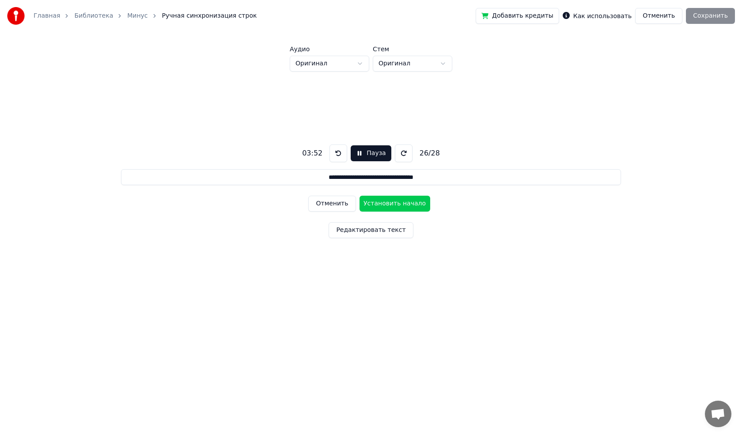
click at [359, 154] on button "Пауза" at bounding box center [371, 153] width 40 height 16
click at [355, 152] on button "Начало" at bounding box center [371, 153] width 45 height 16
click at [370, 201] on button "Установить начало" at bounding box center [395, 204] width 71 height 16
click at [375, 203] on button "Установить конец" at bounding box center [395, 204] width 71 height 16
click at [375, 203] on button "Установить начало" at bounding box center [395, 204] width 71 height 16
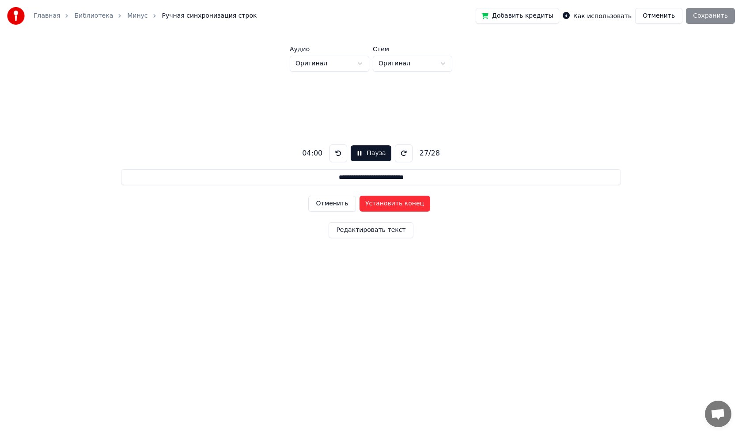
click at [375, 203] on button "Установить конец" at bounding box center [395, 204] width 71 height 16
type input "**********"
click at [375, 203] on button "Установить начало" at bounding box center [395, 204] width 71 height 16
click at [373, 204] on button "Установить конец" at bounding box center [395, 204] width 71 height 16
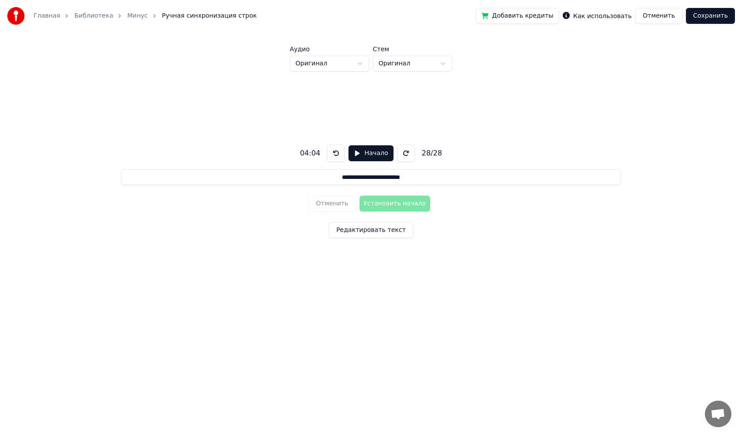
click at [707, 16] on button "Сохранить" at bounding box center [710, 16] width 49 height 16
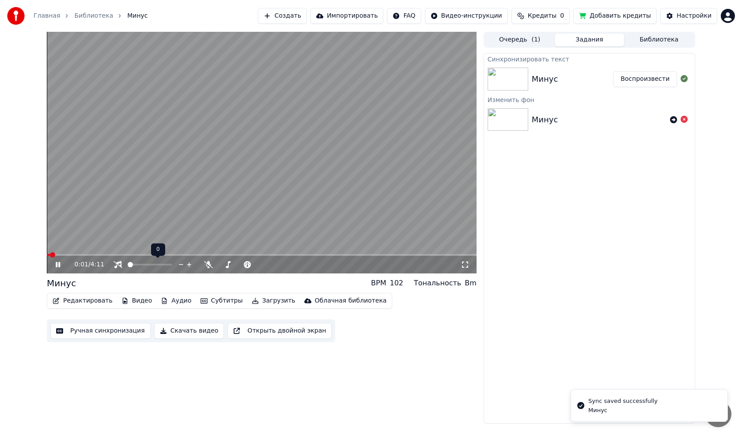
click at [128, 267] on span at bounding box center [130, 264] width 5 height 5
click at [103, 238] on video at bounding box center [262, 153] width 430 height 242
drag, startPoint x: 60, startPoint y: 251, endPoint x: 53, endPoint y: 253, distance: 7.3
click at [53, 253] on div "0:01 / 4:11" at bounding box center [262, 153] width 430 height 242
click at [47, 257] on span at bounding box center [49, 254] width 5 height 5
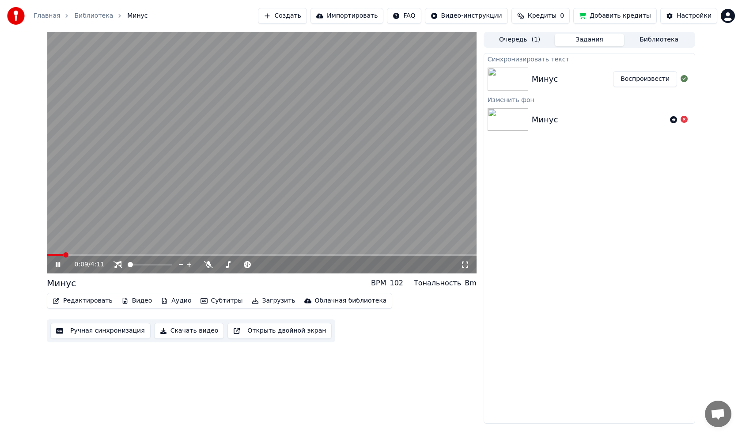
click at [61, 257] on div "0:09 / 4:11" at bounding box center [262, 265] width 430 height 18
click at [47, 256] on span at bounding box center [49, 254] width 5 height 5
click at [58, 266] on icon at bounding box center [64, 264] width 21 height 7
click at [47, 258] on span at bounding box center [49, 254] width 5 height 5
click at [57, 261] on icon at bounding box center [64, 264] width 21 height 7
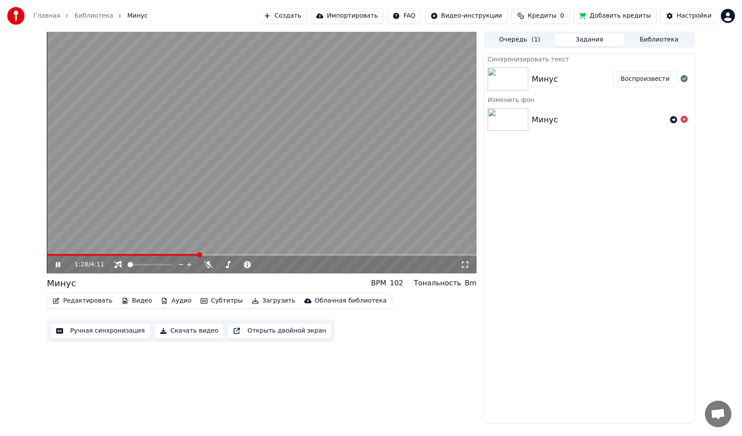
click at [132, 177] on video at bounding box center [262, 153] width 430 height 242
click at [47, 256] on span at bounding box center [47, 255] width 0 height 2
click at [221, 301] on button "Субтитры" at bounding box center [221, 301] width 49 height 12
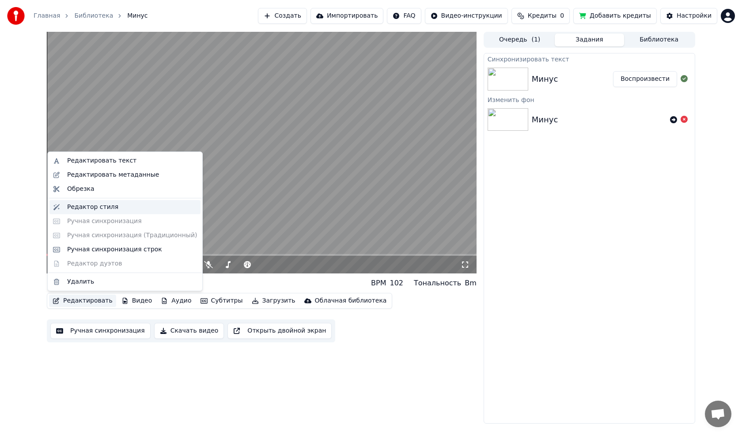
click at [99, 211] on div "Редактор стиля" at bounding box center [92, 207] width 51 height 9
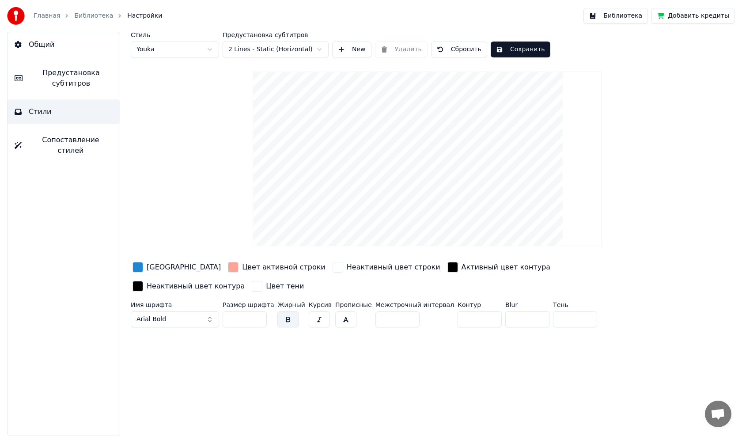
click at [228, 268] on div "button" at bounding box center [233, 267] width 11 height 11
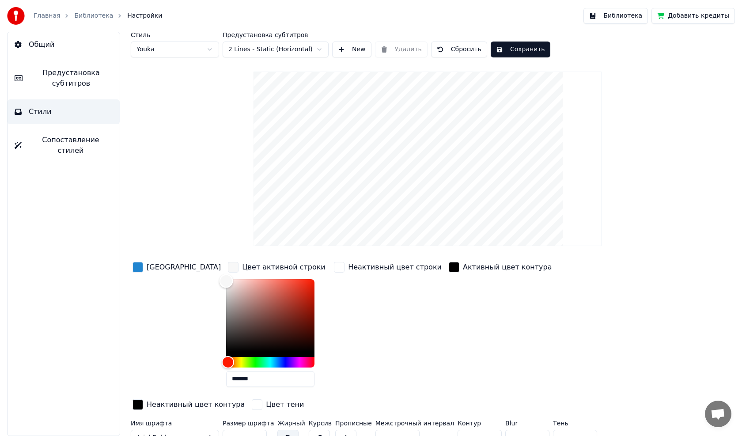
drag, startPoint x: 221, startPoint y: 280, endPoint x: 178, endPoint y: 281, distance: 42.9
click at [178, 281] on div "Цвет заливки Цвет активной строки ******* Неактивный цвет строки Активный цвет …" at bounding box center [390, 336] width 519 height 153
type input "*******"
drag, startPoint x: 197, startPoint y: 281, endPoint x: 178, endPoint y: 270, distance: 22.2
click at [183, 272] on div "Цвет заливки Цвет активной строки ******* Неактивный цвет строки Активный цвет …" at bounding box center [390, 336] width 519 height 153
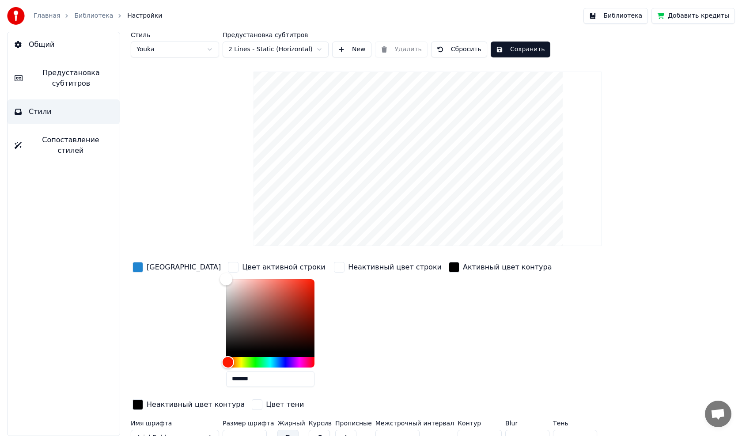
click at [143, 268] on div "button" at bounding box center [138, 267] width 11 height 11
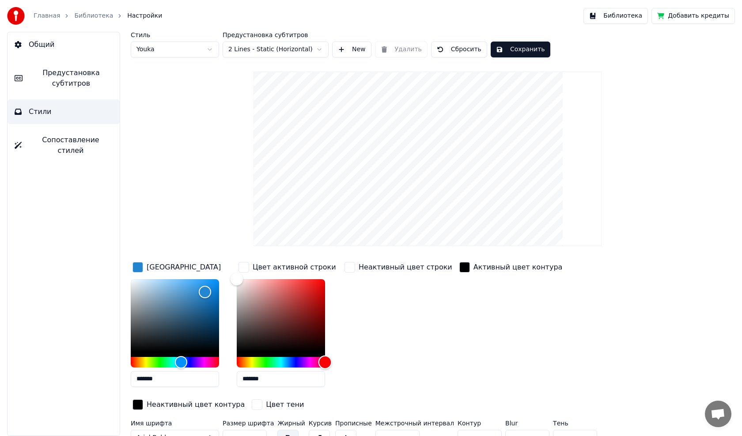
drag, startPoint x: 237, startPoint y: 364, endPoint x: 328, endPoint y: 364, distance: 90.6
click at [328, 364] on div "Hue" at bounding box center [325, 362] width 14 height 14
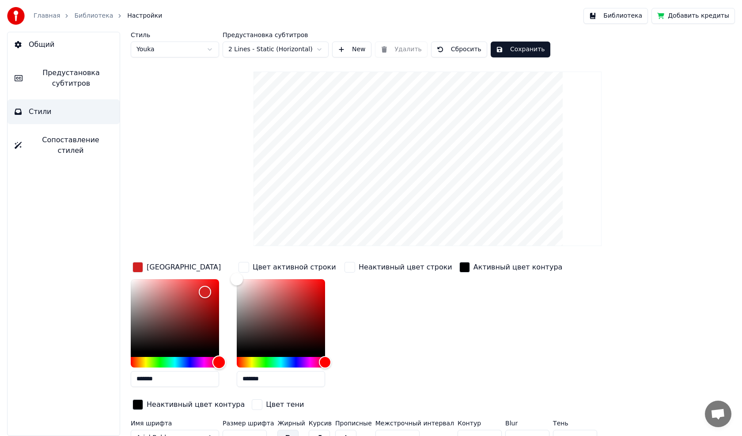
drag, startPoint x: 185, startPoint y: 363, endPoint x: 237, endPoint y: 357, distance: 52.9
click at [237, 357] on div "Цвет заливки ******* Цвет активной строки ******* Неактивный цвет строки Активн…" at bounding box center [390, 336] width 519 height 153
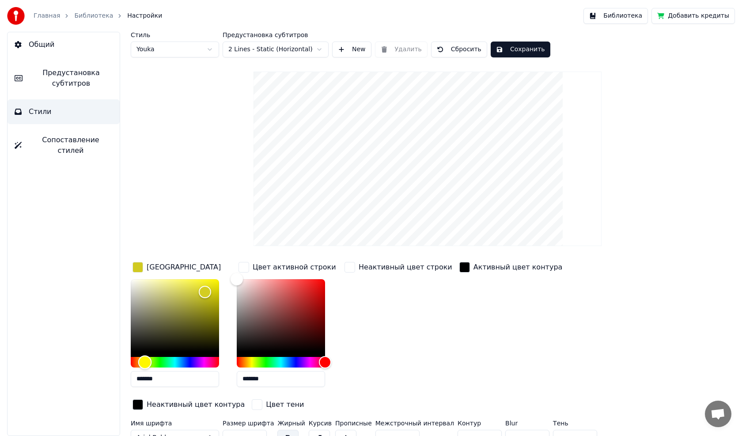
drag, startPoint x: 215, startPoint y: 362, endPoint x: 145, endPoint y: 368, distance: 70.5
click at [145, 368] on div "Hue" at bounding box center [145, 362] width 14 height 14
drag, startPoint x: 141, startPoint y: 364, endPoint x: 147, endPoint y: 364, distance: 5.3
click at [147, 364] on div "Hue" at bounding box center [147, 362] width 14 height 14
click at [144, 366] on div "Hue" at bounding box center [145, 362] width 14 height 14
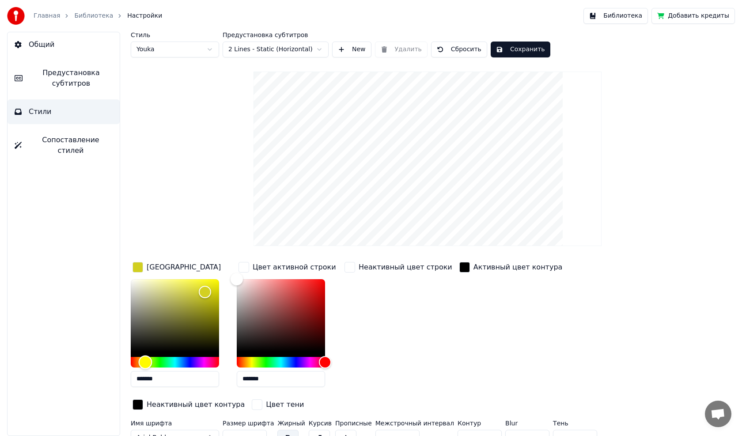
type input "*******"
click at [145, 363] on div "Hue" at bounding box center [145, 362] width 14 height 14
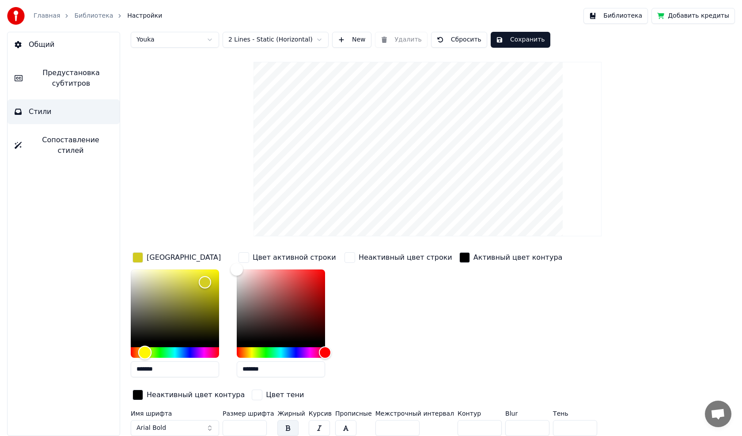
scroll to position [12, 0]
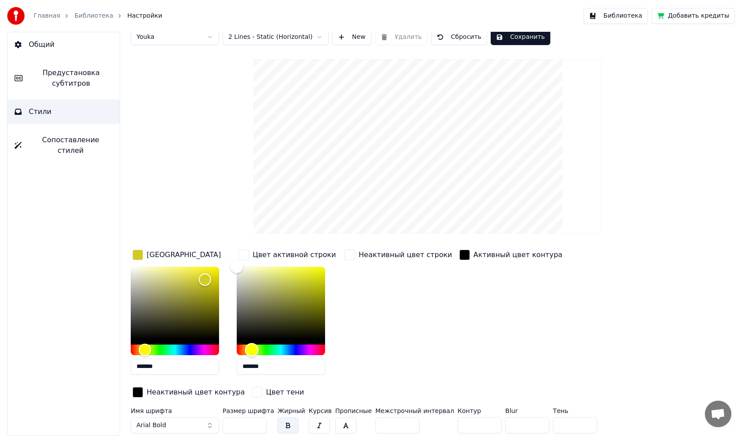
drag, startPoint x: 322, startPoint y: 347, endPoint x: 252, endPoint y: 359, distance: 71.3
click at [252, 359] on div "*******" at bounding box center [281, 322] width 88 height 111
click at [248, 256] on div "button" at bounding box center [244, 255] width 11 height 11
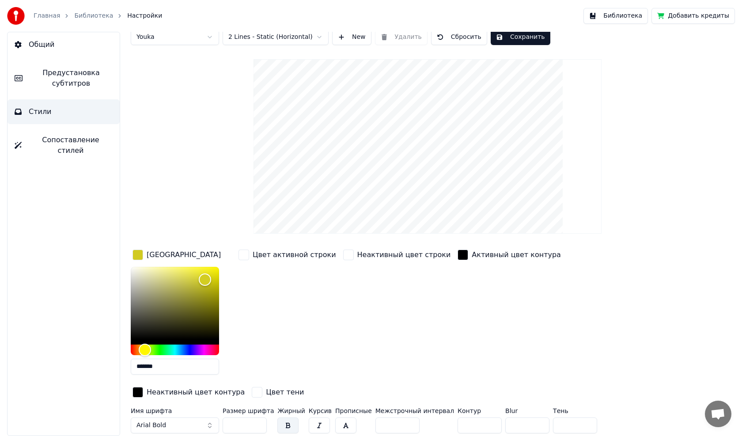
click at [247, 258] on div "button" at bounding box center [244, 255] width 11 height 11
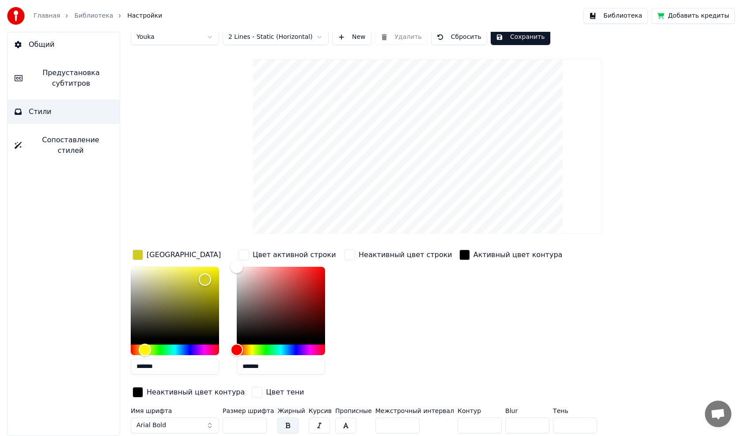
click at [459, 256] on div "button" at bounding box center [464, 255] width 11 height 11
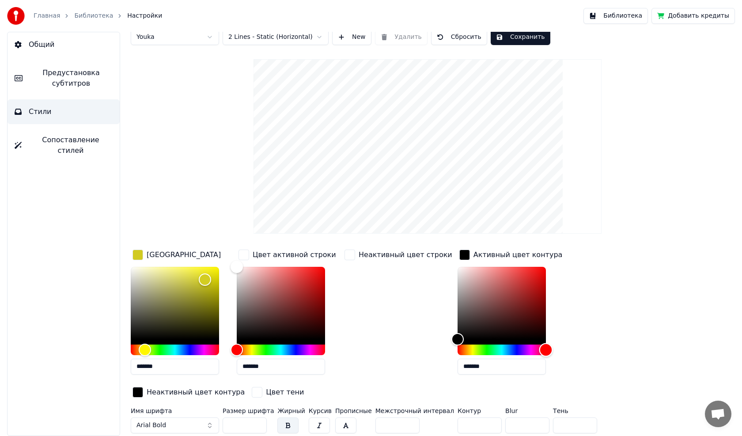
drag, startPoint x: 446, startPoint y: 349, endPoint x: 542, endPoint y: 355, distance: 96.0
click at [542, 355] on div "*******" at bounding box center [511, 322] width 107 height 111
drag, startPoint x: 524, startPoint y: 347, endPoint x: 440, endPoint y: 350, distance: 84.4
click at [451, 350] on div "Hue" at bounding box center [458, 350] width 14 height 14
type input "*******"
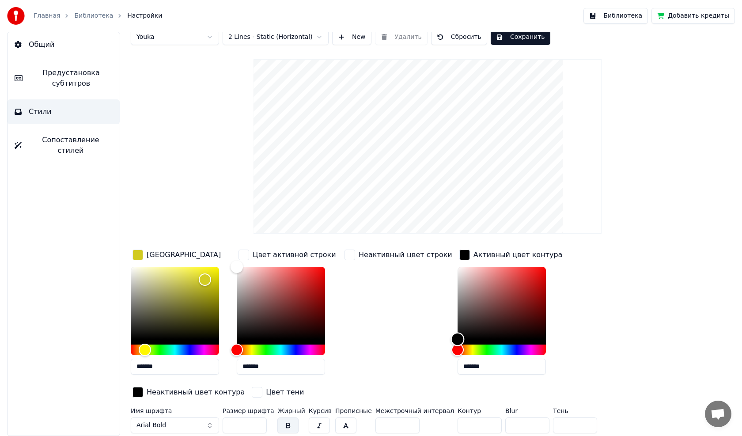
drag, startPoint x: 444, startPoint y: 338, endPoint x: 436, endPoint y: 350, distance: 14.6
click at [436, 350] on div "Цвет заливки ******* Цвет активной строки ******* Неактивный цвет строки Активн…" at bounding box center [390, 324] width 519 height 153
click at [183, 423] on button "Arial Bold" at bounding box center [175, 425] width 88 height 16
click at [211, 423] on button "Arial Bold" at bounding box center [175, 425] width 88 height 16
click at [213, 426] on button "Arial Bold" at bounding box center [175, 425] width 88 height 16
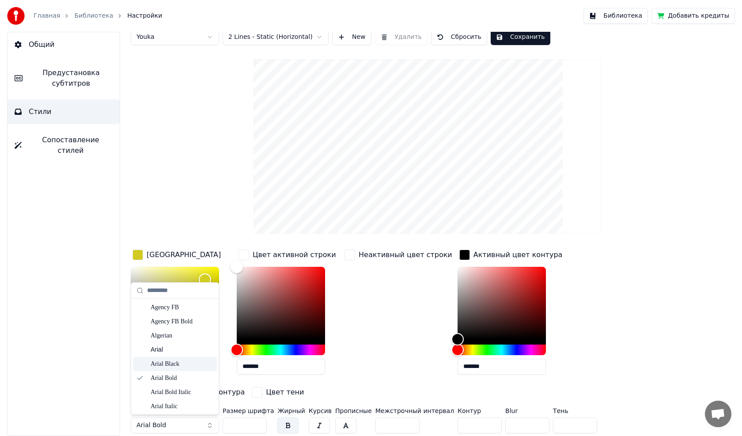
click at [174, 363] on div "Arial Black" at bounding box center [182, 364] width 63 height 9
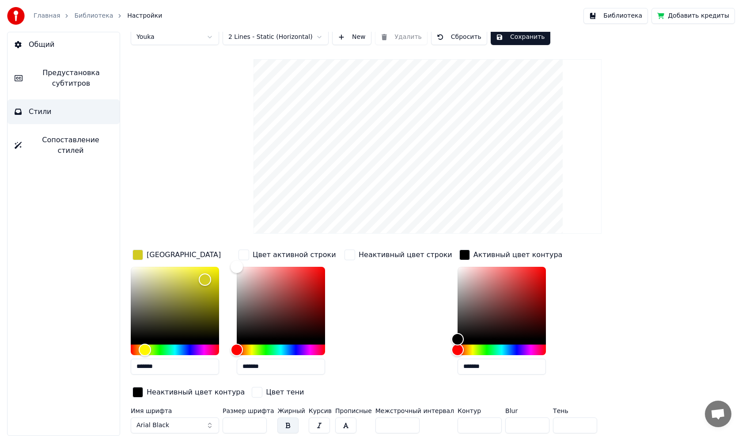
click at [164, 423] on span "Arial Black" at bounding box center [152, 425] width 33 height 9
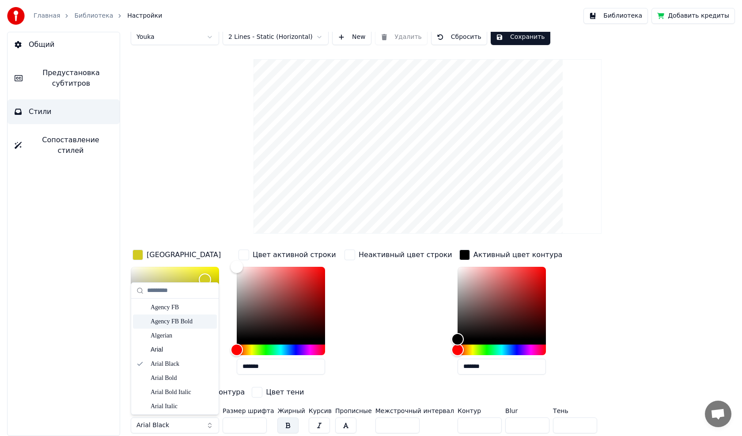
click at [164, 321] on div "Agency FB Bold" at bounding box center [182, 321] width 63 height 9
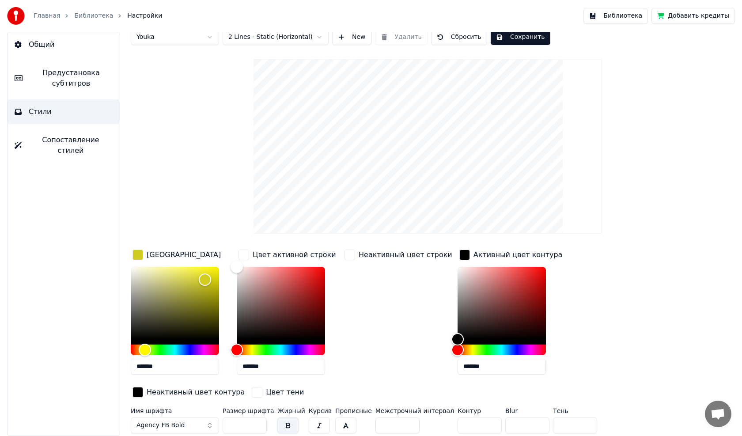
click at [178, 419] on button "Agency FB Bold" at bounding box center [175, 425] width 88 height 16
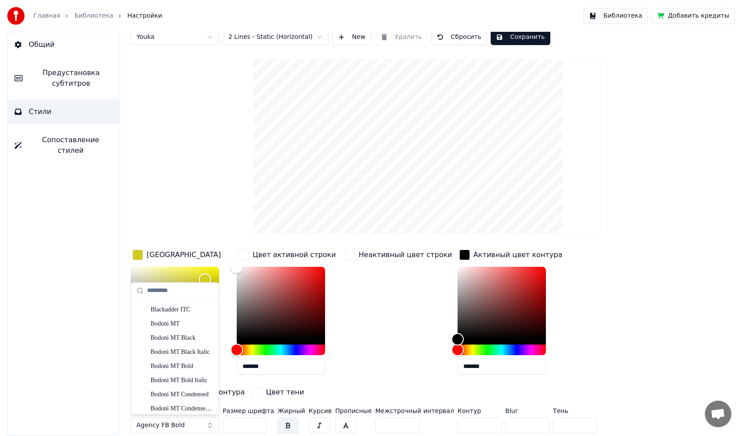
scroll to position [486, 0]
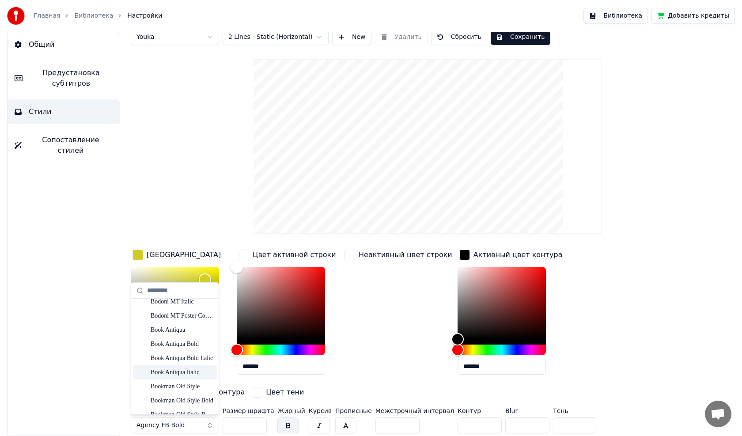
click at [174, 374] on div "Book Antiqua Italic" at bounding box center [182, 372] width 63 height 9
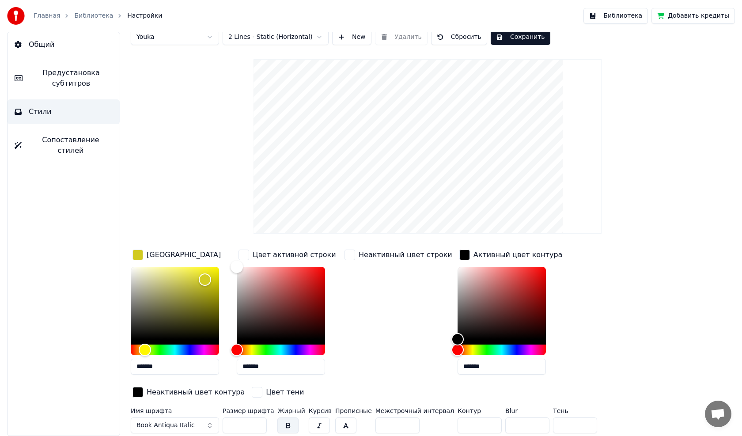
click at [189, 425] on span "Book Antiqua Italic" at bounding box center [165, 425] width 58 height 9
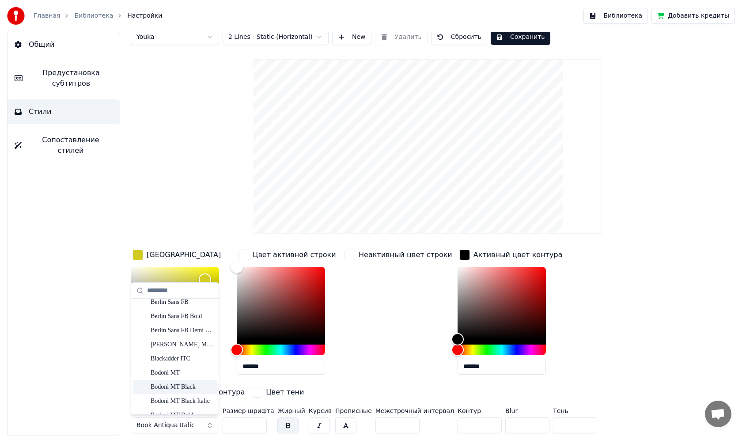
scroll to position [309, 0]
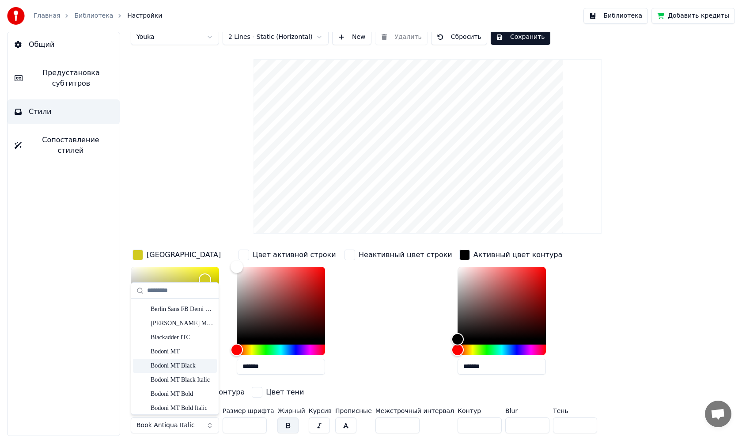
click at [172, 367] on div "Bodoni MT Black" at bounding box center [182, 365] width 63 height 9
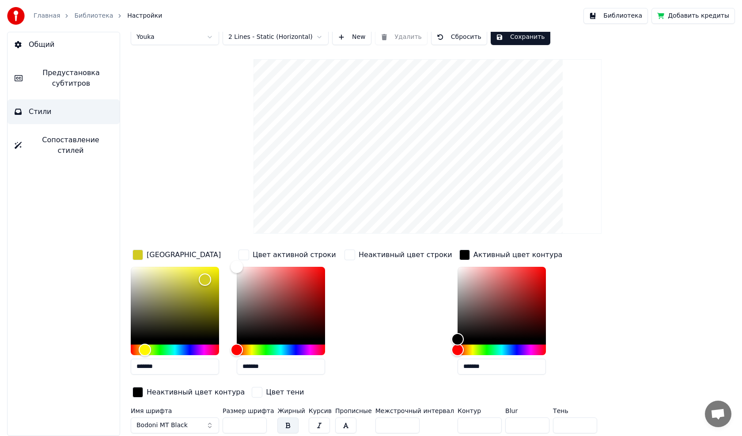
click at [311, 423] on button "button" at bounding box center [319, 425] width 21 height 16
click at [335, 424] on button "button" at bounding box center [345, 425] width 21 height 16
click at [286, 424] on button "button" at bounding box center [287, 425] width 21 height 16
click at [285, 424] on button "button" at bounding box center [287, 425] width 21 height 16
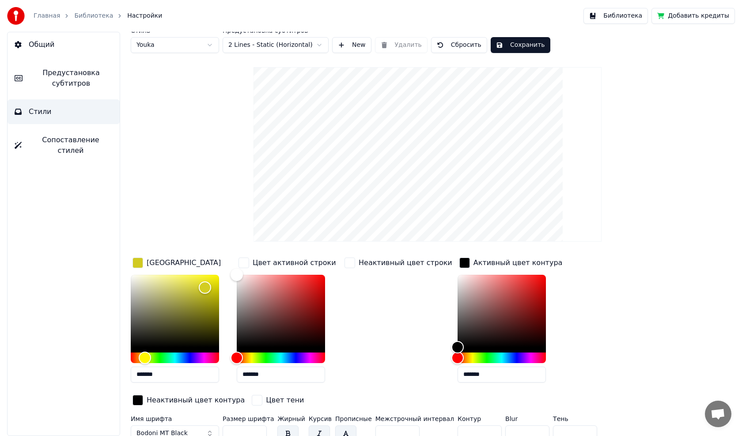
scroll to position [0, 0]
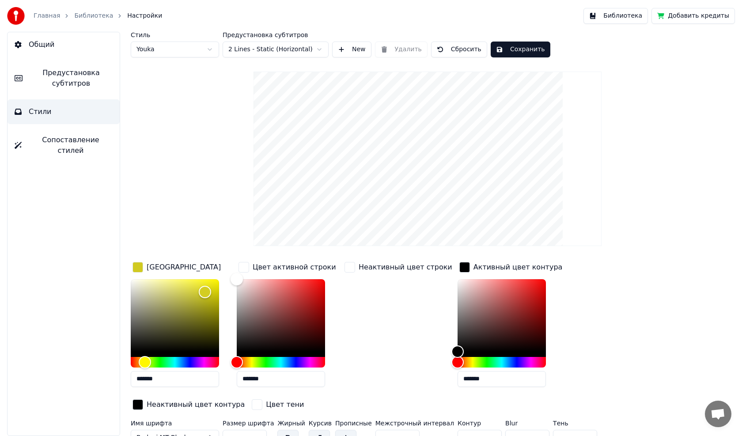
click at [169, 49] on html "Главная Библиотека Настройки Библиотека Добавить кредиты Общий Предустановка су…" at bounding box center [371, 218] width 742 height 436
type input "*******"
drag, startPoint x: 206, startPoint y: 286, endPoint x: 223, endPoint y: 262, distance: 29.3
click at [223, 262] on div "Цвет заливки *******" at bounding box center [182, 327] width 102 height 134
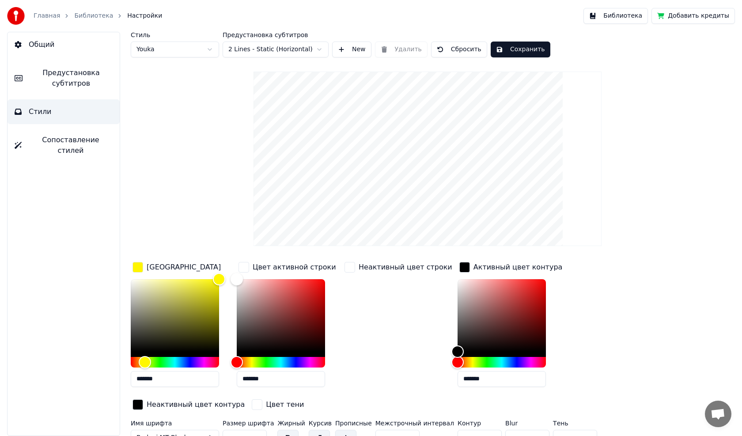
click at [519, 50] on button "Сохранить" at bounding box center [521, 50] width 60 height 16
click at [618, 19] on button "Библиотека" at bounding box center [616, 16] width 64 height 16
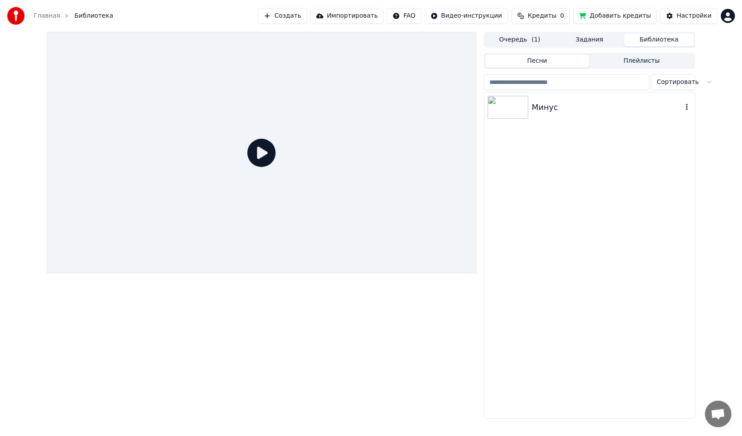
click at [516, 104] on img at bounding box center [508, 107] width 41 height 23
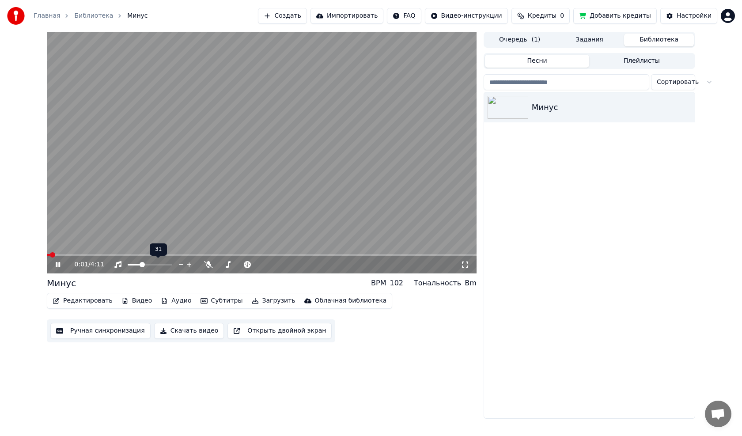
click at [140, 265] on span at bounding box center [150, 265] width 44 height 2
drag, startPoint x: 69, startPoint y: 256, endPoint x: 86, endPoint y: 254, distance: 16.5
click at [86, 254] on div "0:01 / 4:11" at bounding box center [262, 263] width 430 height 19
click at [86, 254] on span at bounding box center [262, 255] width 430 height 2
click at [146, 255] on span at bounding box center [262, 255] width 430 height 2
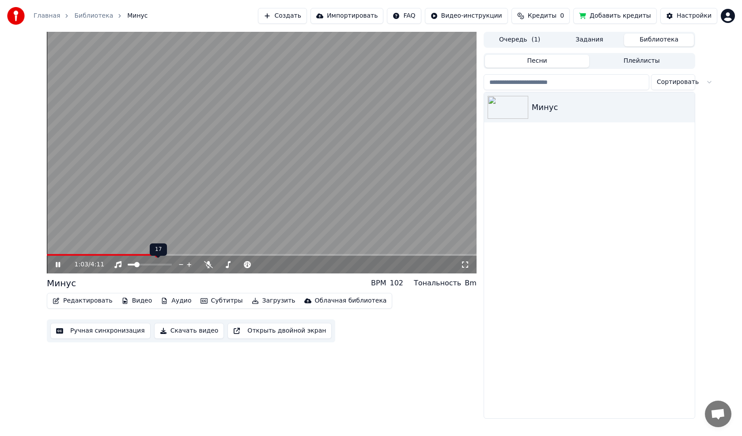
click at [135, 267] on span at bounding box center [136, 264] width 5 height 5
click at [84, 256] on span at bounding box center [66, 255] width 38 height 2
drag, startPoint x: 101, startPoint y: 252, endPoint x: 109, endPoint y: 254, distance: 8.8
click at [109, 254] on div "0:22 / 4:11" at bounding box center [262, 153] width 430 height 242
click at [56, 264] on icon at bounding box center [57, 265] width 5 height 6
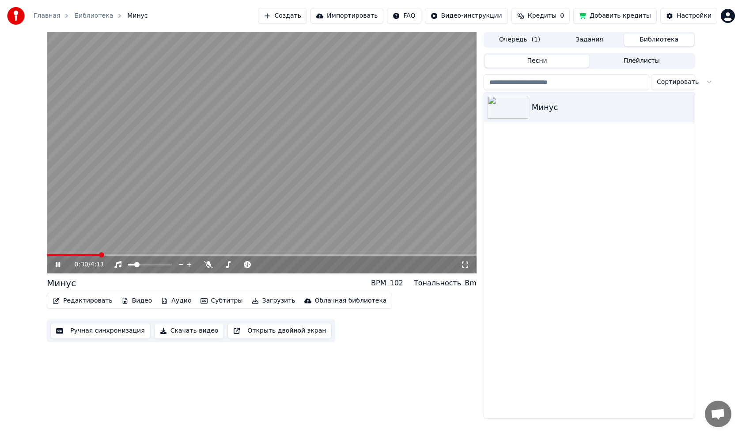
click at [465, 267] on icon at bounding box center [465, 264] width 9 height 7
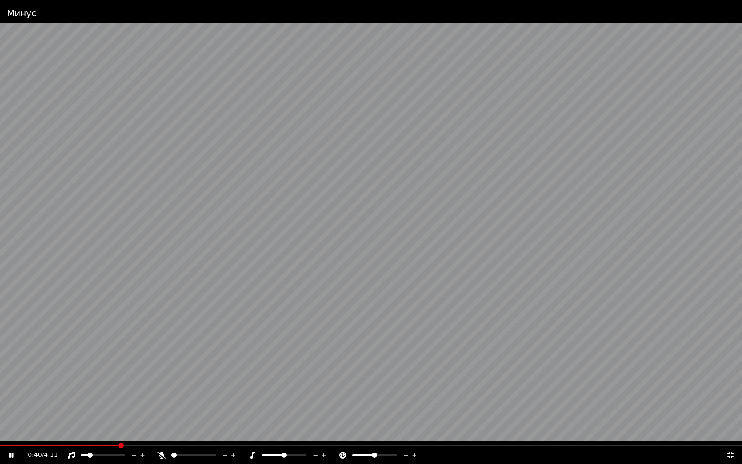
click at [733, 436] on icon at bounding box center [731, 455] width 6 height 6
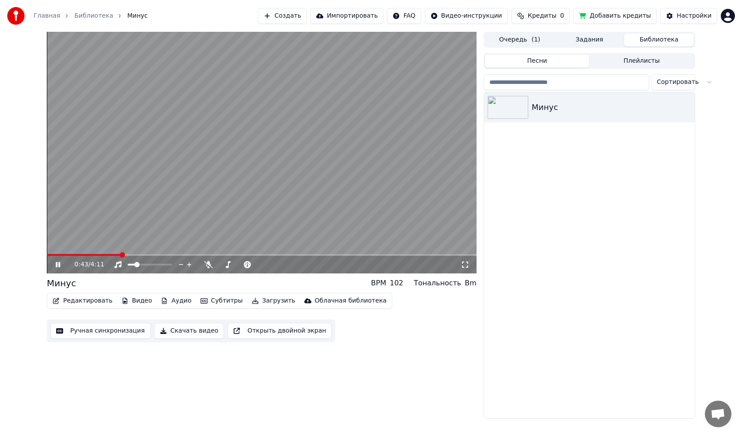
click at [362, 190] on video at bounding box center [262, 153] width 430 height 242
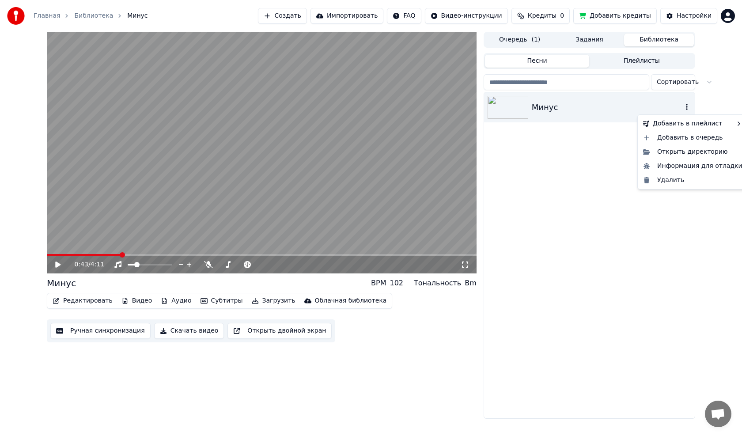
click at [686, 106] on icon "button" at bounding box center [686, 106] width 9 height 7
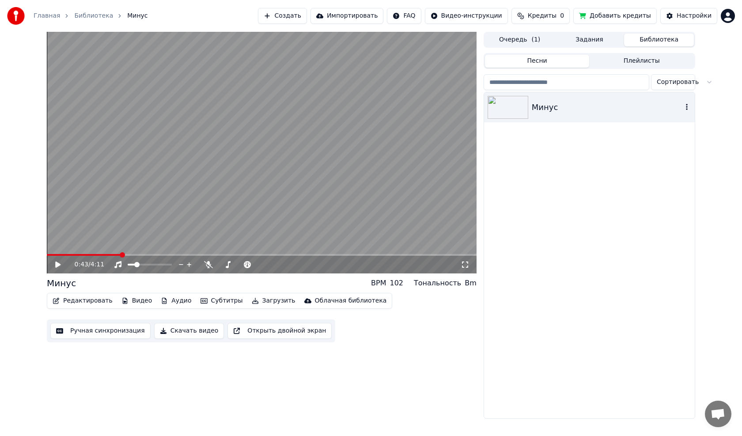
click at [517, 106] on img at bounding box center [508, 107] width 41 height 23
click at [638, 59] on button "Плейлисты" at bounding box center [641, 61] width 105 height 13
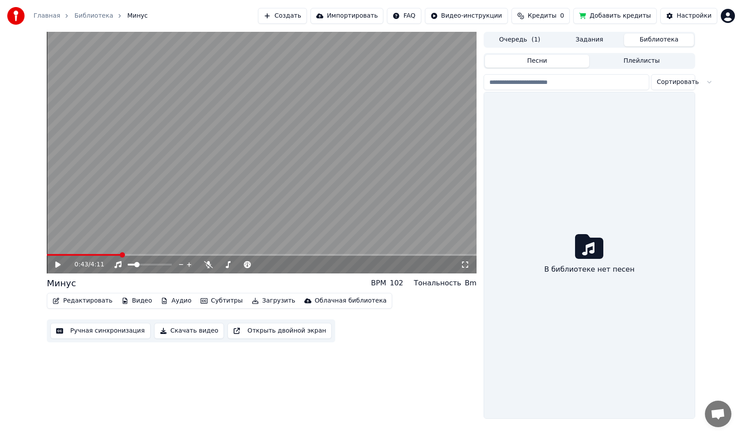
click at [561, 62] on button "Песни" at bounding box center [537, 61] width 105 height 13
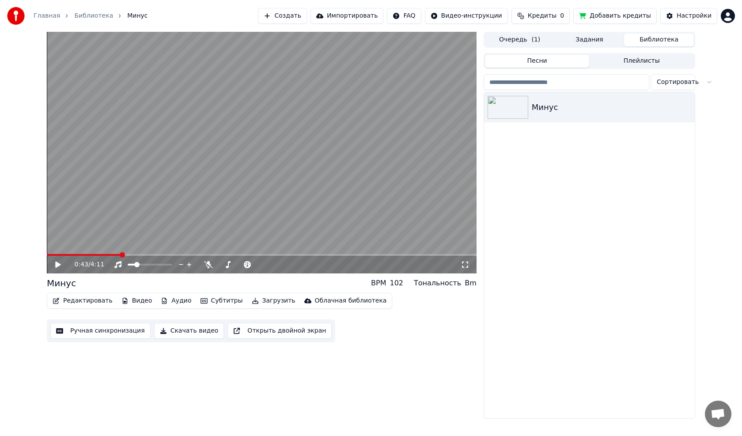
click at [577, 44] on button "Задания" at bounding box center [590, 40] width 70 height 13
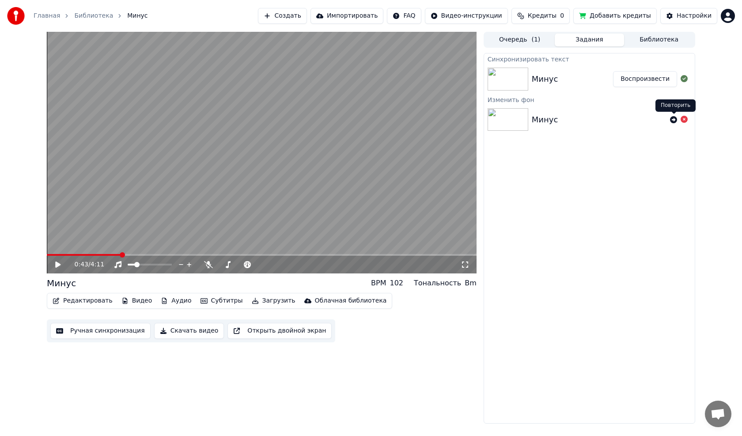
click at [673, 119] on icon at bounding box center [673, 119] width 7 height 7
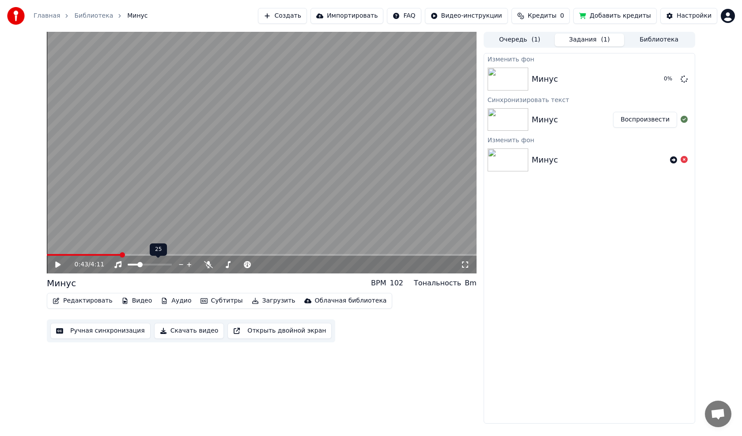
click at [139, 266] on span at bounding box center [139, 264] width 5 height 5
click at [57, 265] on icon at bounding box center [57, 265] width 5 height 6
click at [154, 267] on span at bounding box center [152, 264] width 5 height 5
click at [464, 263] on icon at bounding box center [465, 264] width 9 height 7
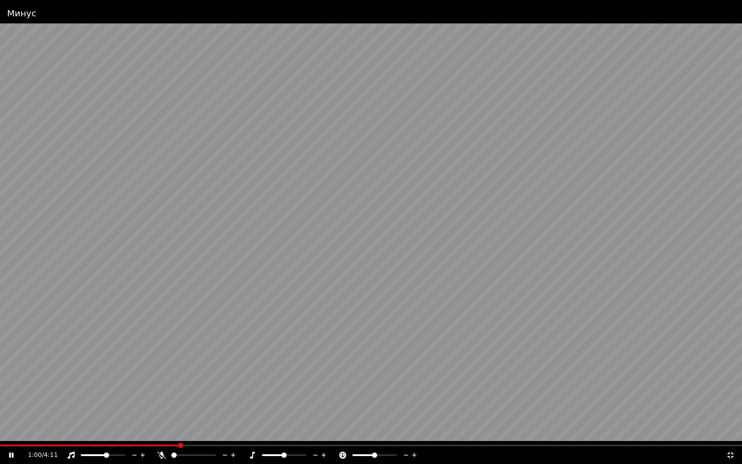
click at [732, 436] on icon at bounding box center [731, 455] width 6 height 6
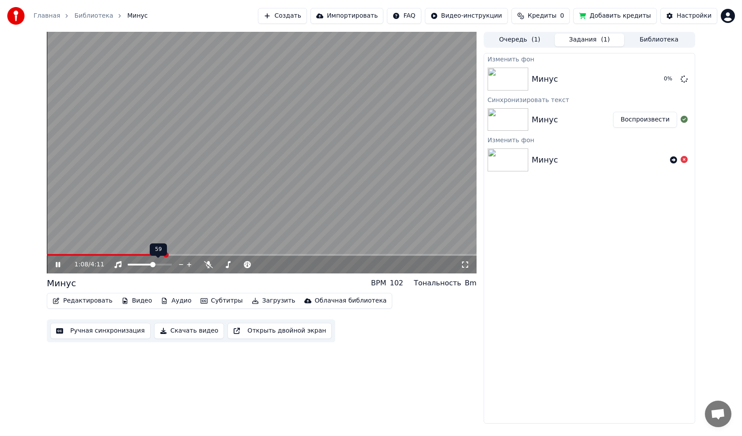
click at [184, 230] on video at bounding box center [262, 153] width 430 height 242
click at [93, 304] on button "Редактировать" at bounding box center [82, 301] width 67 height 12
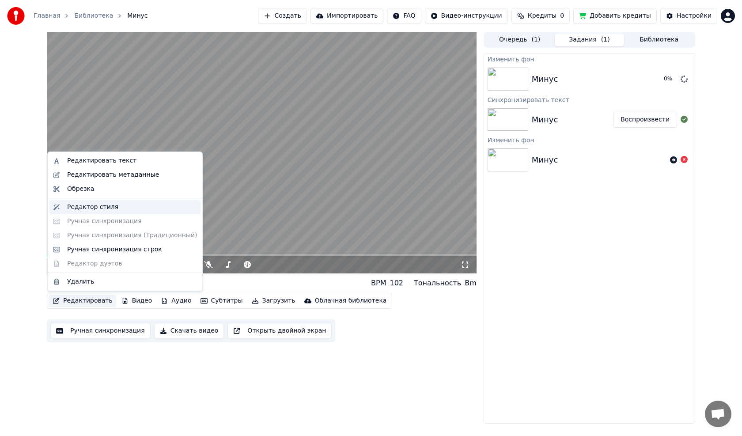
click at [90, 205] on div "Редактор стиля" at bounding box center [92, 207] width 51 height 9
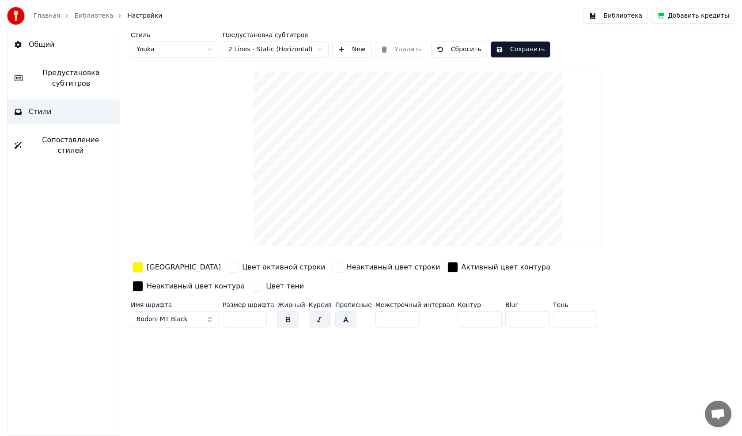
click at [201, 311] on button "Bodoni MT Black" at bounding box center [175, 319] width 88 height 16
click at [242, 311] on input "**" at bounding box center [245, 319] width 44 height 16
click at [339, 311] on button "button" at bounding box center [345, 319] width 21 height 16
click at [335, 311] on button "button" at bounding box center [345, 319] width 21 height 16
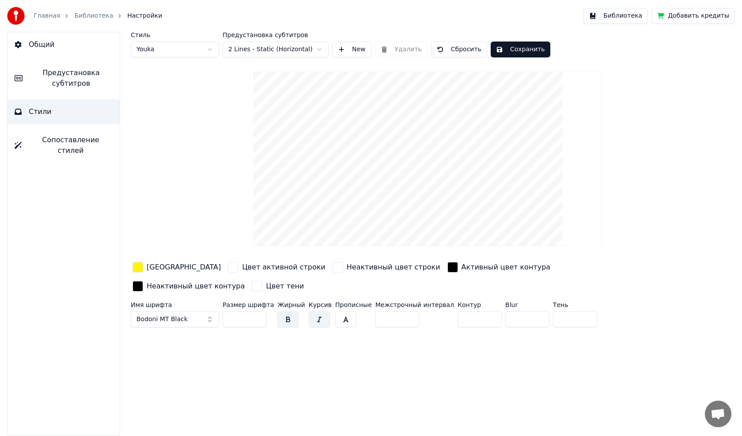
click at [309, 311] on button "button" at bounding box center [319, 319] width 21 height 16
click at [202, 311] on button "Bodoni MT Black" at bounding box center [175, 319] width 88 height 16
click at [507, 44] on button "Сохранить" at bounding box center [521, 50] width 60 height 16
click at [621, 17] on button "Библиотека" at bounding box center [616, 16] width 64 height 16
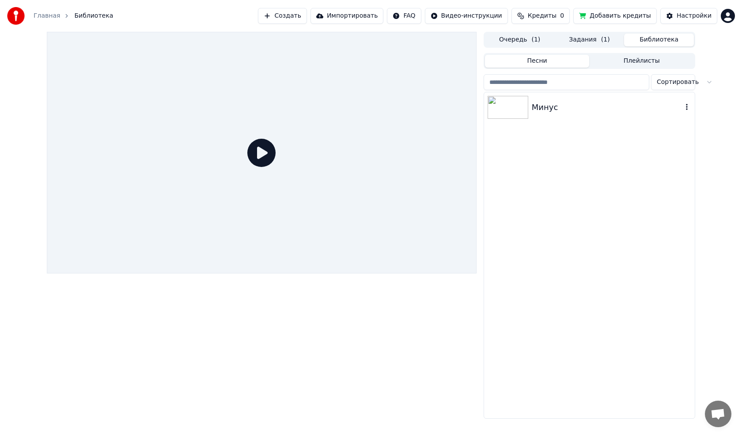
click at [522, 114] on img at bounding box center [508, 107] width 41 height 23
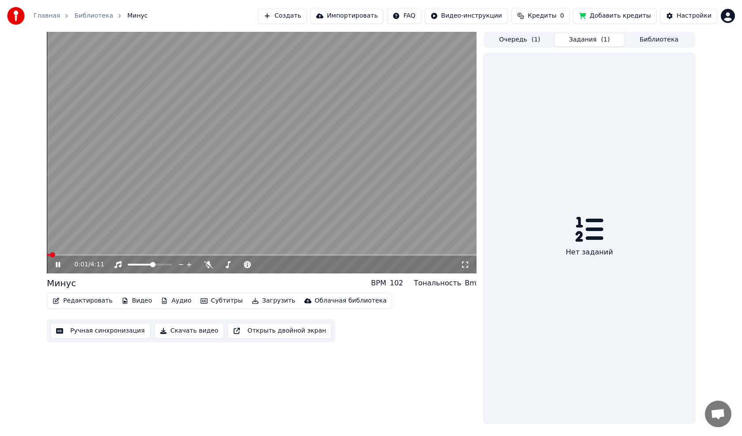
click at [588, 41] on button "Задания ( 1 )" at bounding box center [590, 40] width 70 height 13
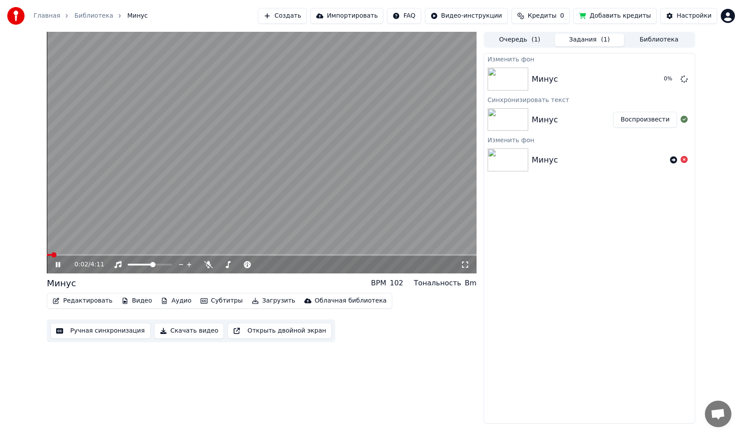
click at [663, 37] on button "Библиотека" at bounding box center [659, 40] width 70 height 13
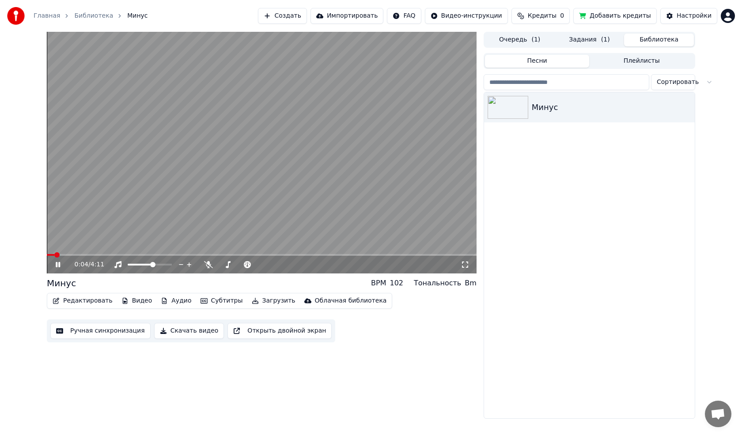
drag, startPoint x: 72, startPoint y: 253, endPoint x: 96, endPoint y: 256, distance: 23.6
click at [96, 256] on div "0:04 / 4:11" at bounding box center [262, 153] width 430 height 242
click at [98, 255] on span at bounding box center [262, 255] width 430 height 2
click at [126, 239] on video at bounding box center [262, 153] width 430 height 242
click at [191, 254] on span at bounding box center [262, 255] width 430 height 2
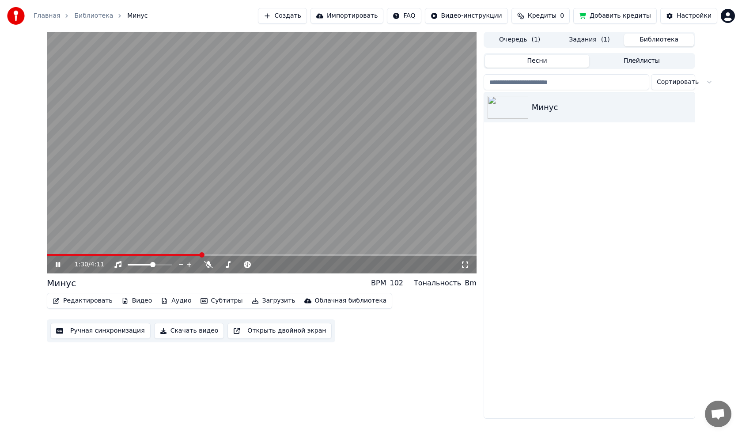
click at [226, 218] on video at bounding box center [262, 153] width 430 height 242
click at [600, 38] on button "Задания ( 1 )" at bounding box center [590, 40] width 70 height 13
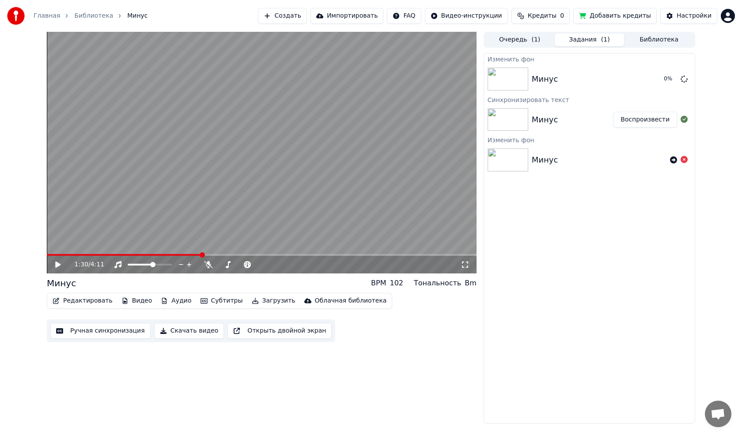
click at [518, 41] on button "Очередь ( 1 )" at bounding box center [520, 40] width 70 height 13
click at [585, 36] on button "Задания ( 1 )" at bounding box center [590, 40] width 70 height 13
click at [648, 36] on button "Библиотека" at bounding box center [659, 40] width 70 height 13
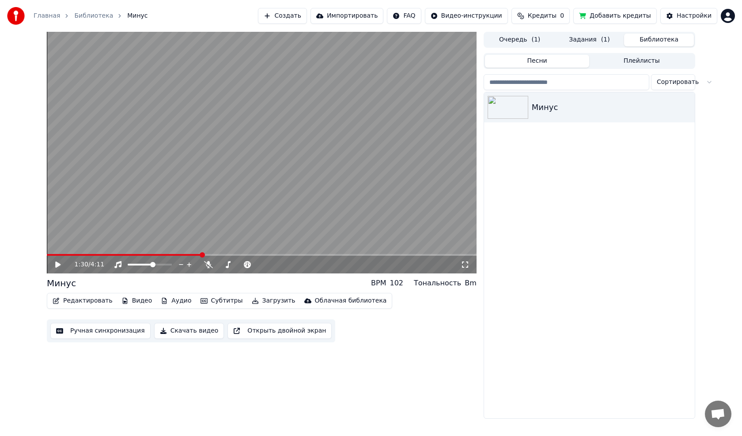
click at [254, 214] on video at bounding box center [262, 153] width 430 height 242
click at [47, 256] on span at bounding box center [47, 255] width 0 height 2
click at [468, 262] on icon at bounding box center [465, 265] width 6 height 6
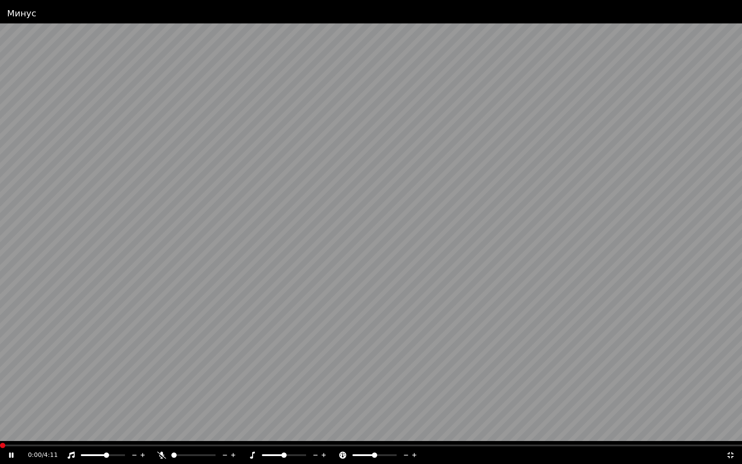
click at [0, 436] on span at bounding box center [0, 445] width 0 height 2
click at [461, 122] on video at bounding box center [371, 232] width 742 height 464
click at [462, 138] on video at bounding box center [371, 232] width 742 height 464
click at [233, 360] on video at bounding box center [371, 232] width 742 height 464
click at [734, 436] on icon at bounding box center [730, 454] width 9 height 7
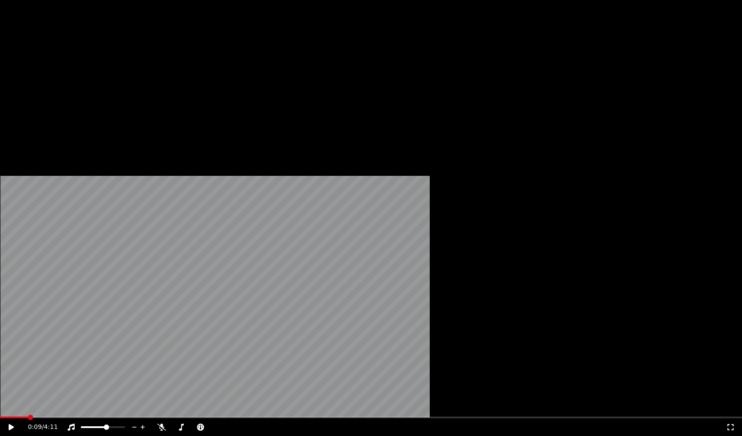
click at [282, 210] on video at bounding box center [371, 208] width 742 height 417
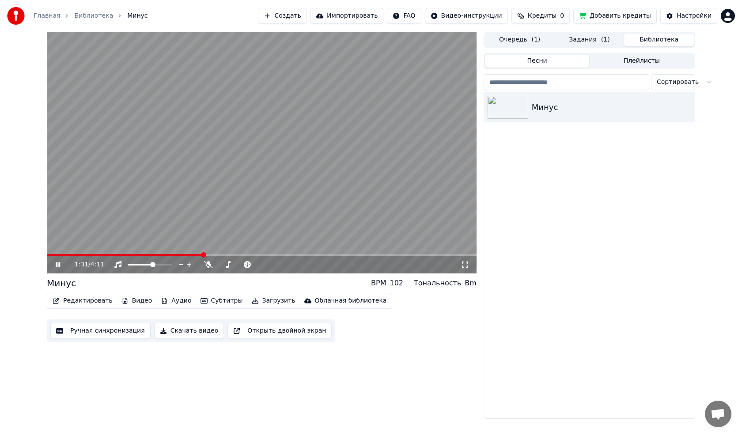
click at [340, 163] on video at bounding box center [262, 153] width 430 height 242
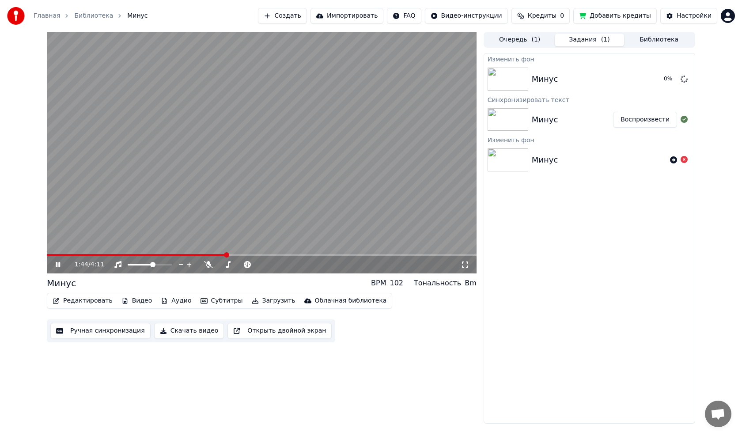
click at [602, 45] on button "Задания ( 1 )" at bounding box center [590, 40] width 70 height 13
click at [658, 39] on button "Библиотека" at bounding box center [659, 40] width 70 height 13
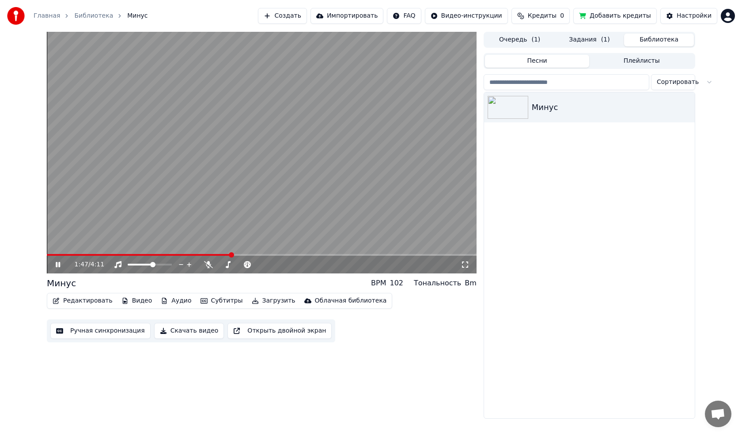
click at [413, 149] on video at bounding box center [262, 153] width 430 height 242
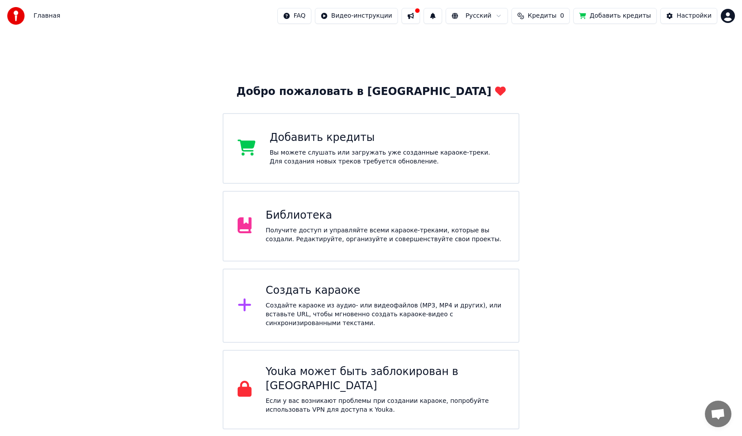
click at [444, 230] on div "Получите доступ и управляйте всеми караоке-треками, которые вы создали. Редакти…" at bounding box center [385, 235] width 239 height 18
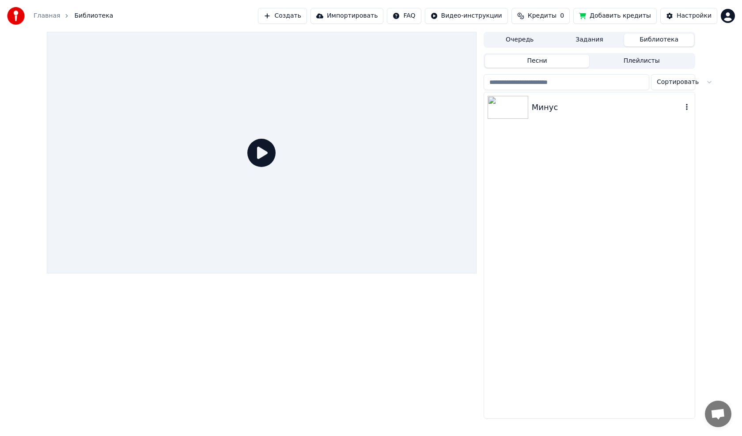
click at [514, 115] on img at bounding box center [508, 107] width 41 height 23
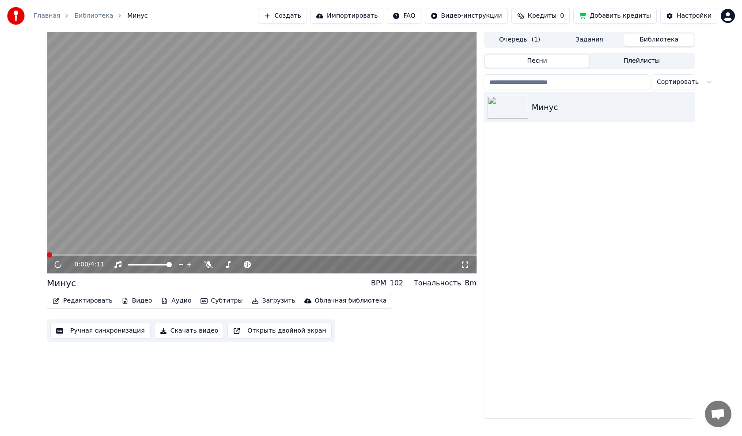
click at [110, 242] on video at bounding box center [262, 153] width 430 height 242
click at [159, 232] on video at bounding box center [262, 153] width 430 height 242
click at [45, 253] on div "0:00 / 4:11 Минус BPM 102 Тональность Bm Редактировать Видео Аудио Субтитры Заг…" at bounding box center [371, 225] width 663 height 387
click at [47, 256] on span at bounding box center [262, 255] width 430 height 2
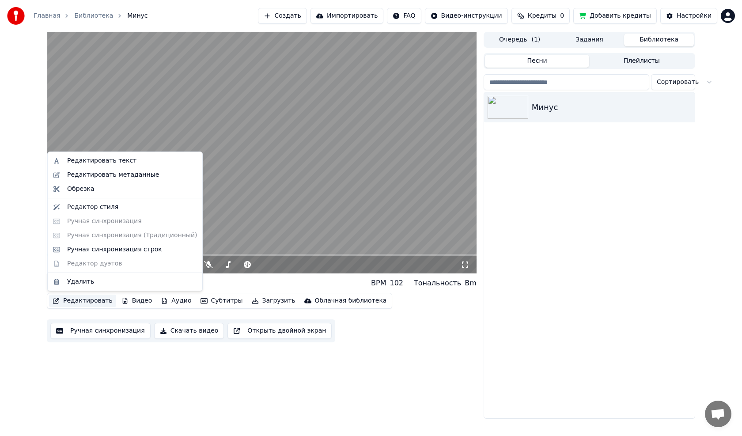
click at [64, 300] on button "Редактировать" at bounding box center [82, 301] width 67 height 12
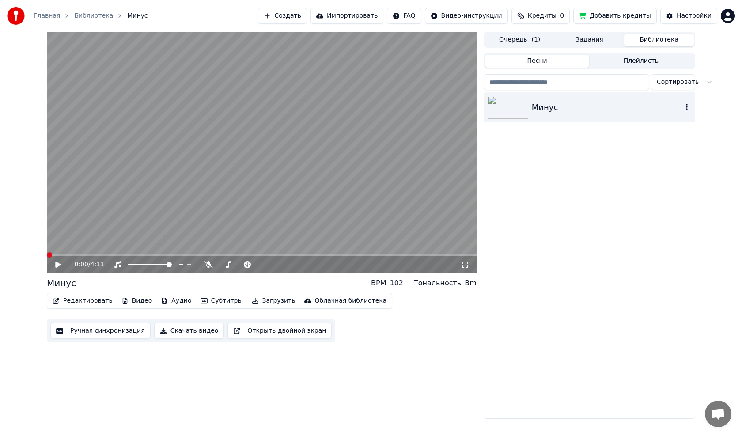
click at [535, 102] on div "Минус" at bounding box center [607, 107] width 151 height 12
click at [688, 105] on icon "button" at bounding box center [686, 106] width 9 height 7
click at [57, 267] on icon at bounding box center [57, 265] width 5 height 6
drag, startPoint x: 137, startPoint y: 263, endPoint x: 131, endPoint y: 265, distance: 6.3
click at [131, 265] on div at bounding box center [157, 264] width 71 height 9
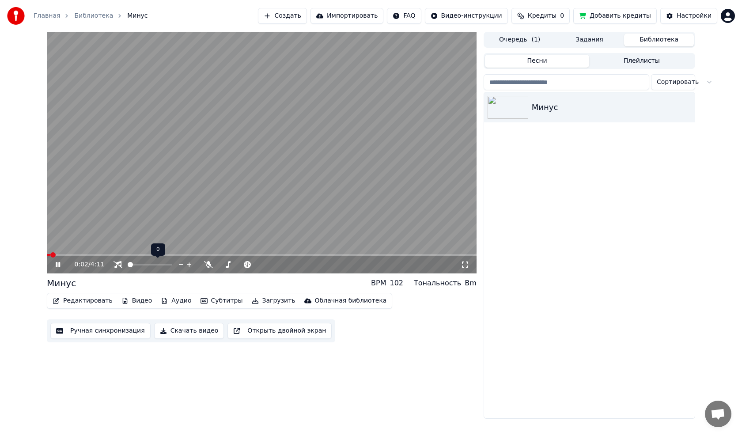
click at [128, 263] on span at bounding box center [130, 264] width 5 height 5
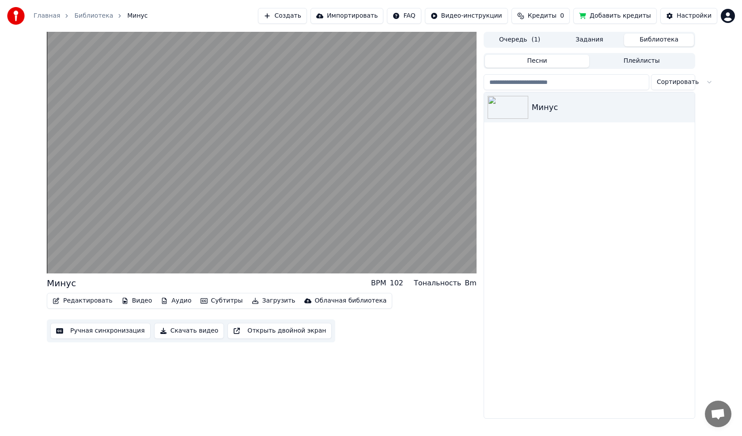
click at [274, 157] on video at bounding box center [262, 153] width 430 height 242
click at [230, 174] on video at bounding box center [262, 153] width 430 height 242
click at [230, 205] on video at bounding box center [262, 153] width 430 height 242
click icon
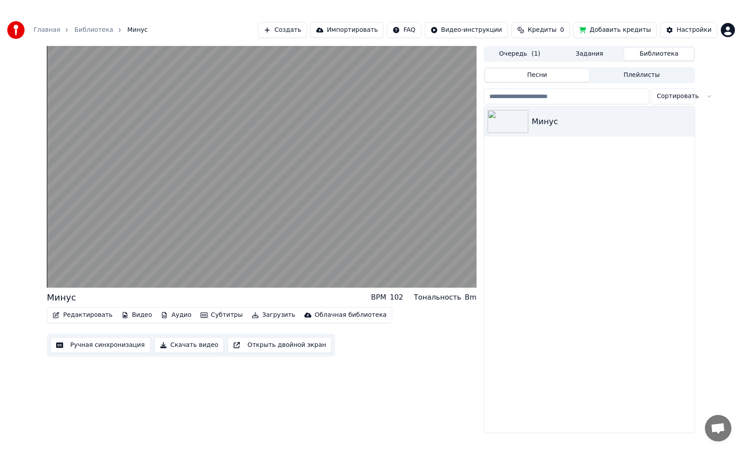
click span
click icon
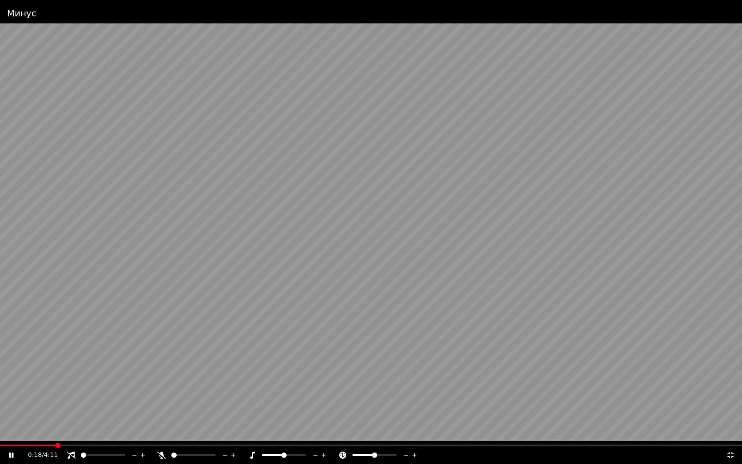
click at [106, 401] on video at bounding box center [371, 232] width 742 height 464
click at [41, 436] on span at bounding box center [43, 445] width 5 height 5
click at [6, 436] on div "0:14 / 4:11" at bounding box center [371, 455] width 735 height 9
click at [9, 436] on icon at bounding box center [11, 455] width 5 height 6
click at [15, 436] on icon at bounding box center [17, 454] width 21 height 7
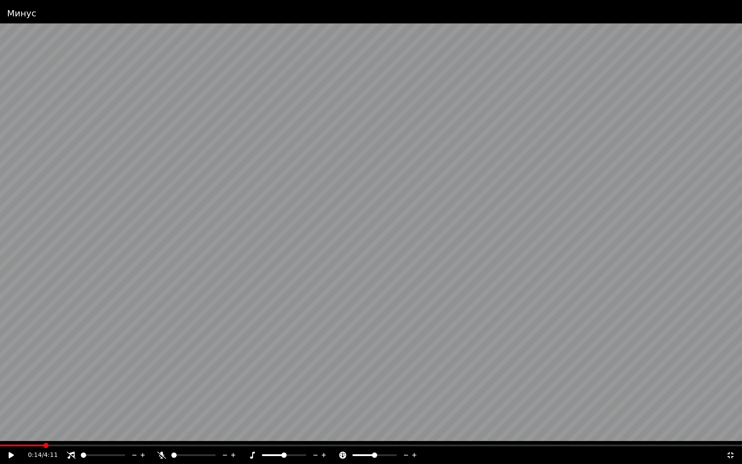
click at [735, 436] on div "0:14 / 4:11" at bounding box center [371, 455] width 742 height 18
click at [730, 436] on icon at bounding box center [731, 455] width 6 height 6
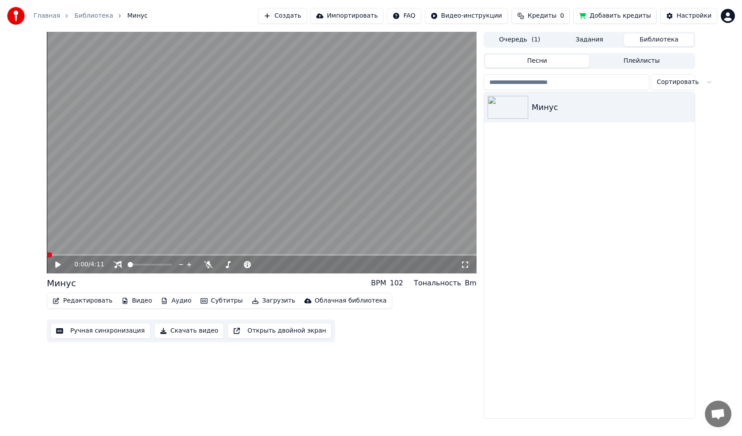
click at [47, 258] on span at bounding box center [49, 254] width 5 height 5
click at [54, 265] on icon at bounding box center [64, 264] width 21 height 7
click at [364, 184] on video at bounding box center [262, 153] width 430 height 242
click at [288, 264] on span at bounding box center [286, 264] width 5 height 5
click at [280, 215] on video at bounding box center [262, 153] width 430 height 242
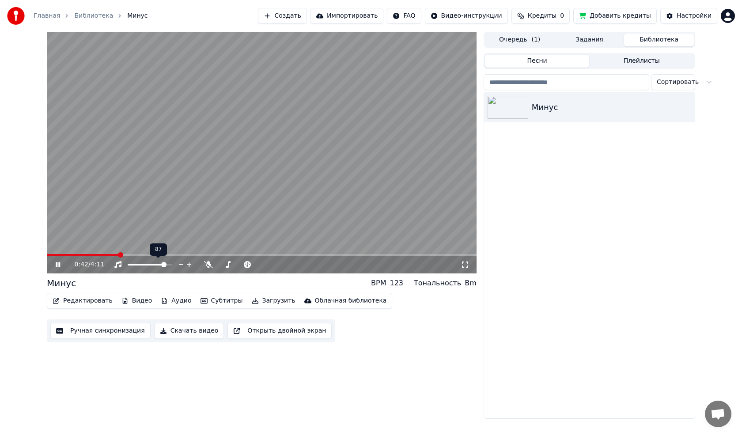
click at [166, 265] on span at bounding box center [163, 264] width 5 height 5
click at [279, 267] on span at bounding box center [279, 264] width 5 height 5
click at [278, 225] on video at bounding box center [262, 153] width 430 height 242
click at [247, 267] on icon at bounding box center [247, 264] width 9 height 7
click at [282, 266] on span at bounding box center [281, 264] width 5 height 5
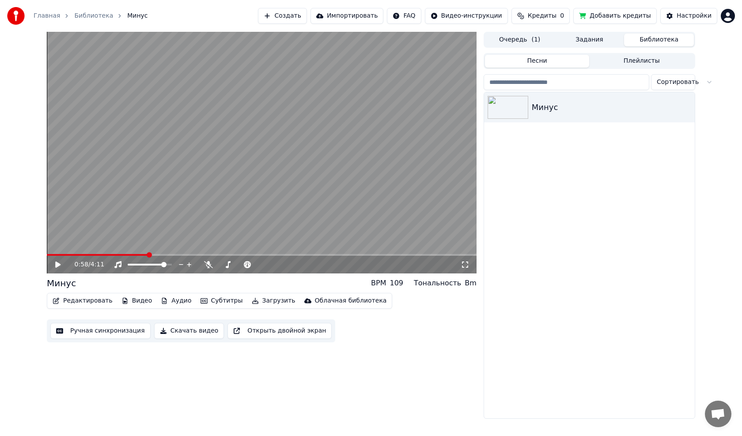
click at [265, 210] on video at bounding box center [262, 153] width 430 height 242
click at [265, 209] on video at bounding box center [262, 153] width 430 height 242
click at [76, 254] on span at bounding box center [61, 255] width 29 height 2
click at [73, 254] on span at bounding box center [61, 255] width 29 height 2
click at [68, 252] on video at bounding box center [262, 153] width 430 height 242
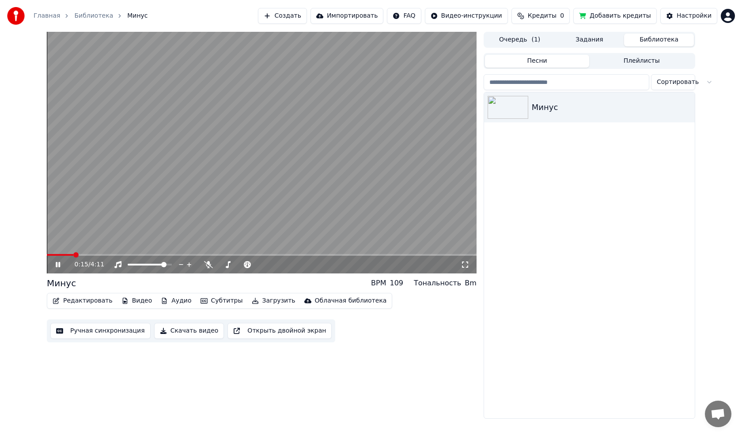
click at [67, 256] on span at bounding box center [60, 255] width 27 height 2
click at [58, 255] on span at bounding box center [58, 255] width 22 height 2
click at [209, 186] on video at bounding box center [262, 153] width 430 height 242
click at [72, 255] on span at bounding box center [60, 255] width 26 height 2
click at [47, 258] on span at bounding box center [49, 254] width 5 height 5
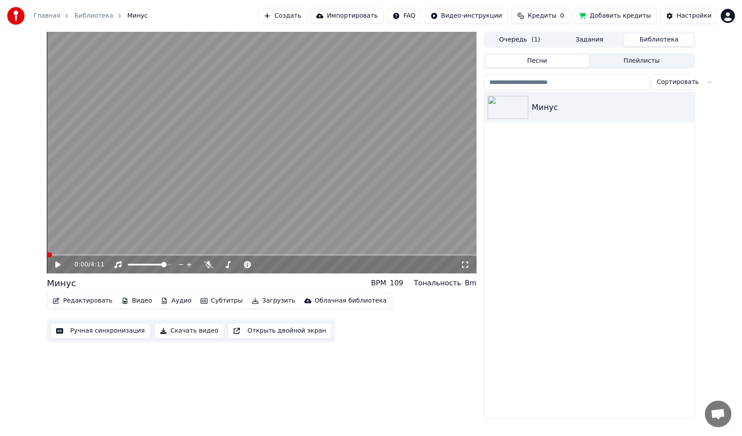
click at [62, 264] on icon at bounding box center [64, 264] width 21 height 7
drag, startPoint x: 136, startPoint y: 263, endPoint x: 132, endPoint y: 266, distance: 5.0
click at [132, 266] on div at bounding box center [157, 264] width 71 height 9
click at [128, 265] on span at bounding box center [128, 265] width 0 height 2
click at [220, 184] on video at bounding box center [262, 153] width 430 height 242
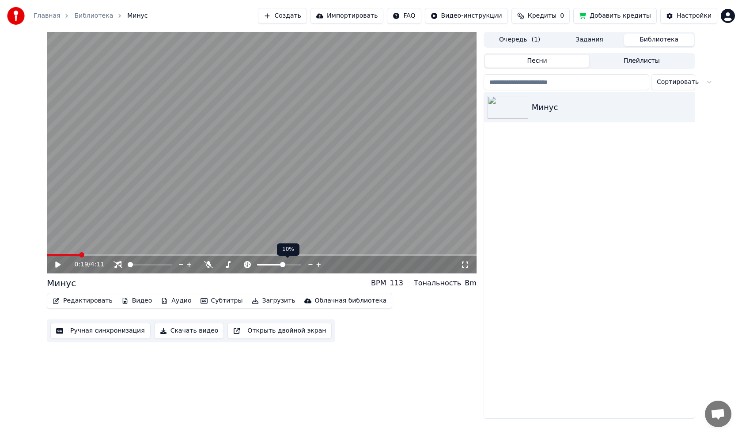
click at [284, 264] on span at bounding box center [282, 264] width 5 height 5
click at [47, 256] on span at bounding box center [47, 255] width 0 height 2
click at [54, 265] on icon at bounding box center [64, 264] width 21 height 7
click at [255, 213] on video at bounding box center [262, 153] width 430 height 242
click at [283, 267] on span at bounding box center [282, 264] width 5 height 5
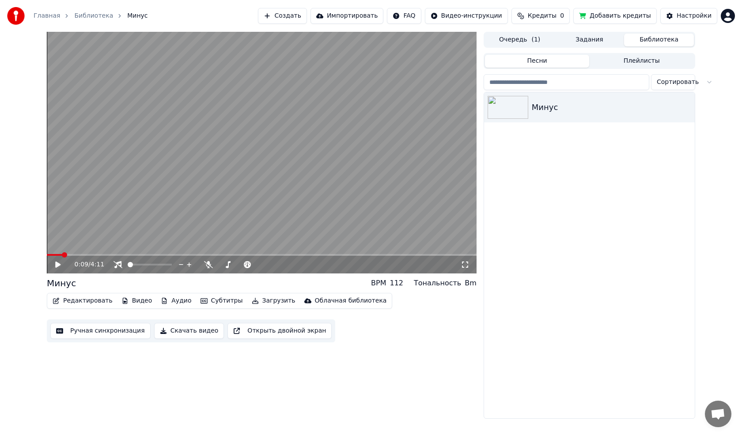
click at [62, 258] on span at bounding box center [64, 254] width 5 height 5
click at [140, 264] on span at bounding box center [150, 265] width 44 height 2
click at [47, 258] on span at bounding box center [49, 254] width 5 height 5
click at [57, 265] on icon at bounding box center [57, 265] width 5 height 6
click at [167, 267] on span at bounding box center [164, 264] width 5 height 5
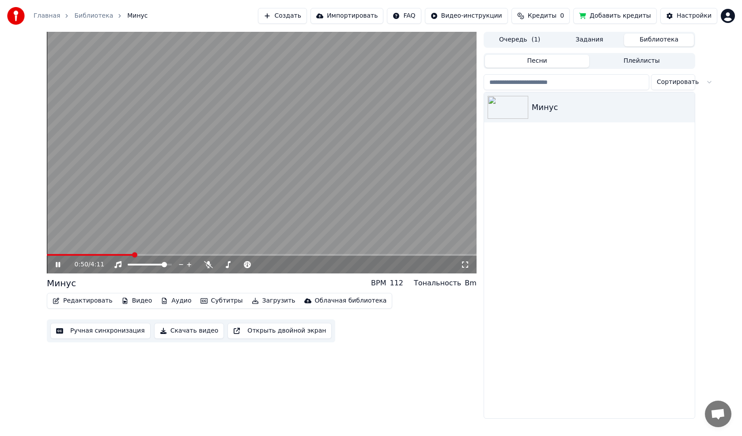
click at [249, 221] on video at bounding box center [262, 153] width 430 height 242
click at [212, 265] on icon at bounding box center [208, 264] width 9 height 7
click at [222, 240] on video at bounding box center [262, 153] width 430 height 242
click at [218, 226] on video at bounding box center [262, 153] width 430 height 242
click at [208, 268] on icon at bounding box center [208, 264] width 5 height 7
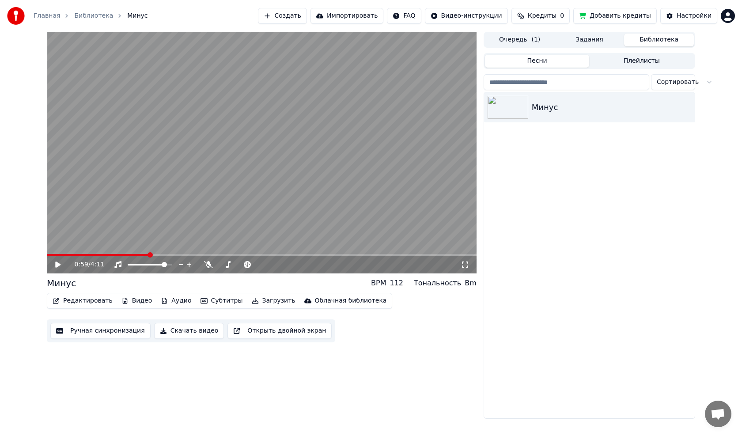
click at [201, 234] on video at bounding box center [262, 153] width 430 height 242
click at [234, 228] on video at bounding box center [262, 153] width 430 height 242
click at [284, 223] on video at bounding box center [262, 153] width 430 height 242
click at [279, 266] on span at bounding box center [279, 264] width 5 height 5
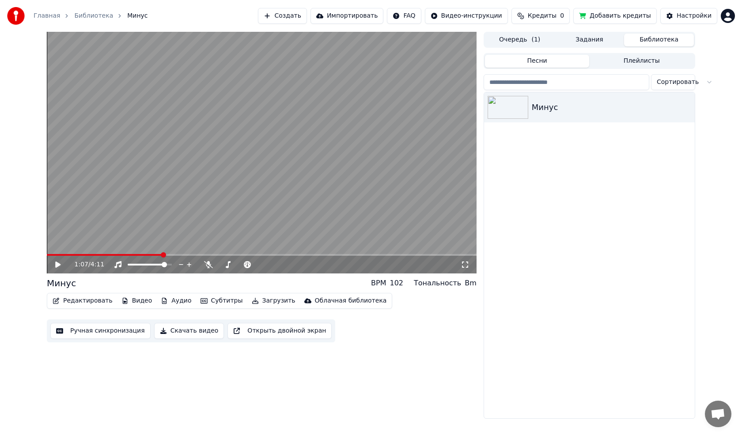
click at [271, 223] on video at bounding box center [262, 153] width 430 height 242
click at [153, 267] on span at bounding box center [152, 264] width 5 height 5
click at [279, 267] on span at bounding box center [279, 264] width 5 height 5
click at [279, 201] on video at bounding box center [262, 153] width 430 height 242
